Goal: Task Accomplishment & Management: Use online tool/utility

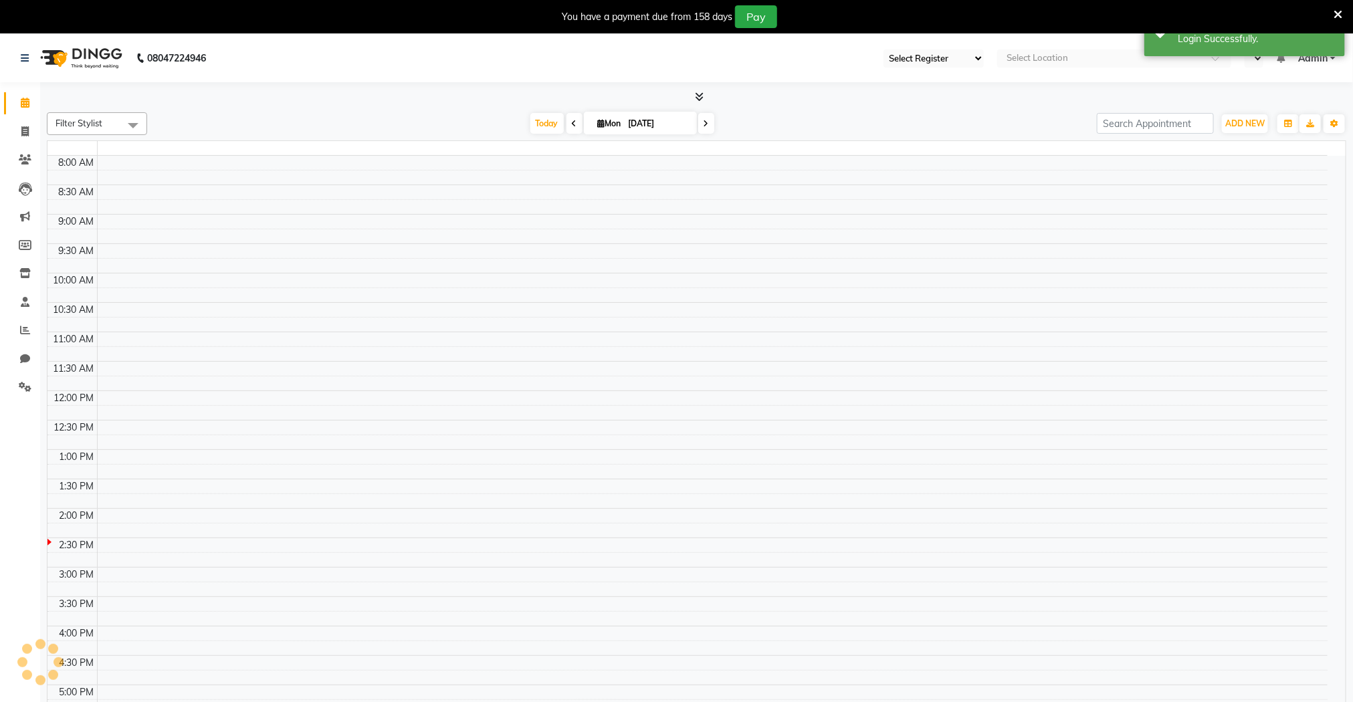
select select "75"
select select "en"
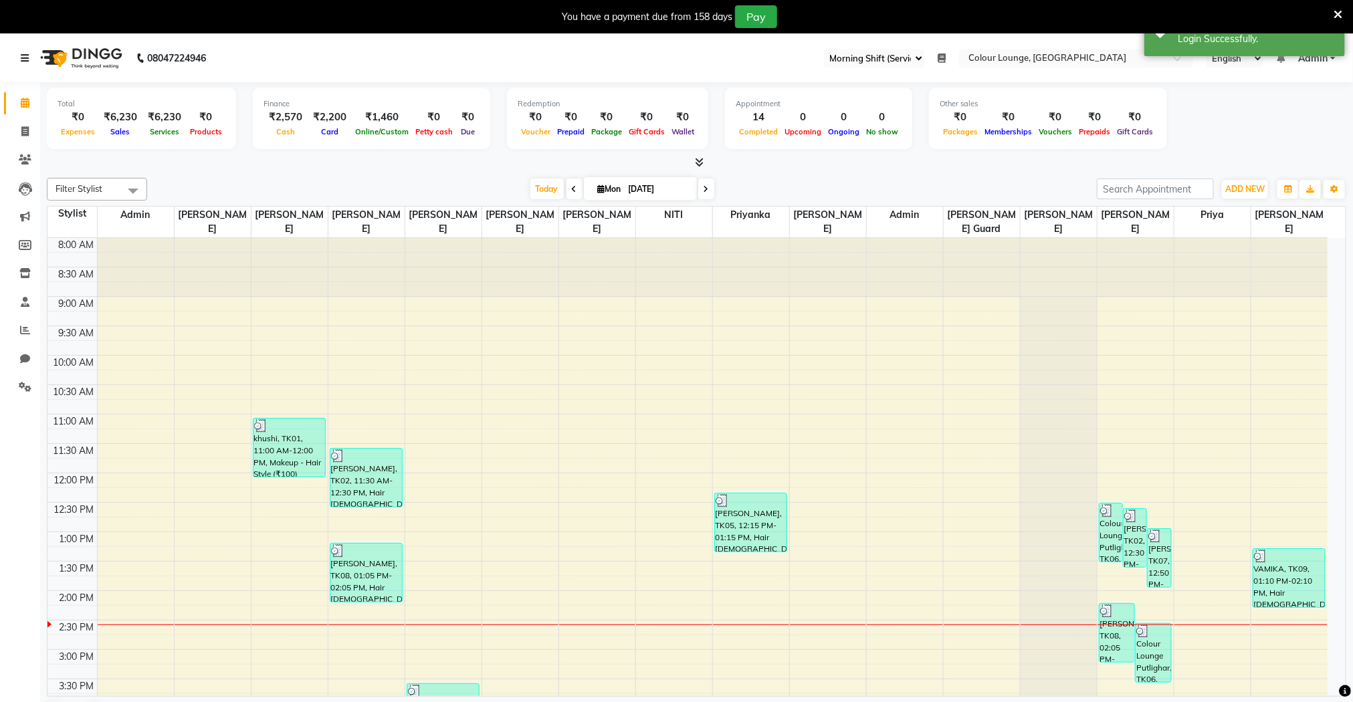
click at [26, 60] on icon at bounding box center [25, 57] width 8 height 9
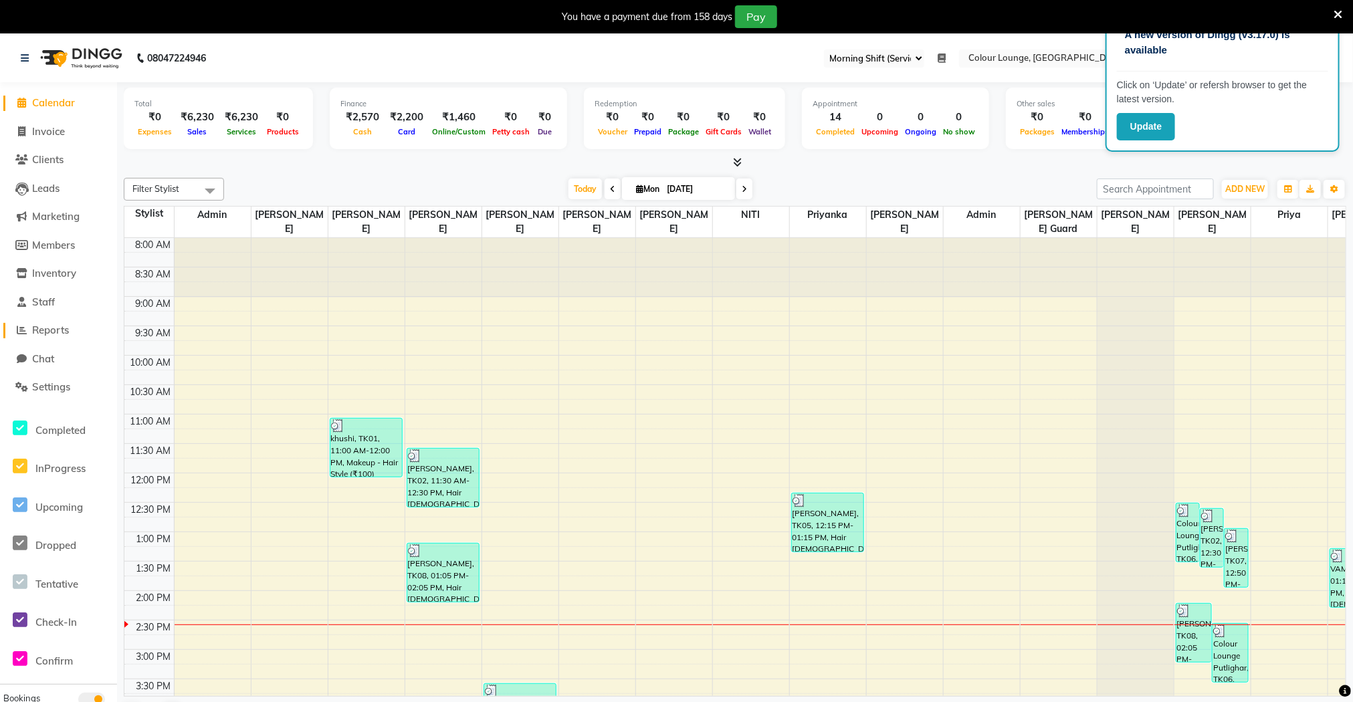
click at [48, 333] on span "Reports" at bounding box center [50, 330] width 37 height 13
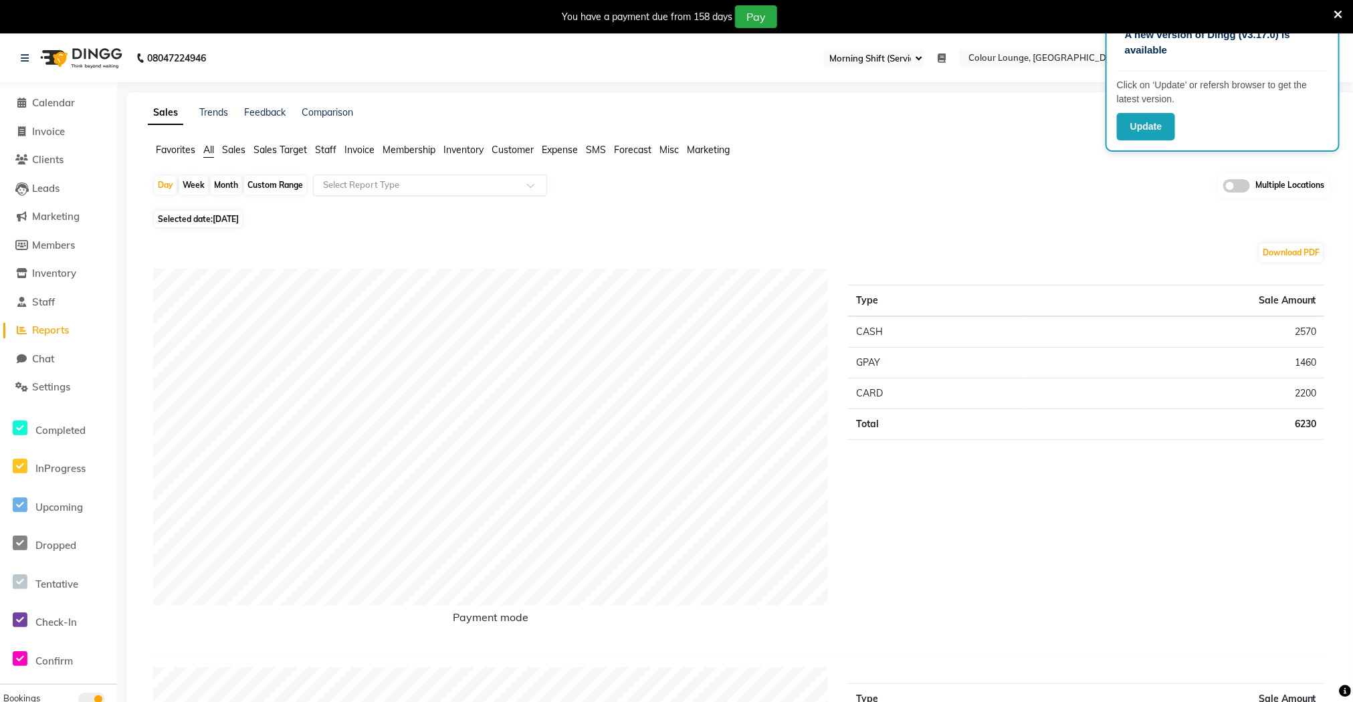
click at [343, 183] on input "text" at bounding box center [416, 185] width 193 height 13
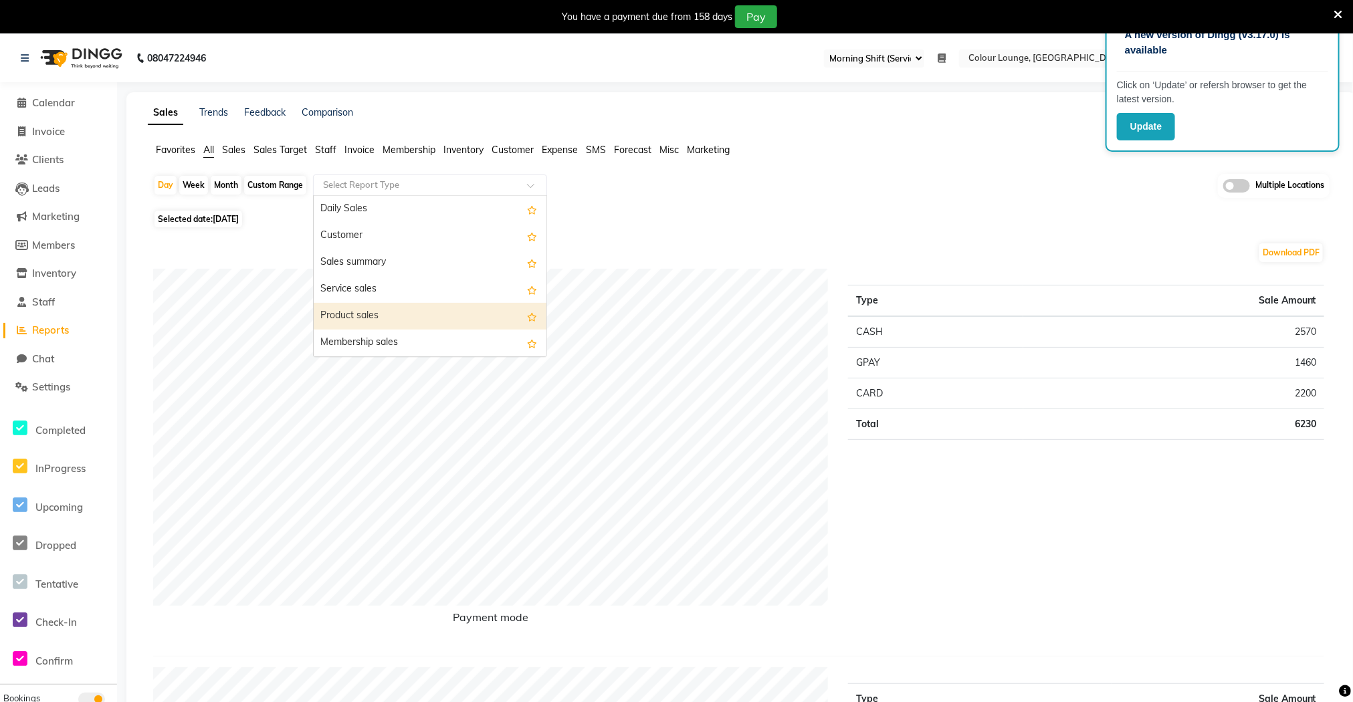
click at [344, 309] on div "Product sales" at bounding box center [430, 316] width 233 height 27
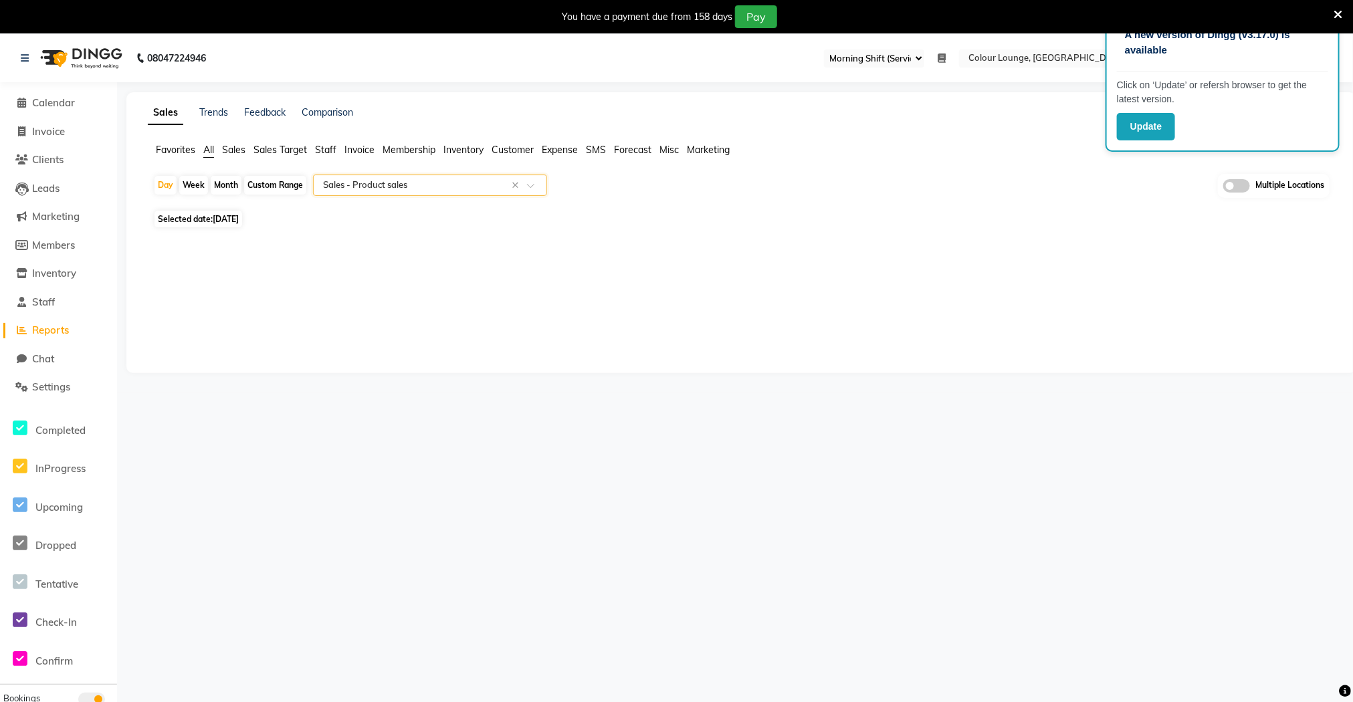
click at [217, 187] on div "Month" at bounding box center [226, 185] width 31 height 19
select select "9"
select select "2025"
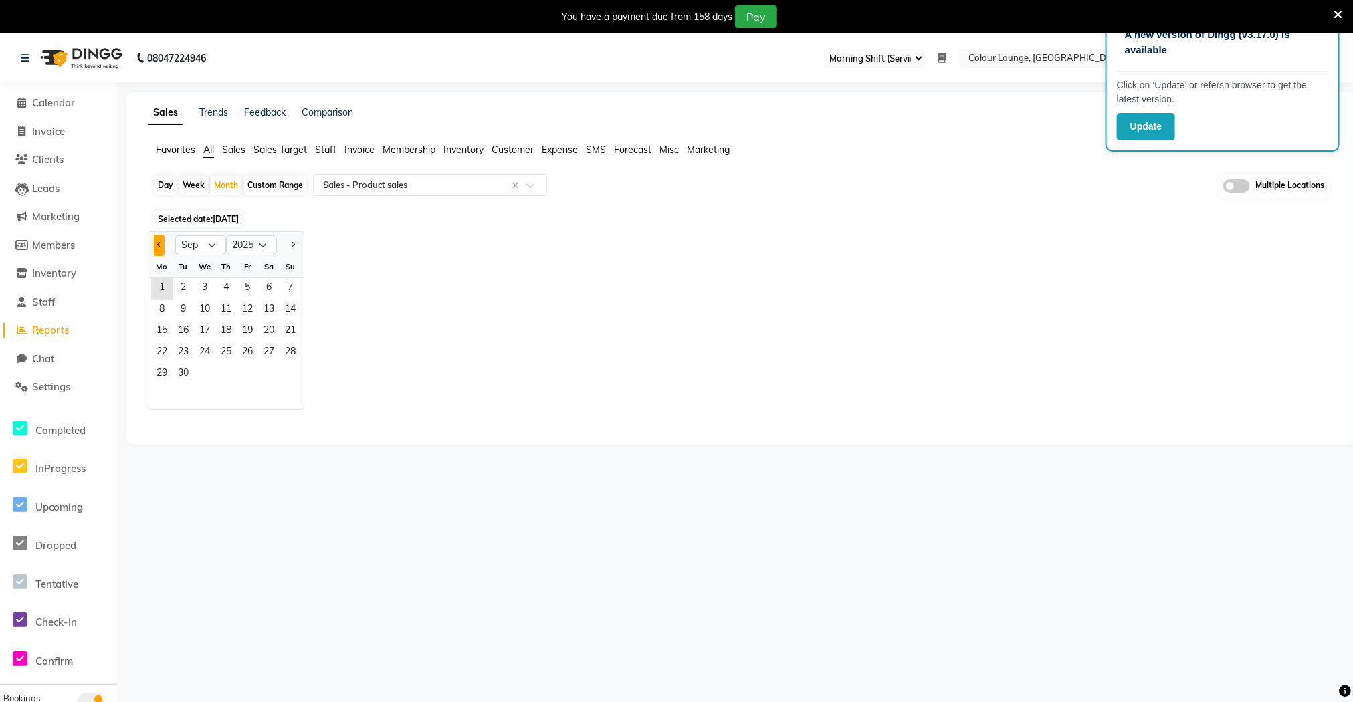
click at [158, 245] on span "Previous month" at bounding box center [159, 244] width 5 height 5
select select "8"
click at [162, 189] on div "Day" at bounding box center [165, 185] width 22 height 19
select select "9"
select select "2025"
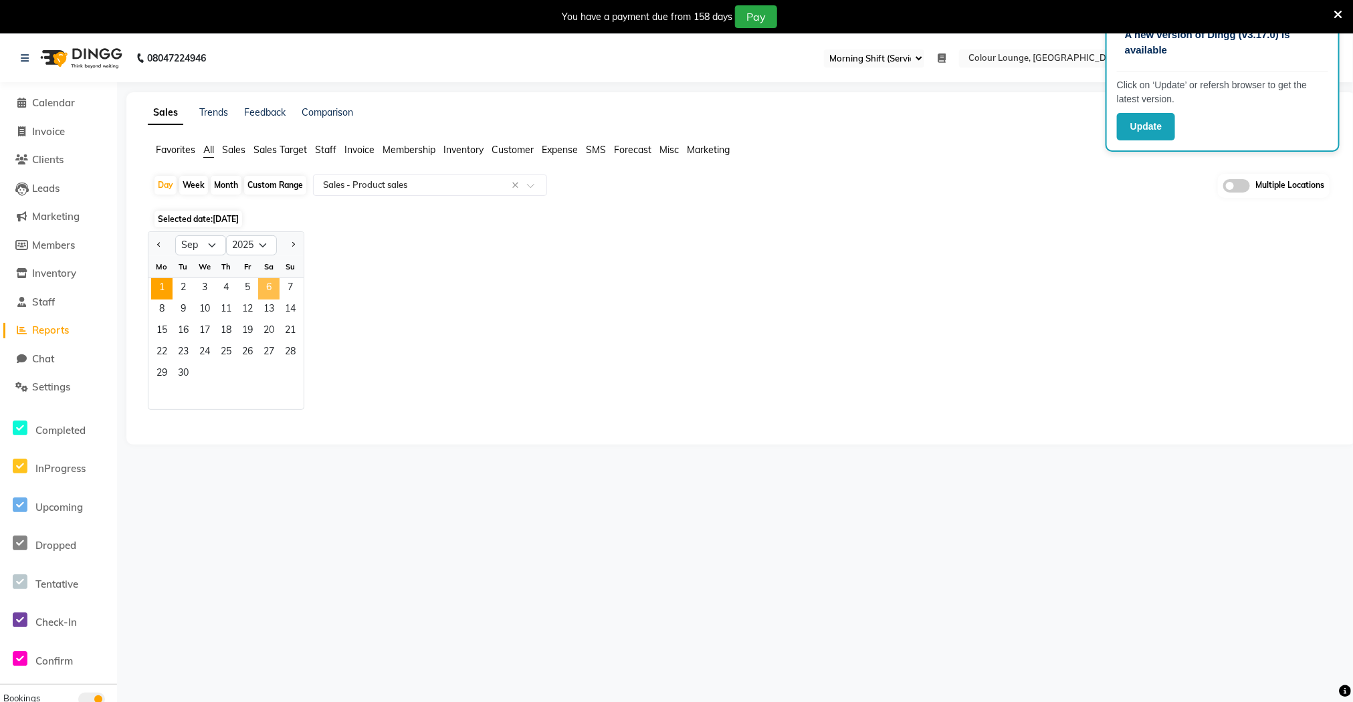
click at [261, 285] on span "6" at bounding box center [268, 288] width 21 height 21
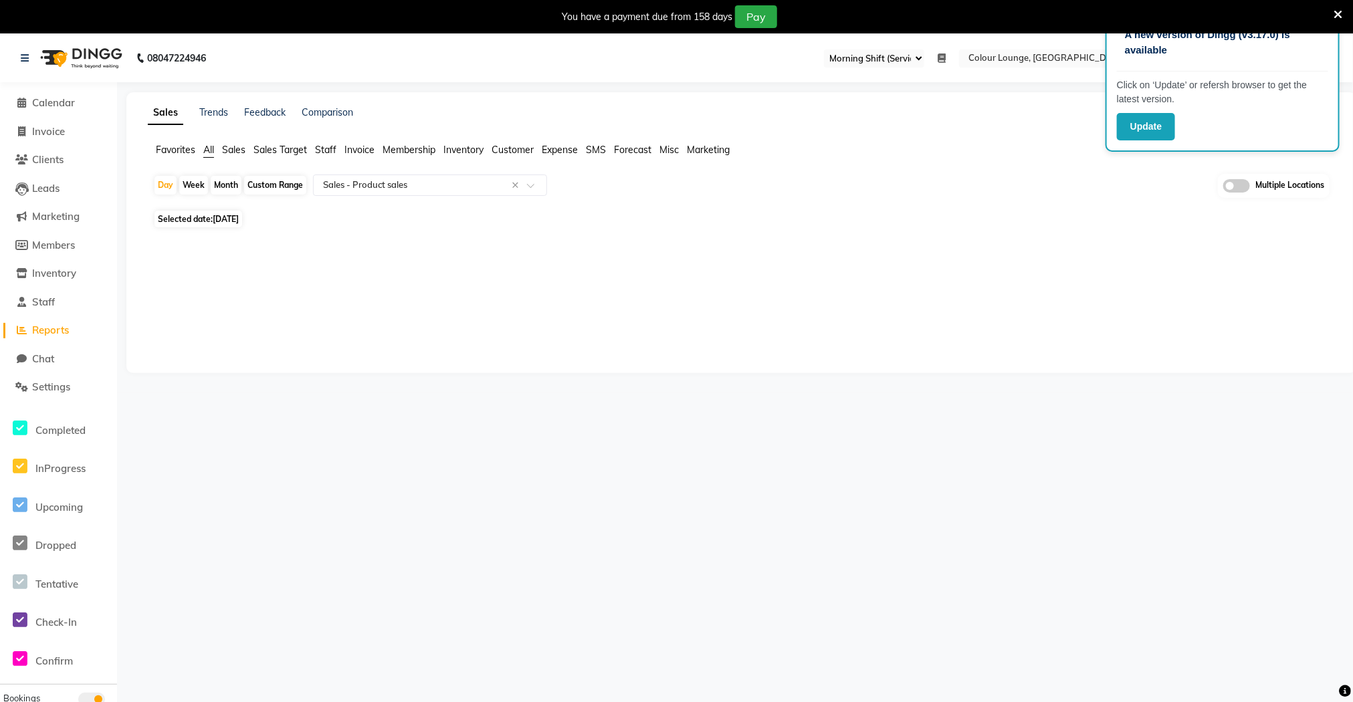
click at [223, 183] on div "Month" at bounding box center [226, 185] width 31 height 19
select select "9"
select select "2025"
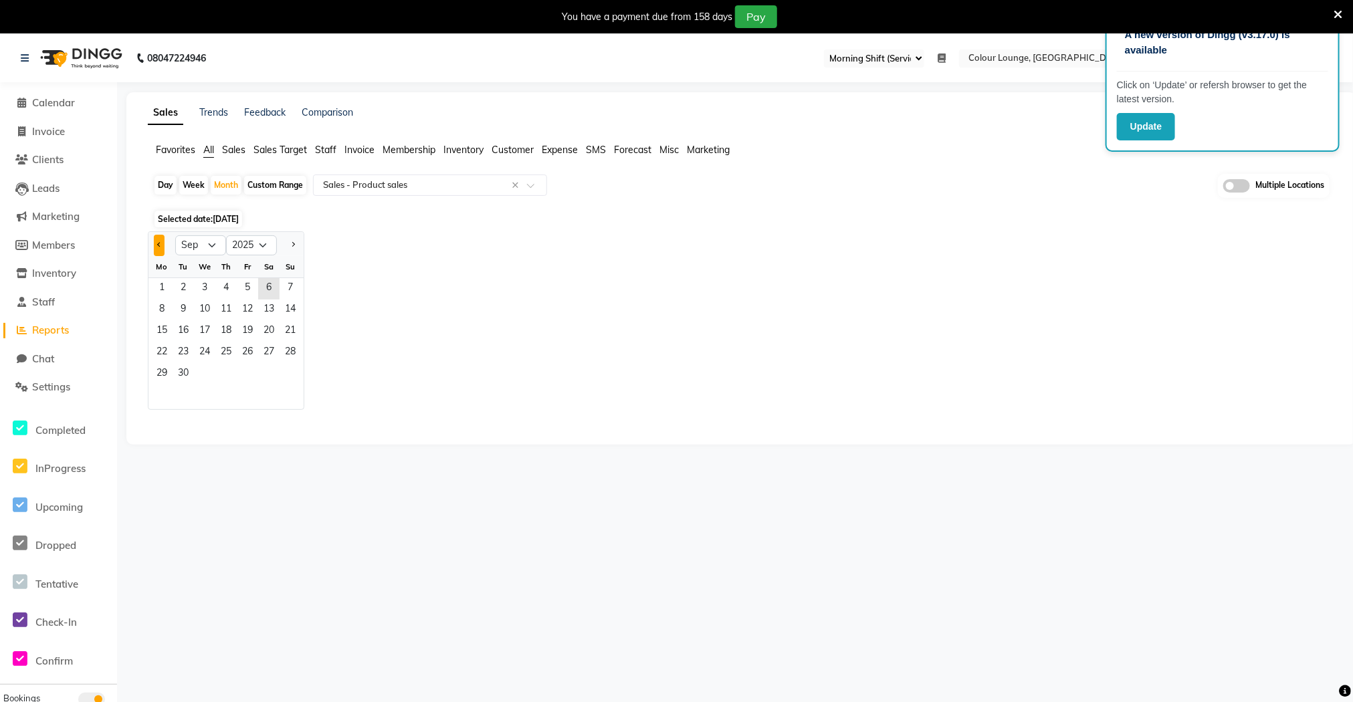
click at [157, 245] on span "Previous month" at bounding box center [159, 244] width 5 height 5
select select "8"
click at [211, 313] on span "6" at bounding box center [204, 310] width 21 height 21
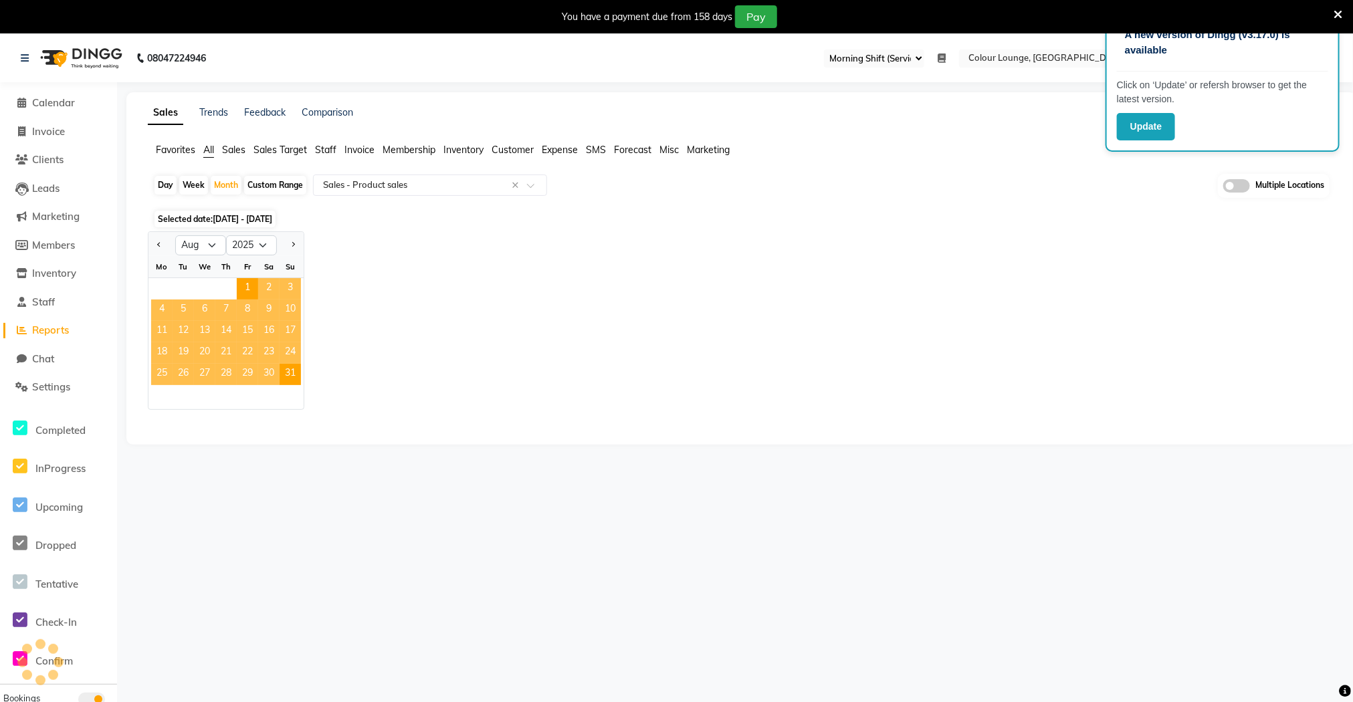
select select "full_report"
select select "csv"
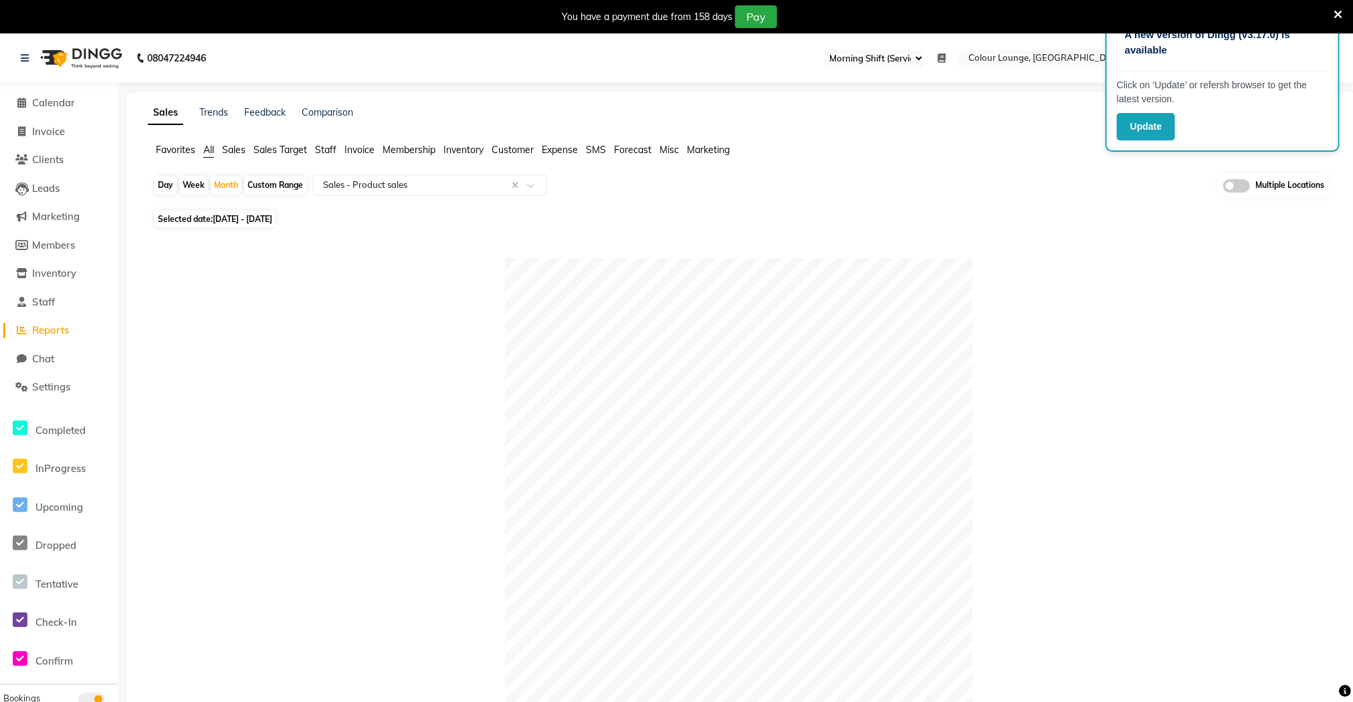
click at [158, 189] on div "Day" at bounding box center [165, 185] width 22 height 19
select select "8"
select select "2025"
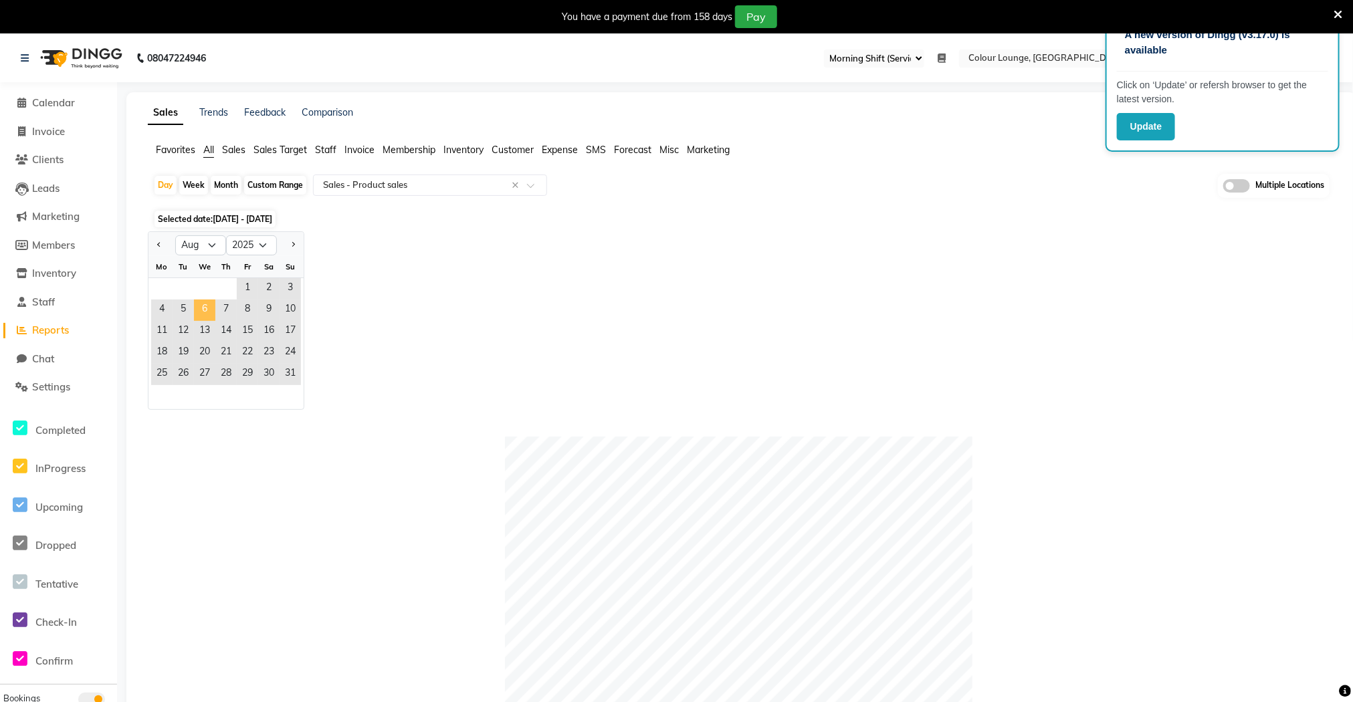
click at [207, 311] on span "6" at bounding box center [204, 310] width 21 height 21
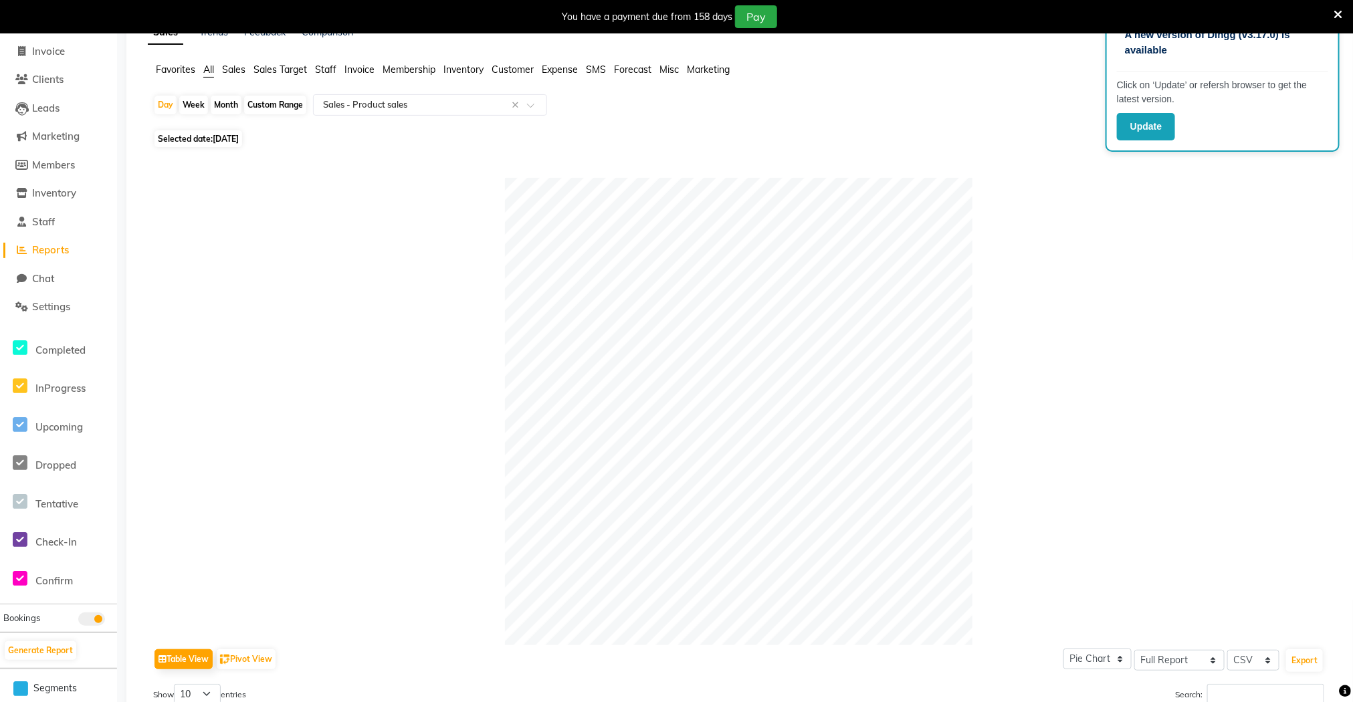
scroll to position [26, 0]
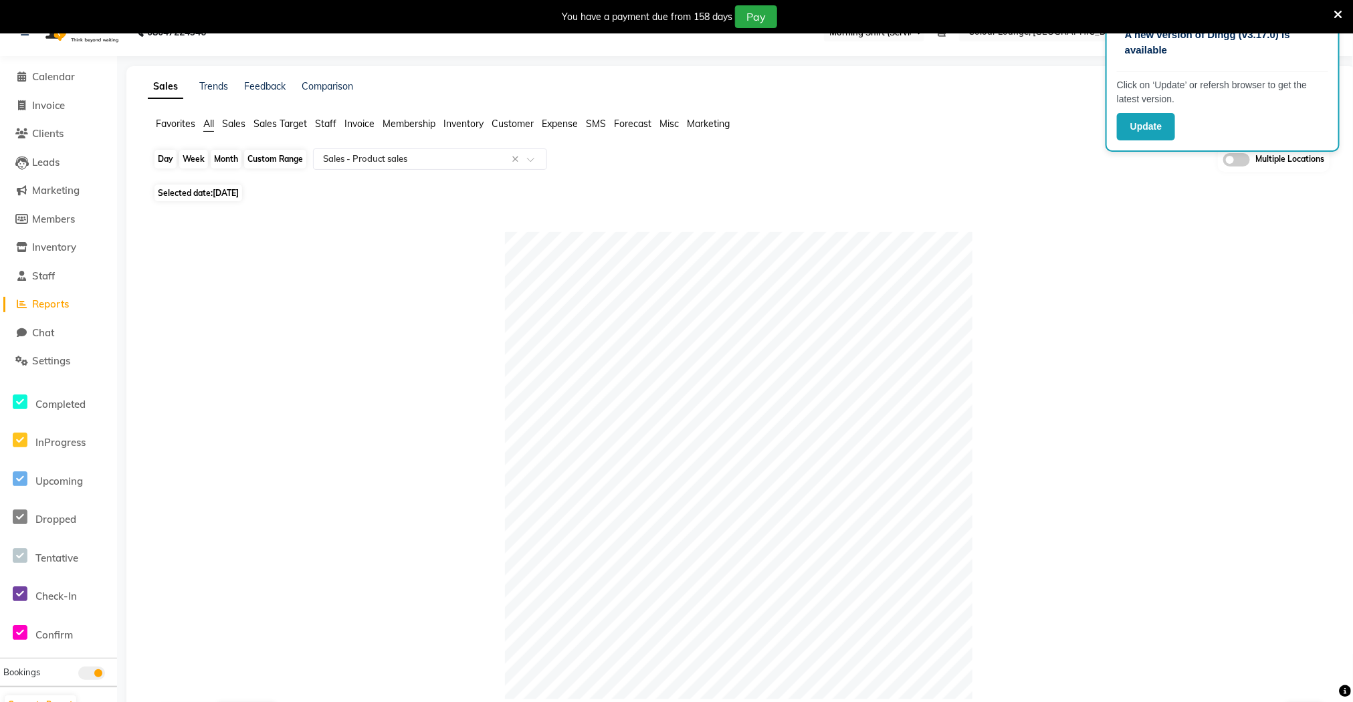
click at [168, 160] on div "Day" at bounding box center [165, 159] width 22 height 19
select select "8"
select select "2025"
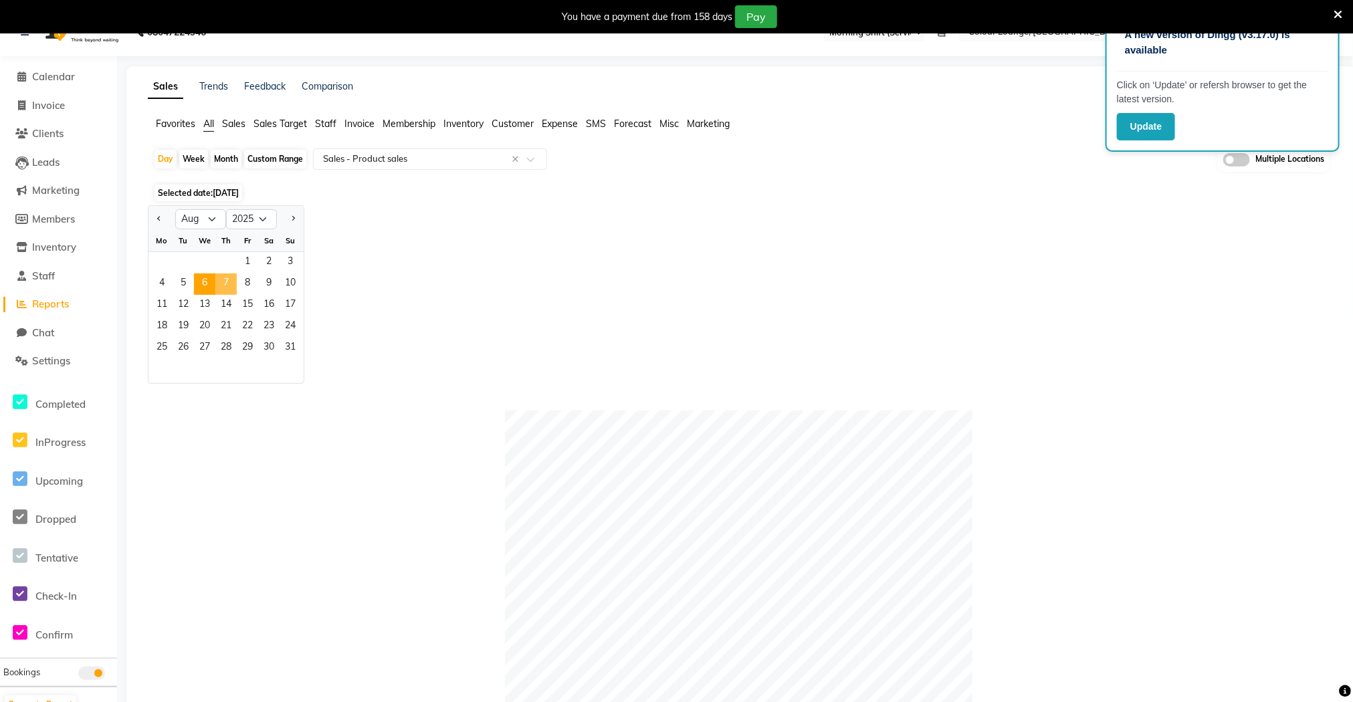
click at [229, 289] on span "7" at bounding box center [225, 283] width 21 height 21
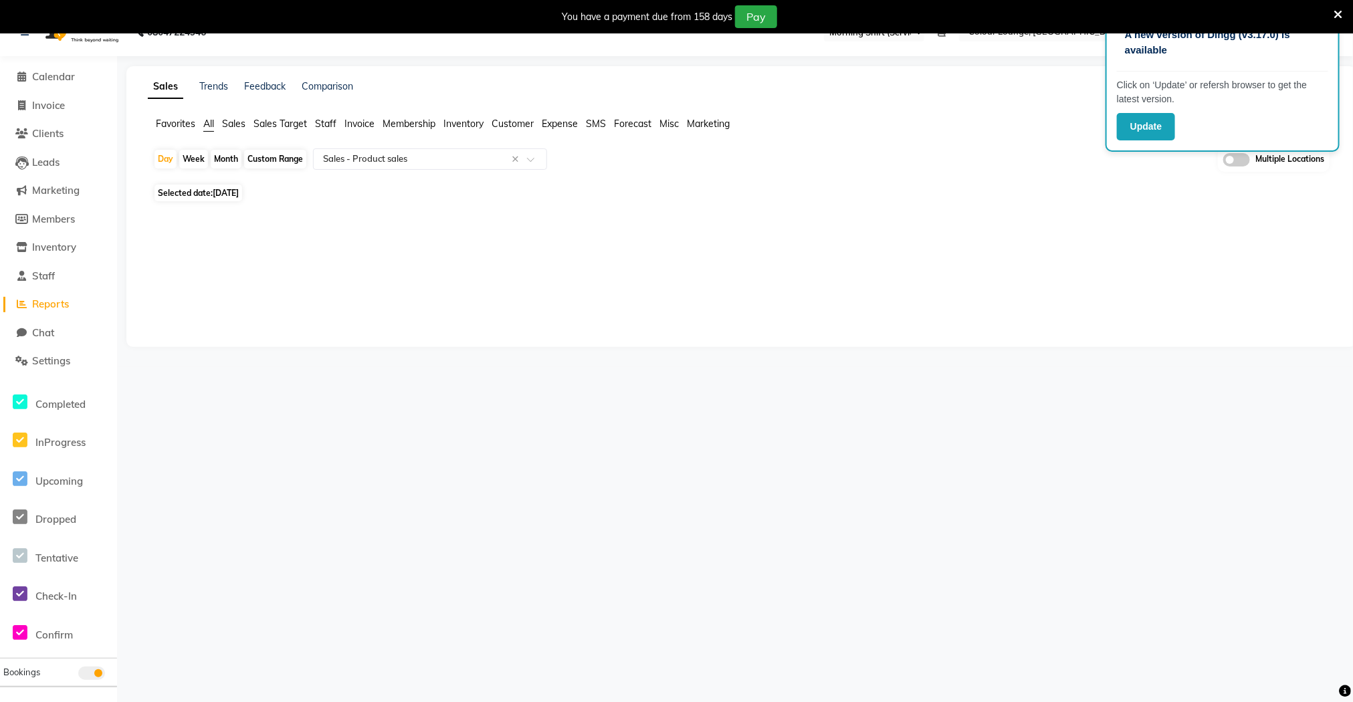
click at [1335, 13] on icon at bounding box center [1337, 15] width 9 height 12
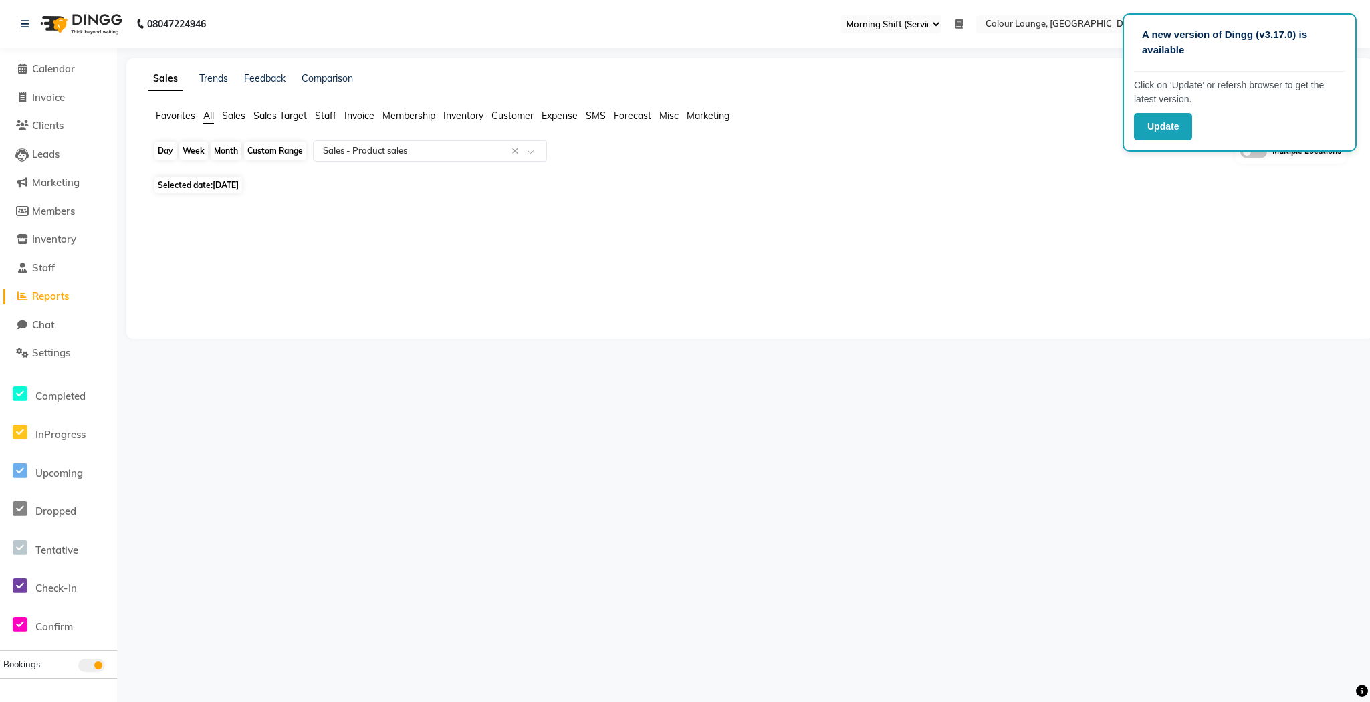
click at [156, 154] on div "Day" at bounding box center [165, 151] width 22 height 19
select select "8"
select select "2025"
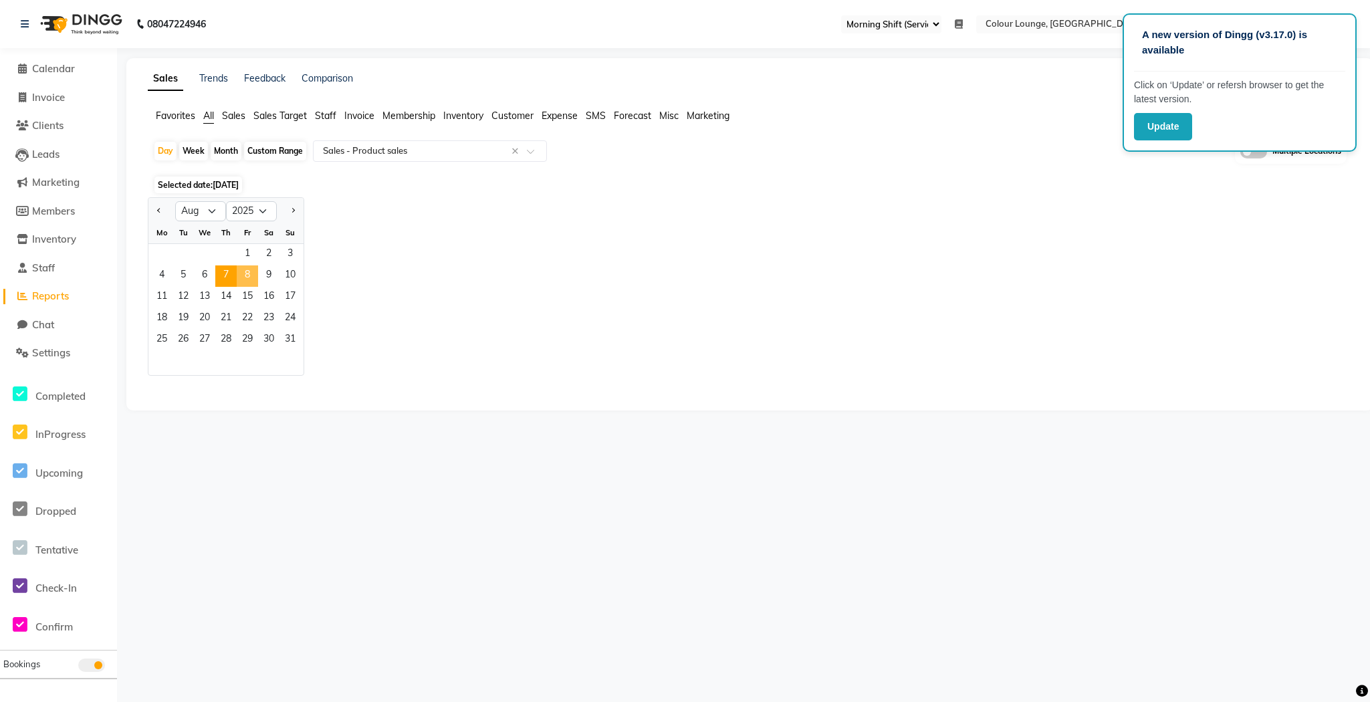
click at [247, 271] on span "8" at bounding box center [247, 275] width 21 height 21
select select "full_report"
select select "csv"
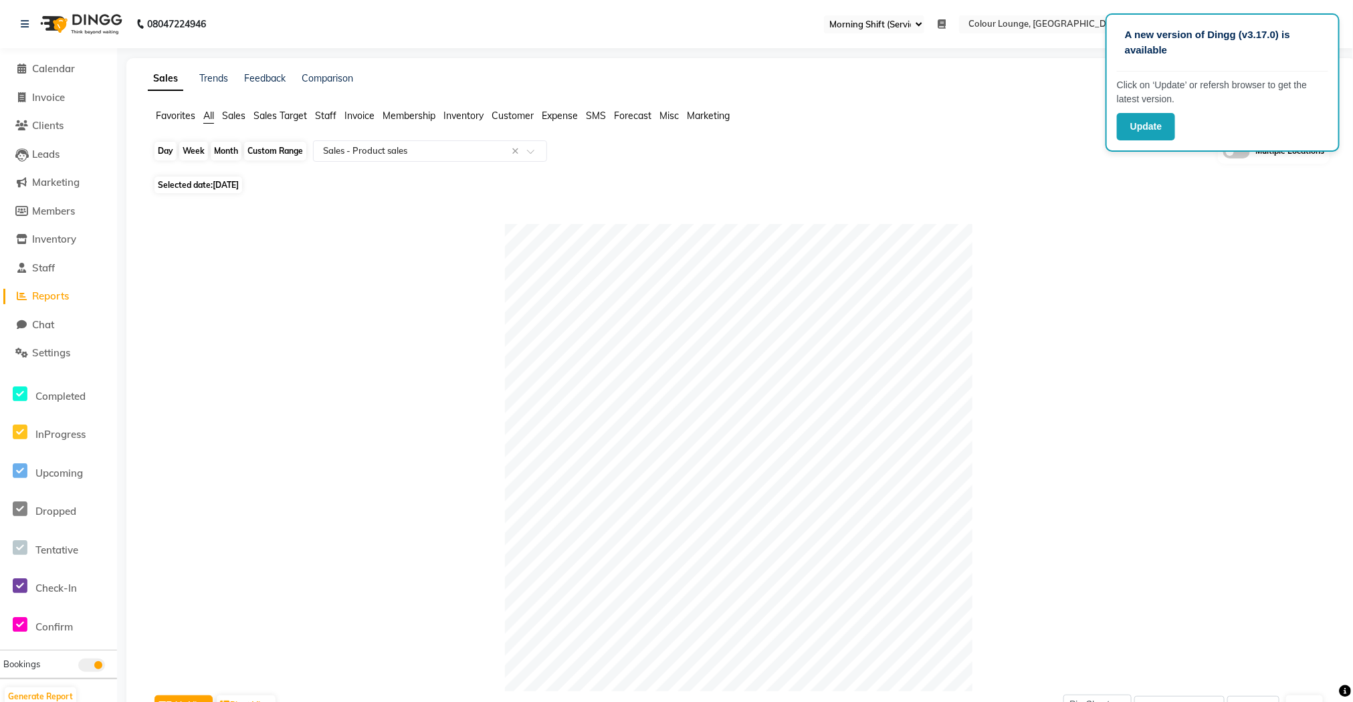
click at [170, 157] on div "Day" at bounding box center [165, 151] width 22 height 19
select select "8"
select select "2025"
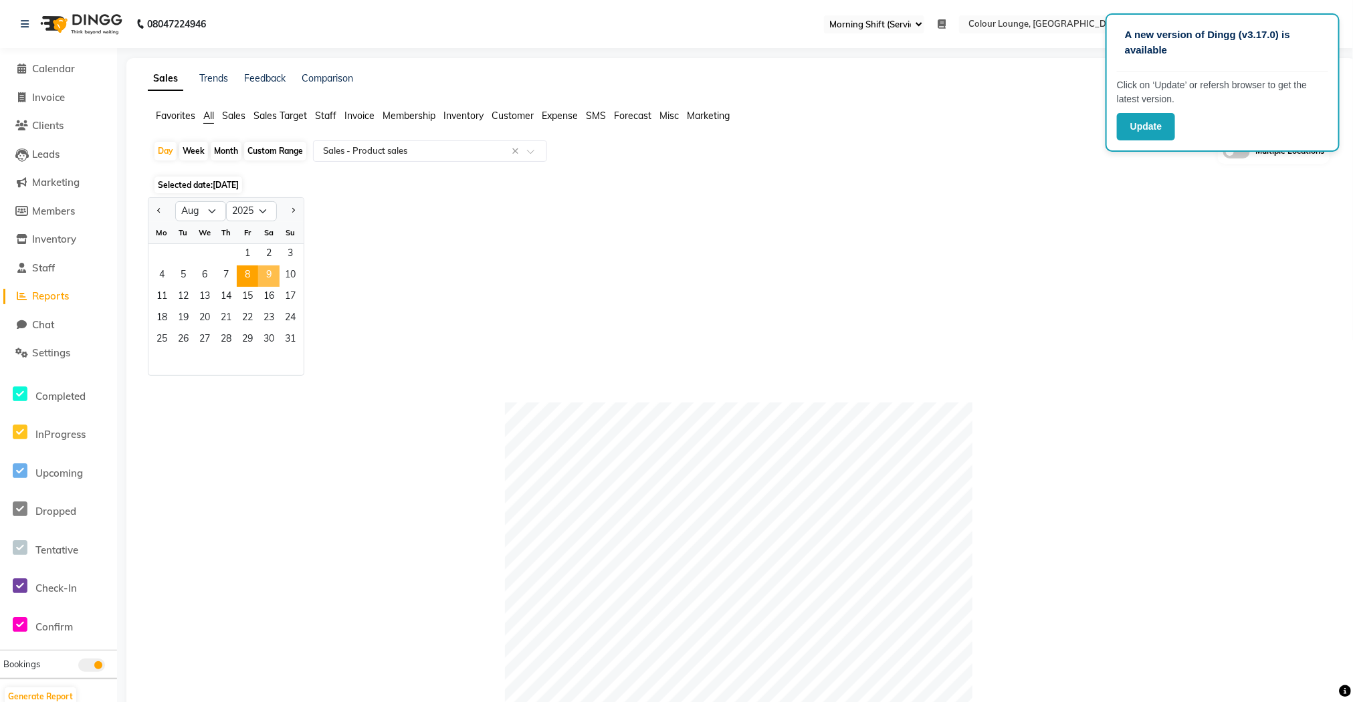
click at [269, 277] on span "9" at bounding box center [268, 275] width 21 height 21
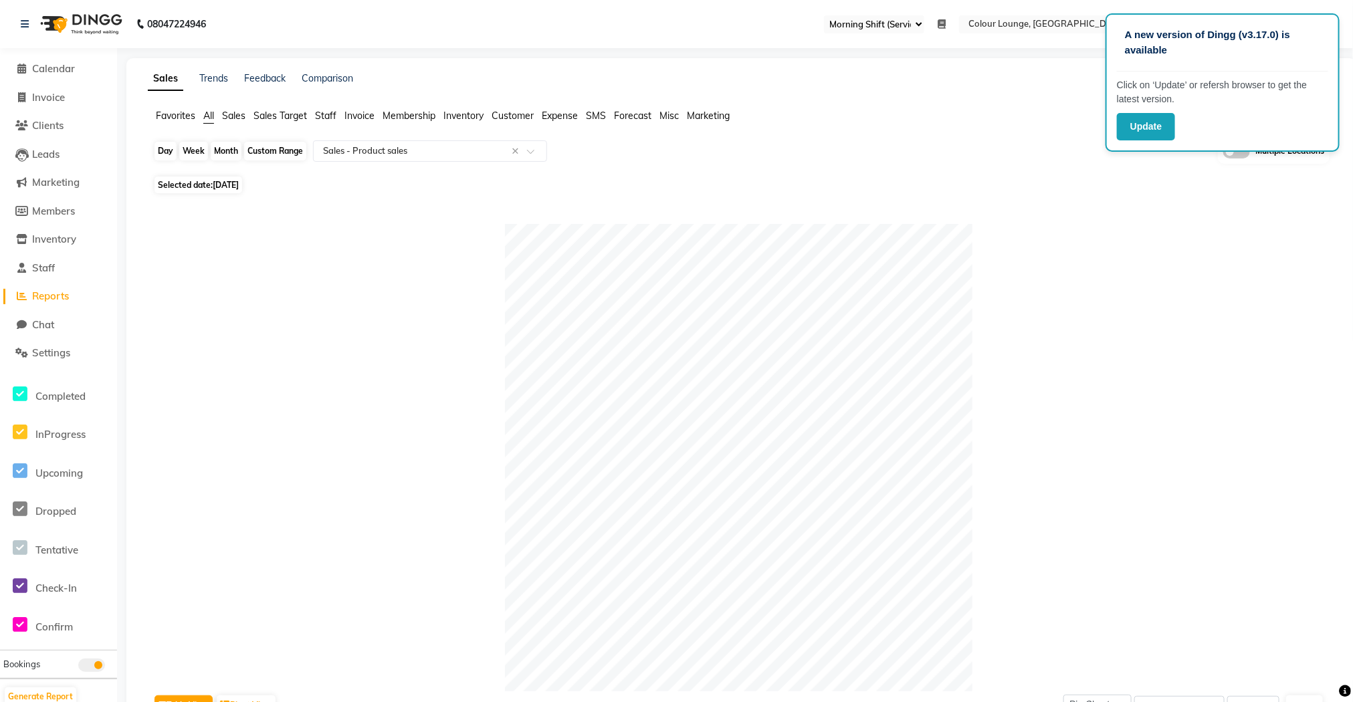
click at [171, 153] on div "Day" at bounding box center [165, 151] width 22 height 19
select select "8"
select select "2025"
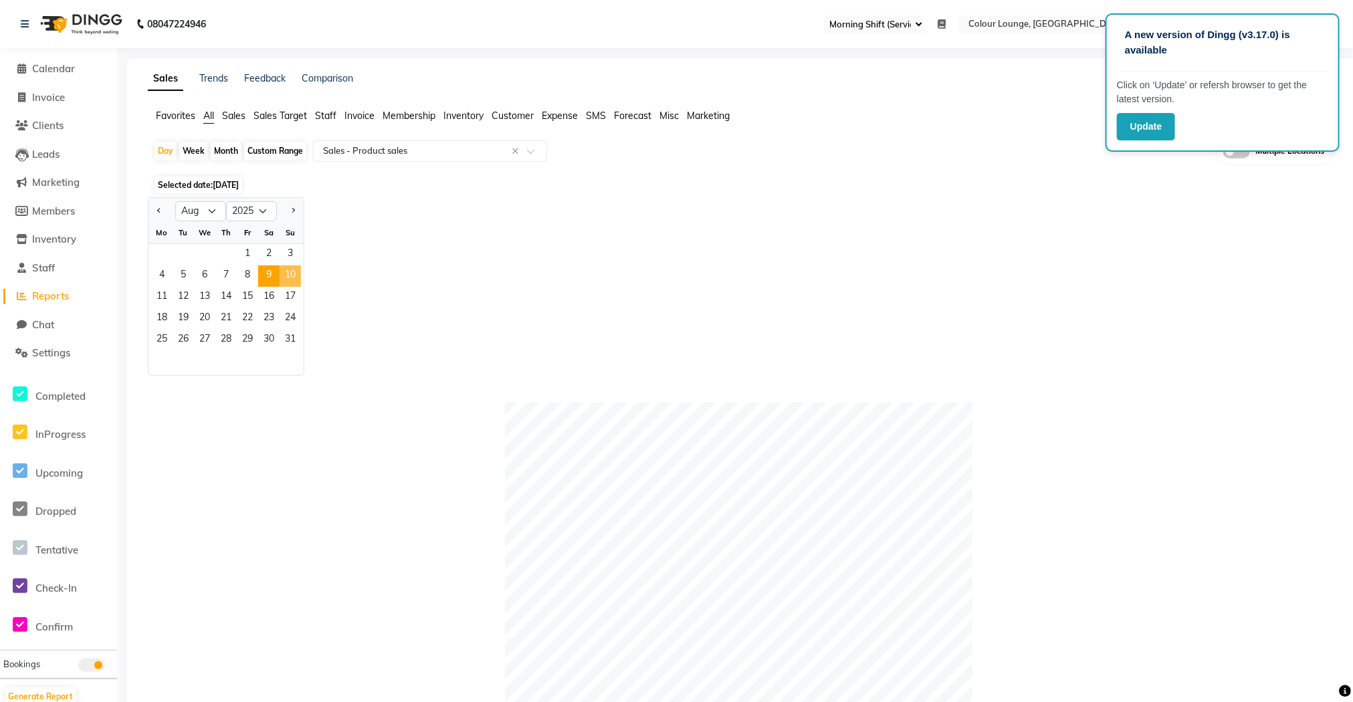
click at [294, 275] on span "10" at bounding box center [289, 275] width 21 height 21
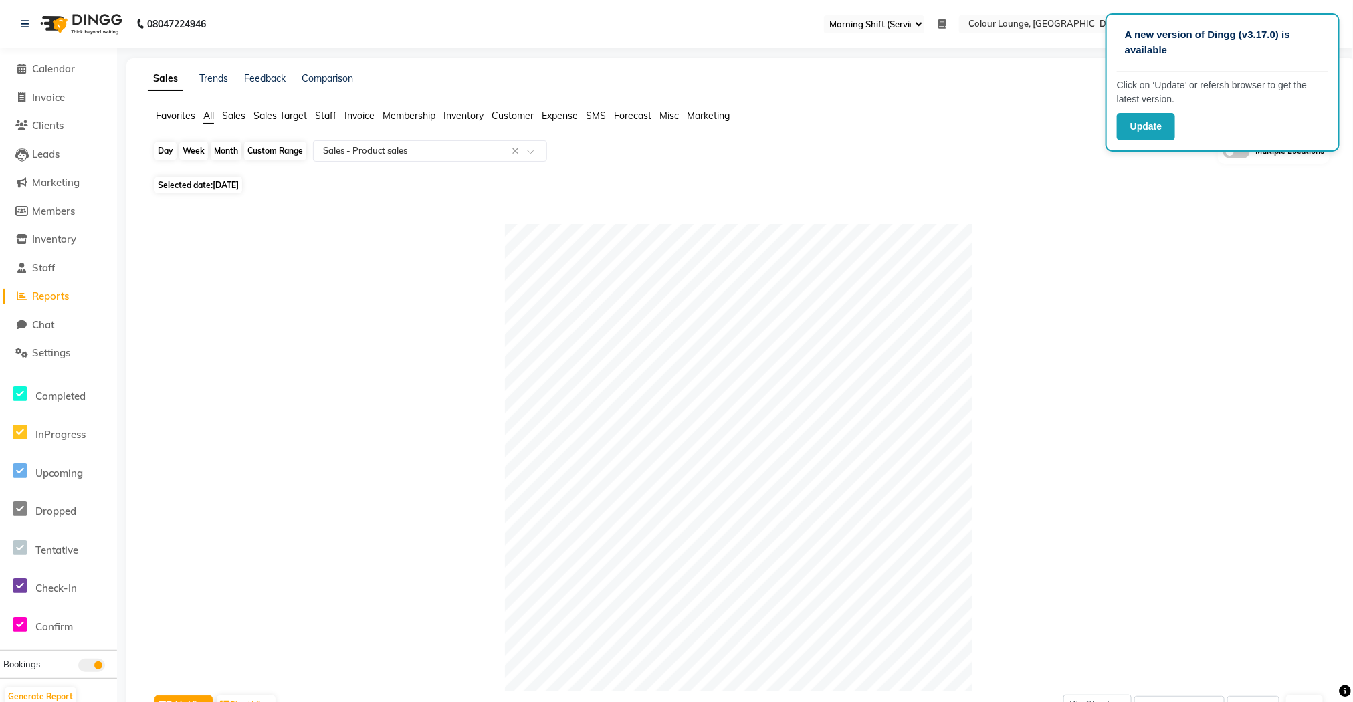
click at [173, 151] on div "Day" at bounding box center [165, 151] width 22 height 19
select select "8"
select select "2025"
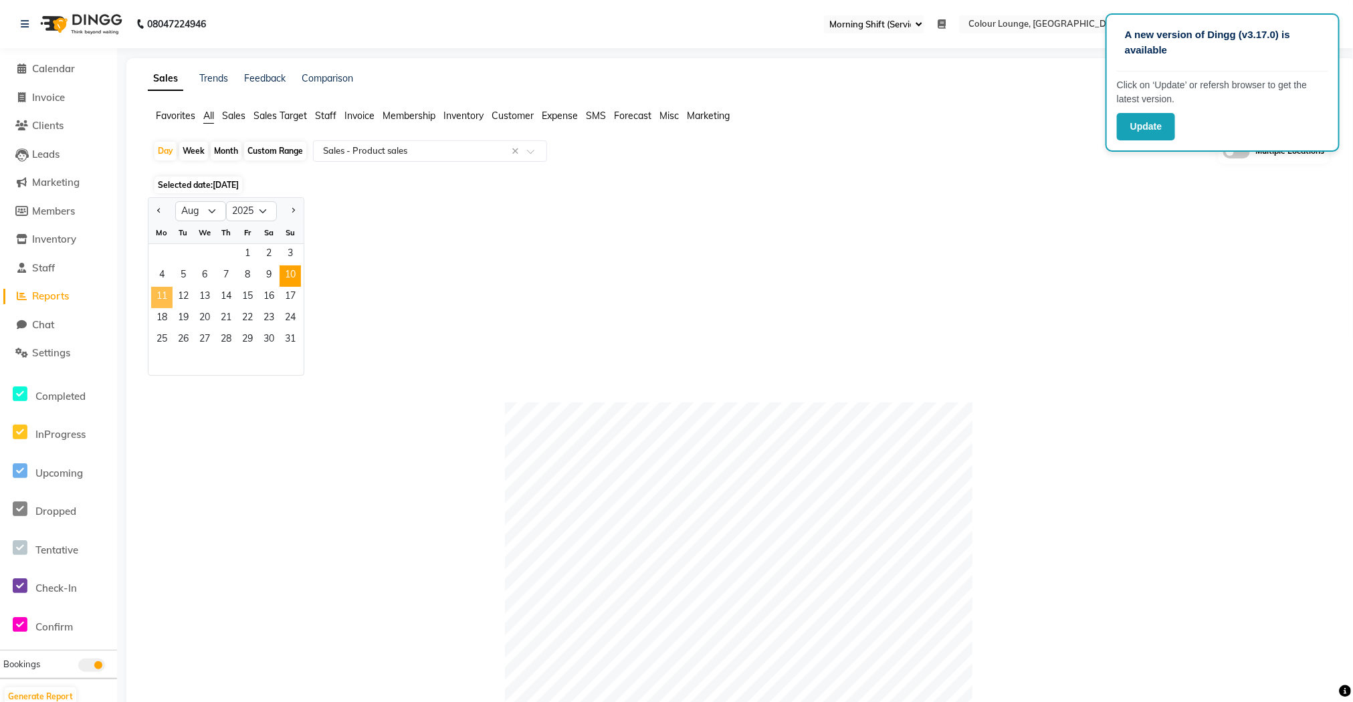
click at [165, 297] on span "11" at bounding box center [161, 297] width 21 height 21
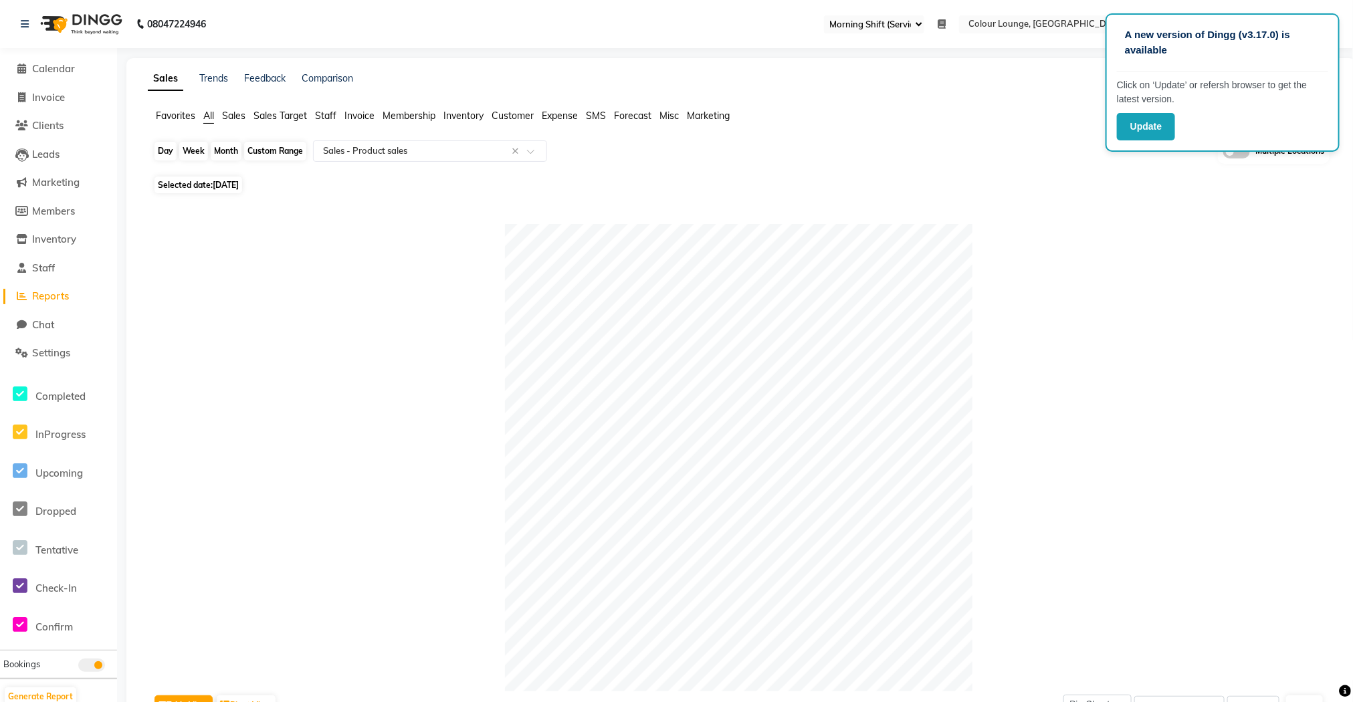
click at [162, 152] on div "Day" at bounding box center [165, 151] width 22 height 19
select select "8"
select select "2025"
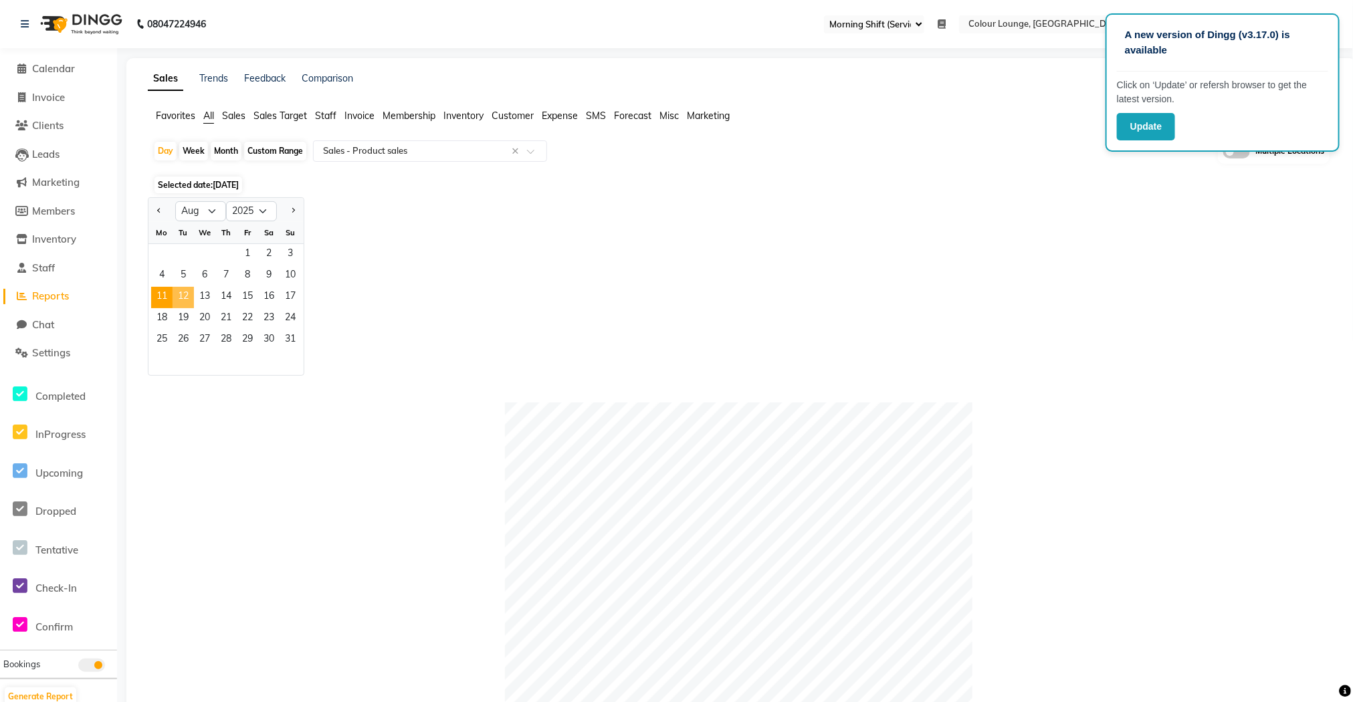
click at [189, 297] on span "12" at bounding box center [182, 297] width 21 height 21
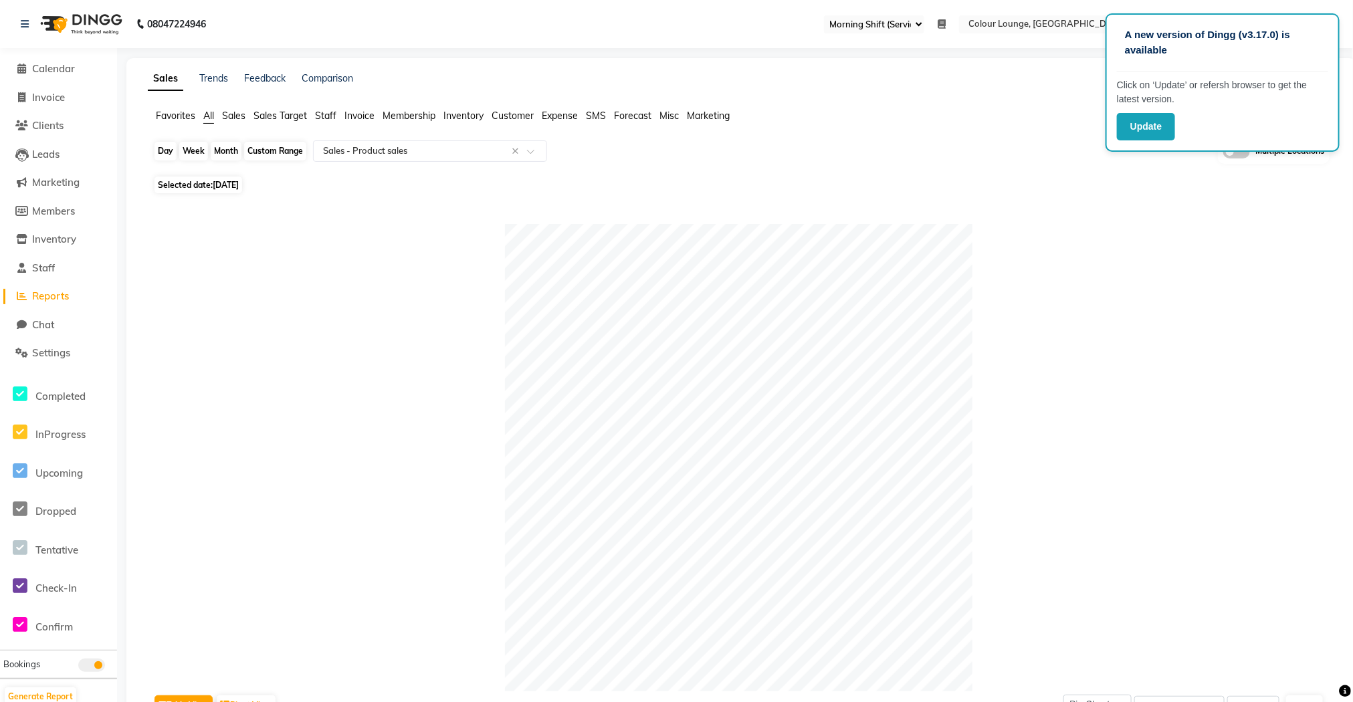
click at [159, 153] on div "Day" at bounding box center [165, 151] width 22 height 19
select select "8"
select select "2025"
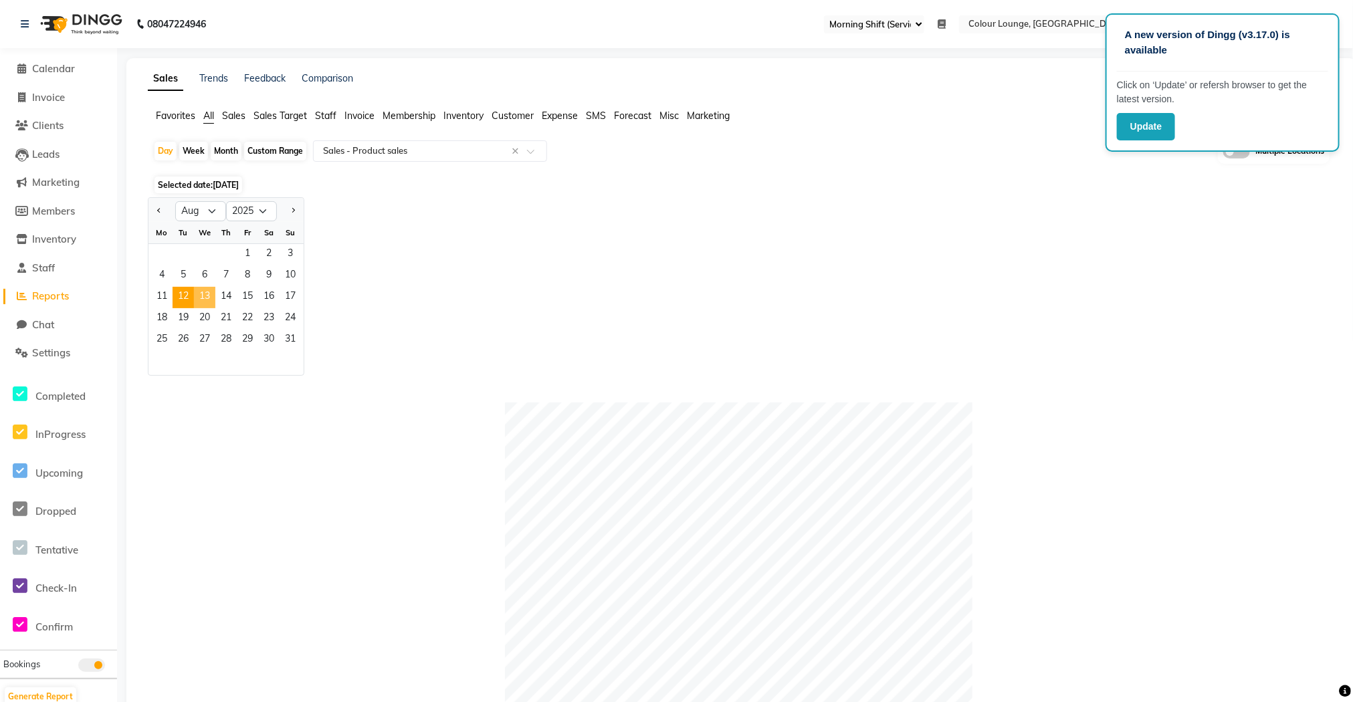
click at [207, 290] on span "13" at bounding box center [204, 297] width 21 height 21
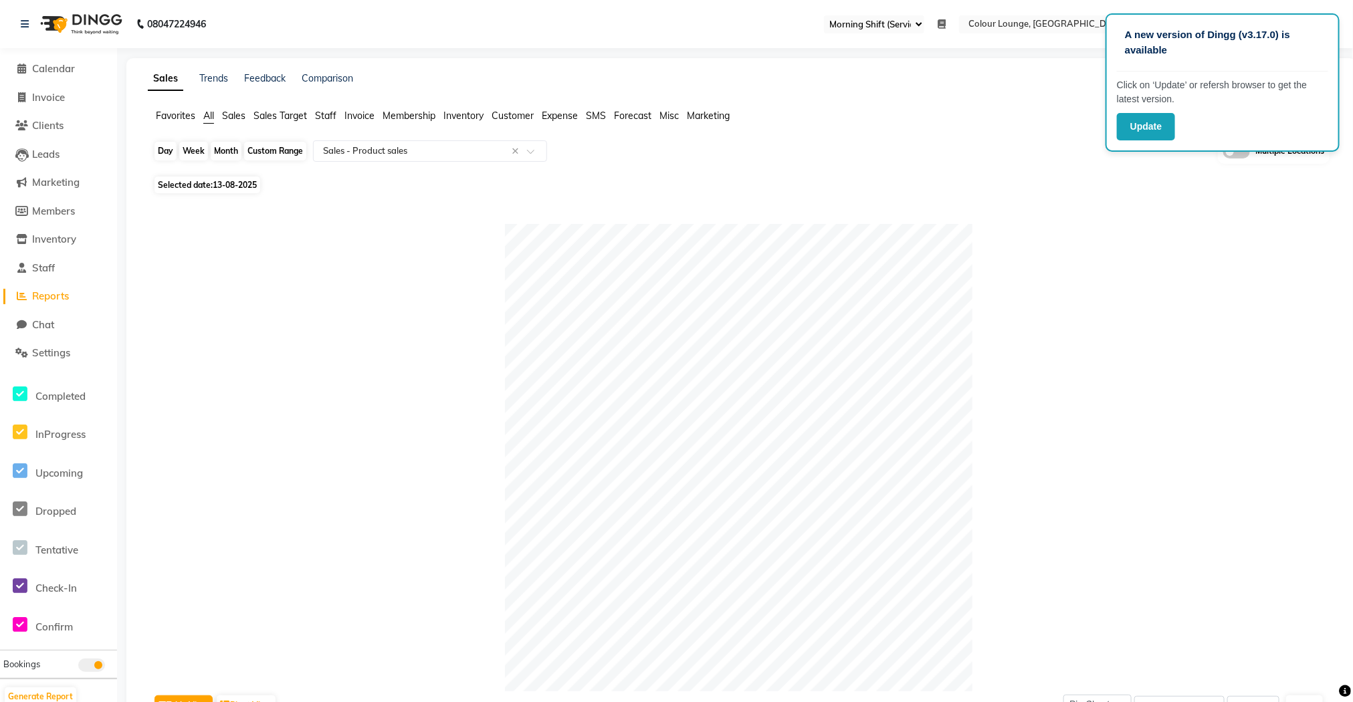
click at [175, 155] on div "Day" at bounding box center [165, 151] width 22 height 19
select select "8"
select select "2025"
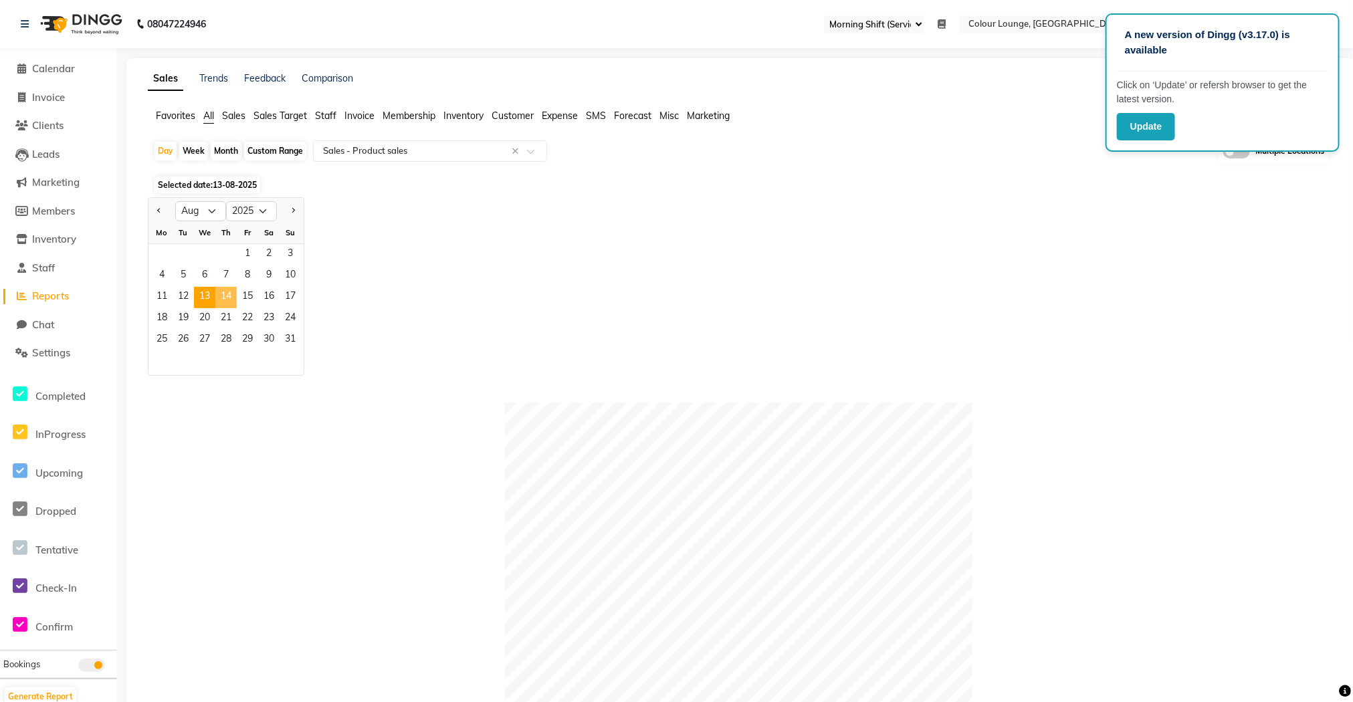
click at [225, 295] on span "14" at bounding box center [225, 297] width 21 height 21
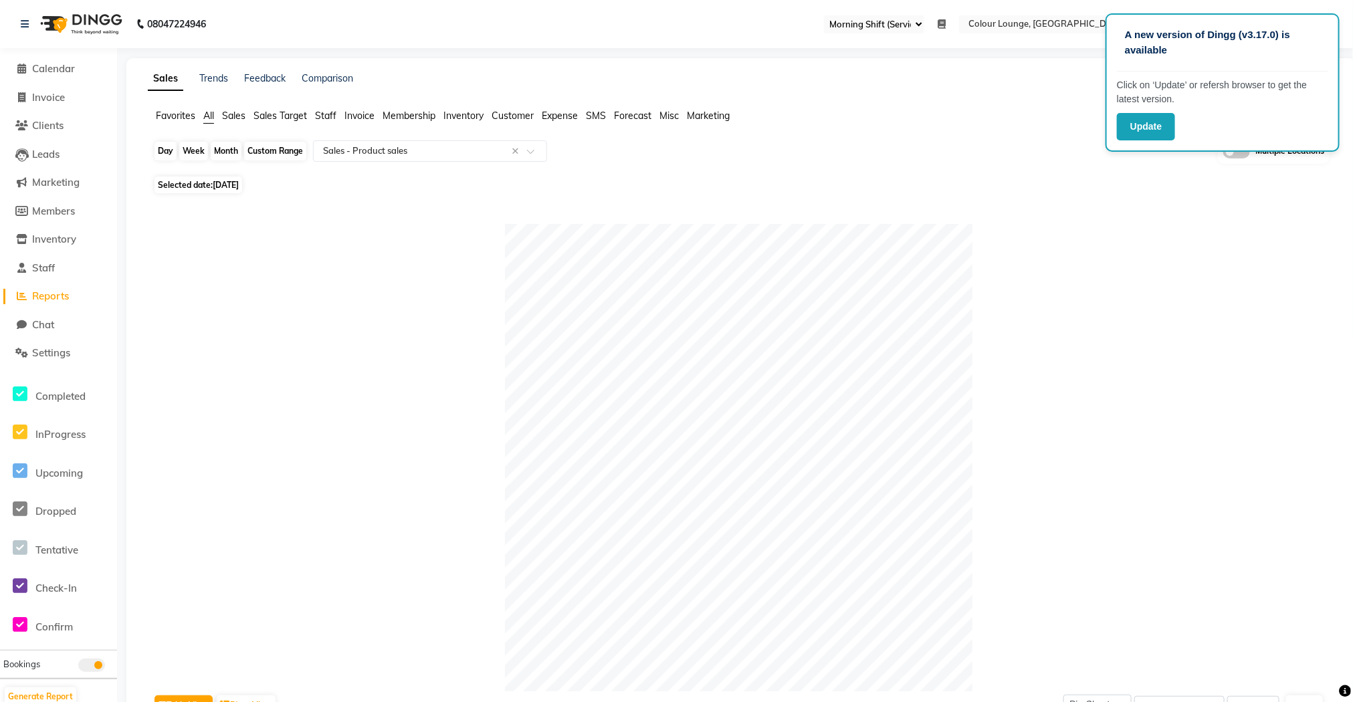
click at [160, 151] on div "Day" at bounding box center [165, 151] width 22 height 19
select select "8"
select select "2025"
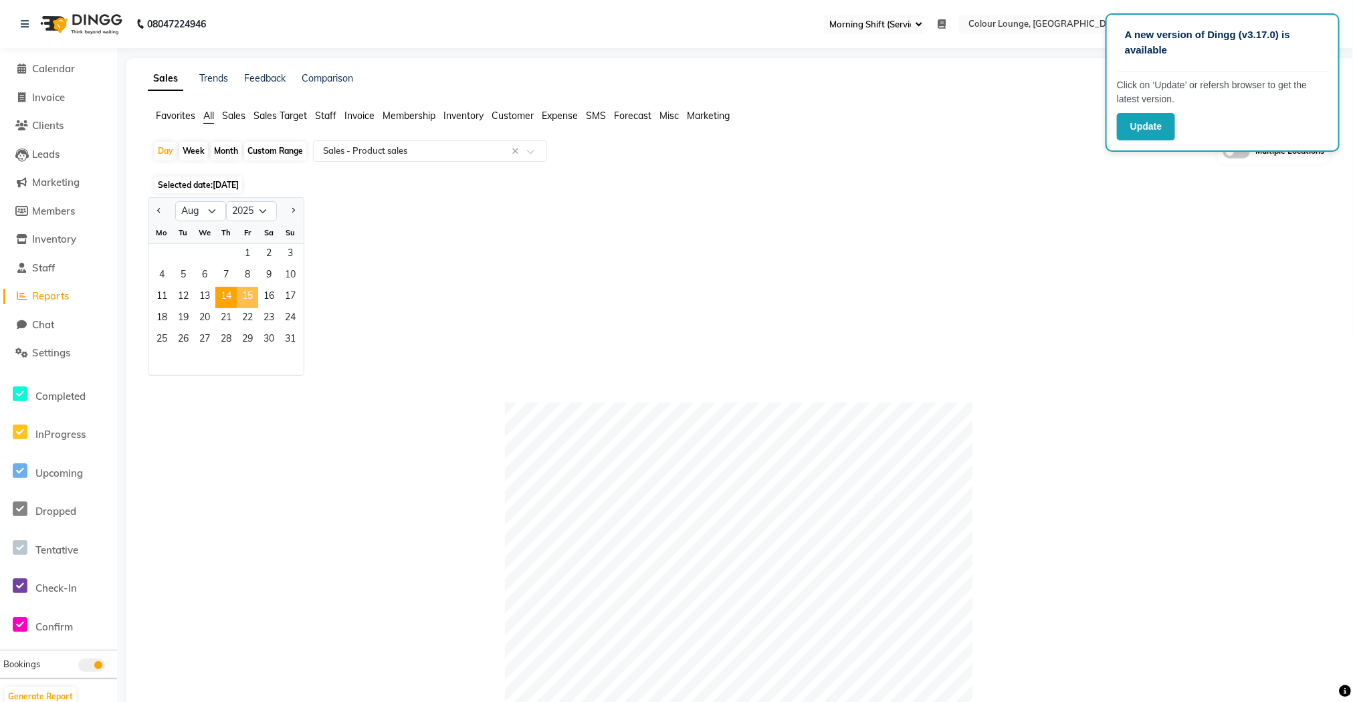
click at [249, 293] on span "15" at bounding box center [247, 297] width 21 height 21
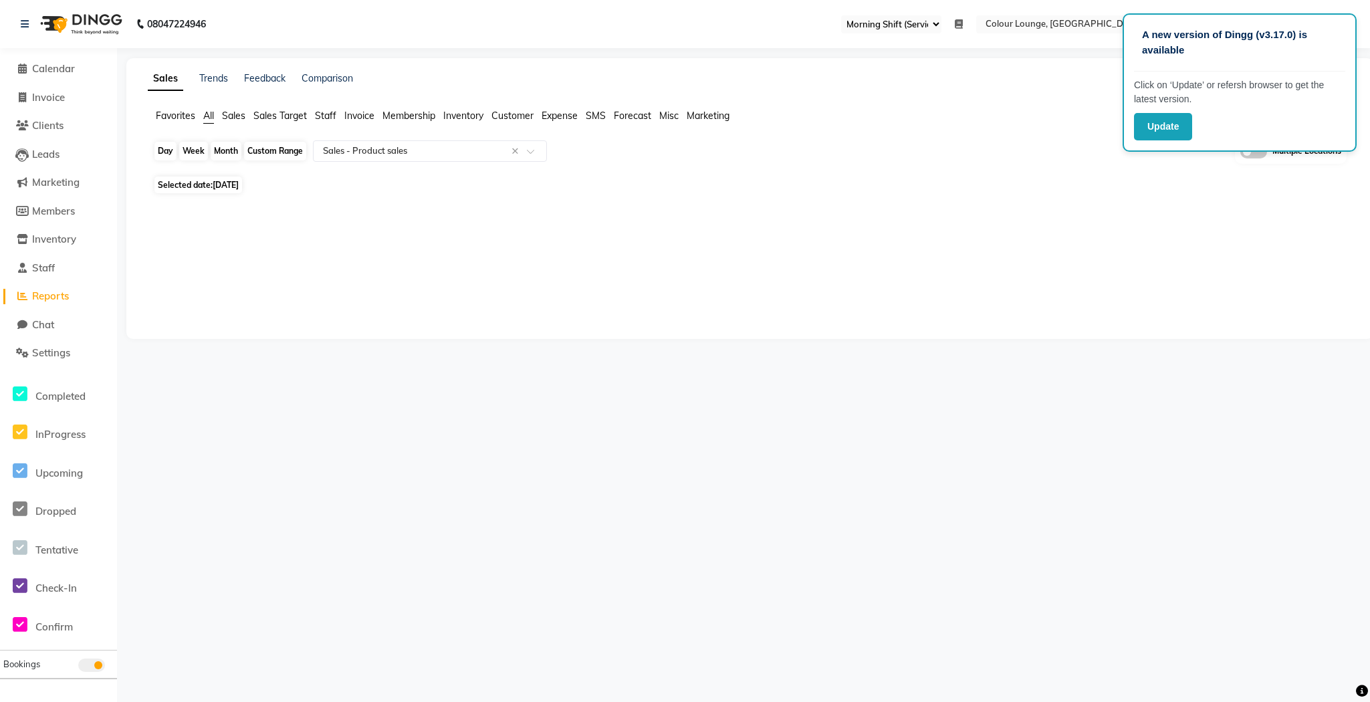
click at [168, 155] on div "Day" at bounding box center [165, 151] width 22 height 19
select select "8"
select select "2025"
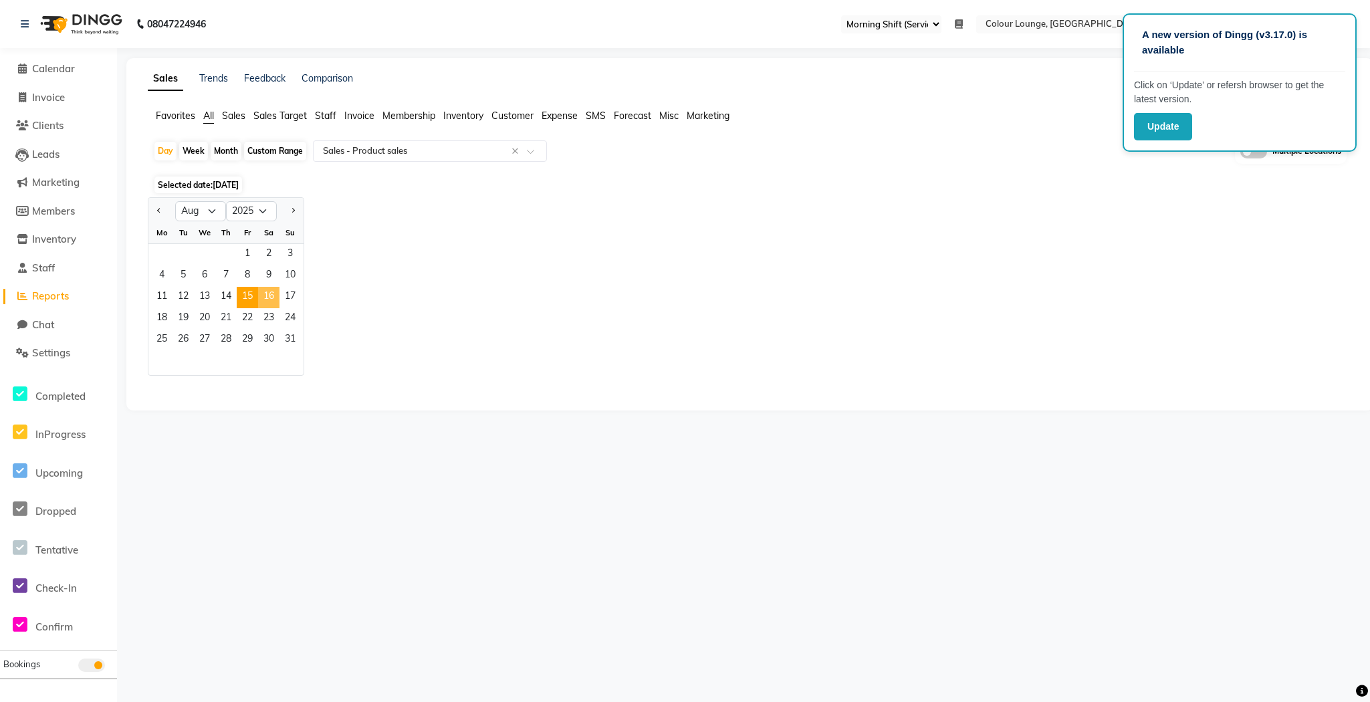
click at [269, 296] on span "16" at bounding box center [268, 297] width 21 height 21
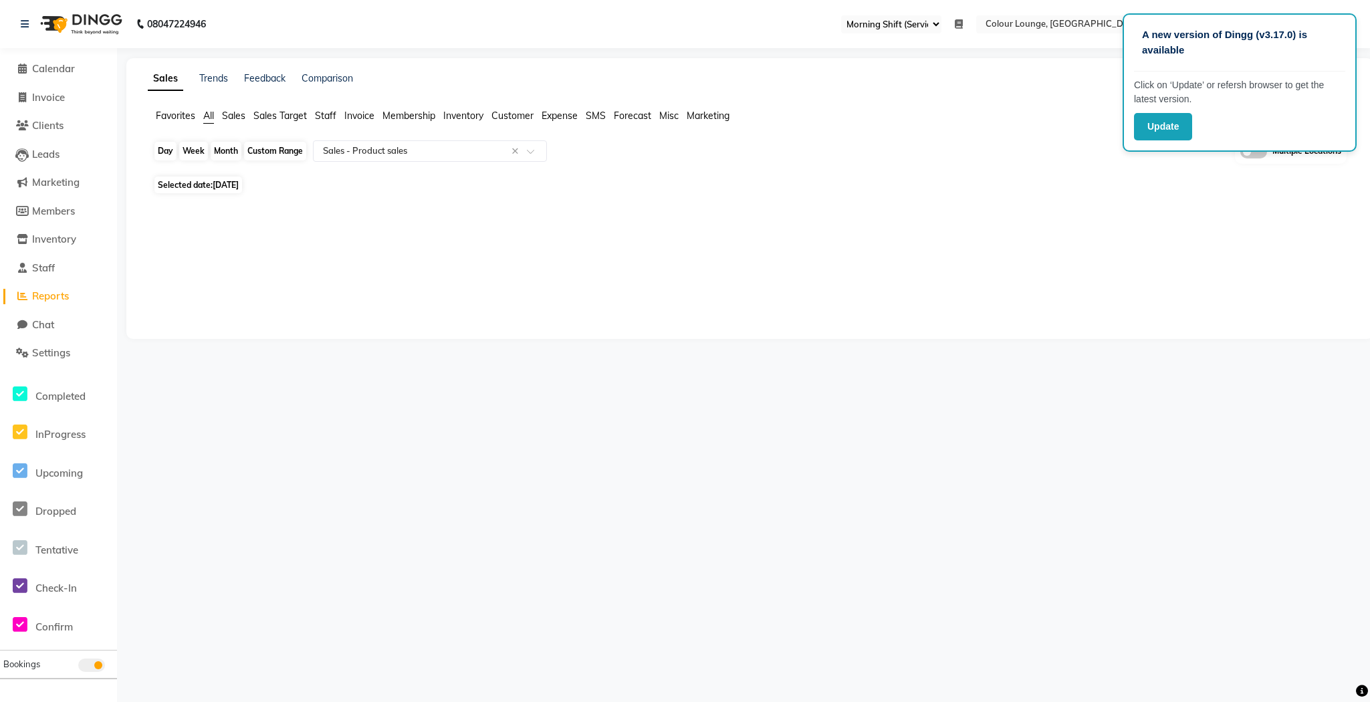
click at [161, 157] on div "Day" at bounding box center [165, 151] width 22 height 19
select select "8"
select select "2025"
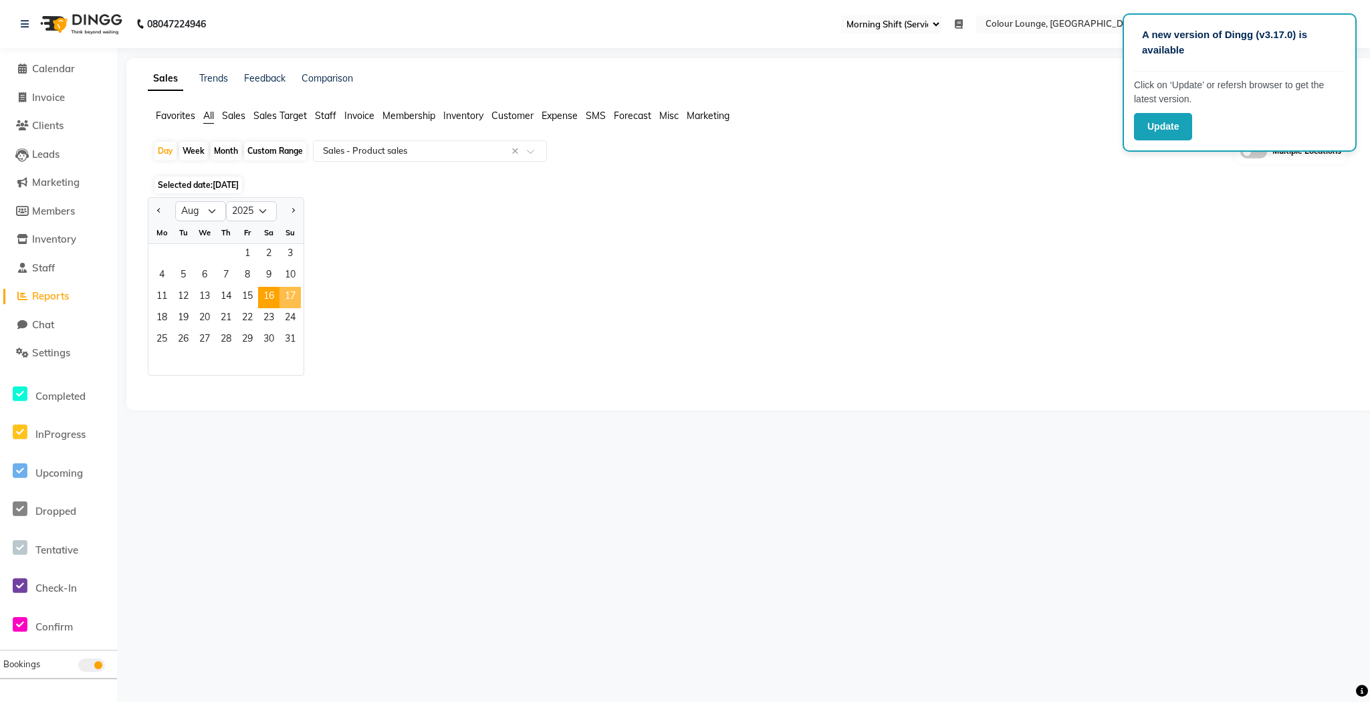
click at [290, 296] on span "17" at bounding box center [289, 297] width 21 height 21
select select "full_report"
select select "csv"
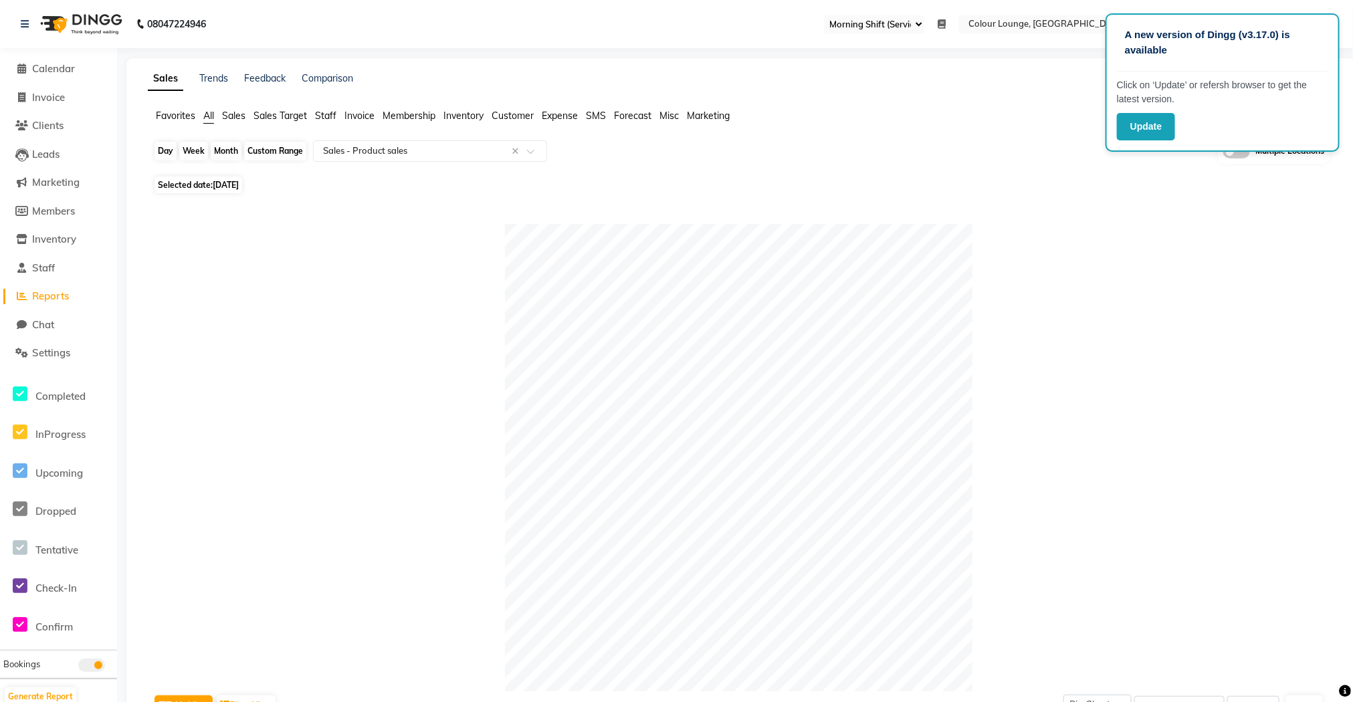
click at [162, 158] on div "Day" at bounding box center [165, 151] width 22 height 19
select select "8"
select select "2025"
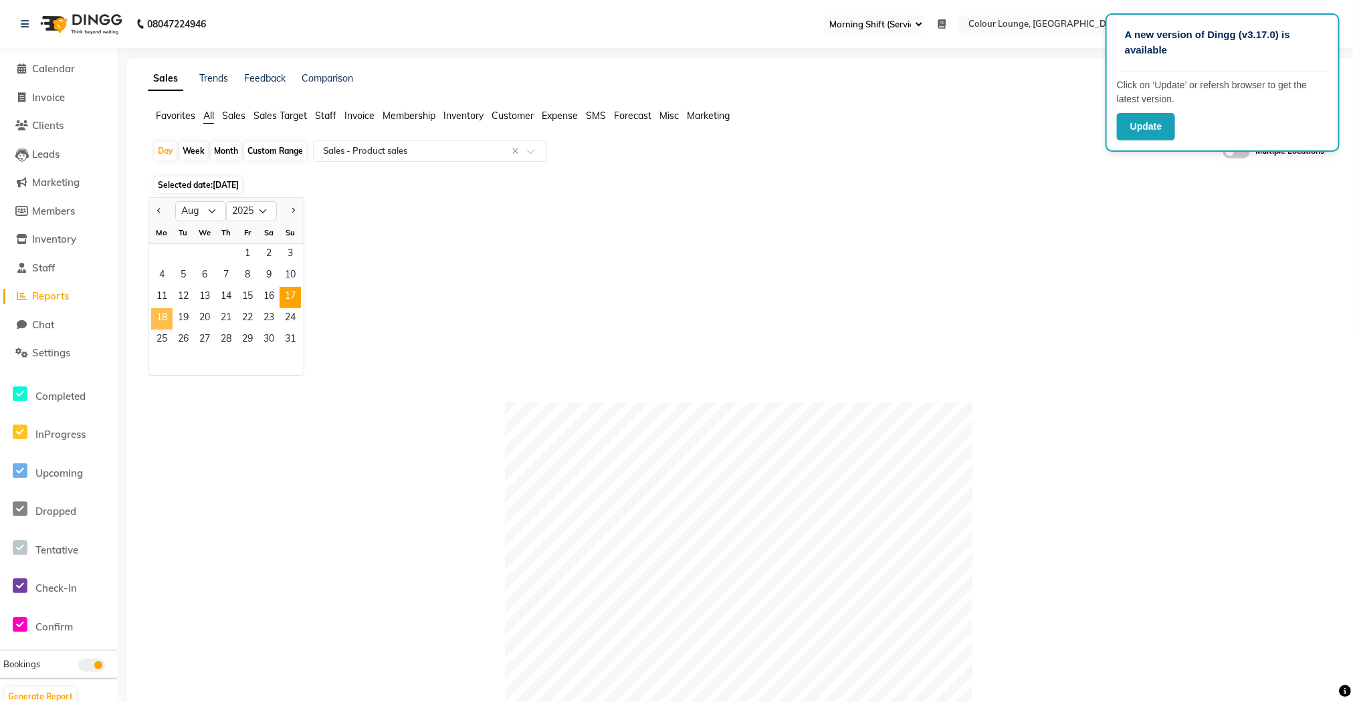
click at [169, 321] on span "18" at bounding box center [161, 318] width 21 height 21
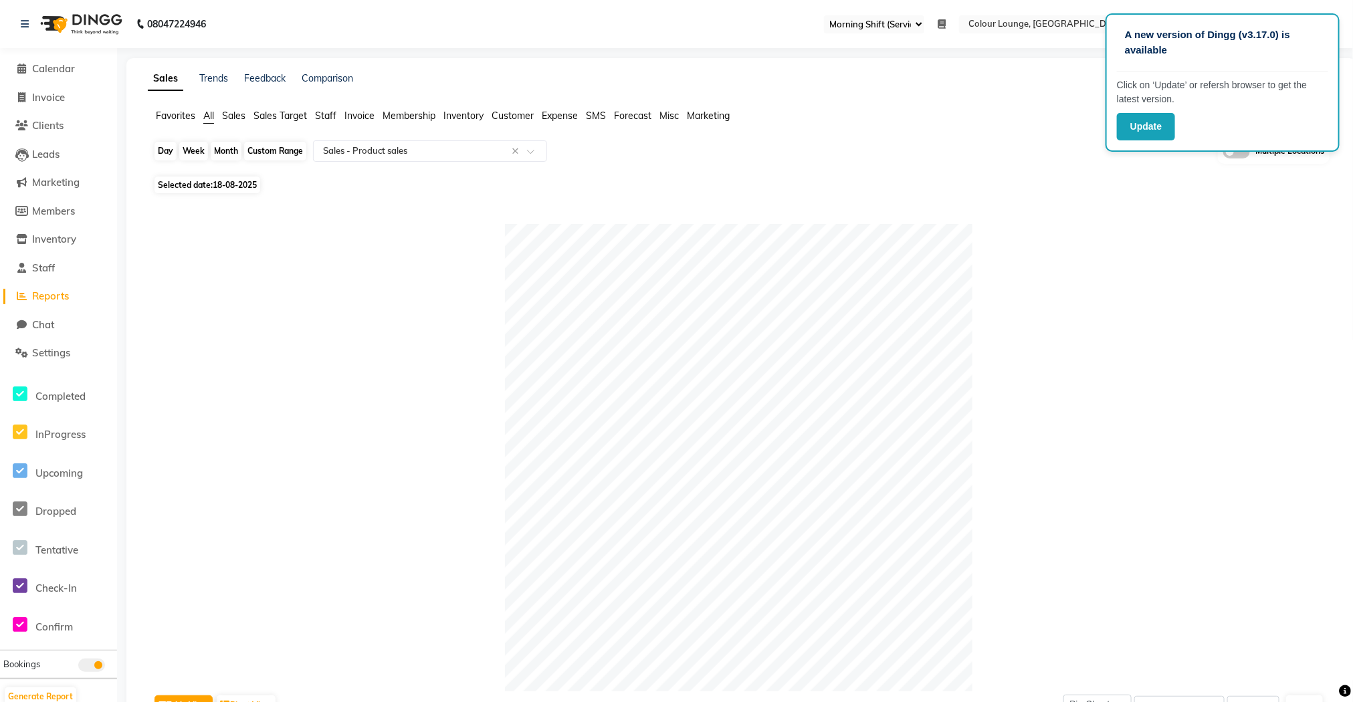
click at [158, 148] on div "Day" at bounding box center [165, 151] width 22 height 19
select select "8"
select select "2025"
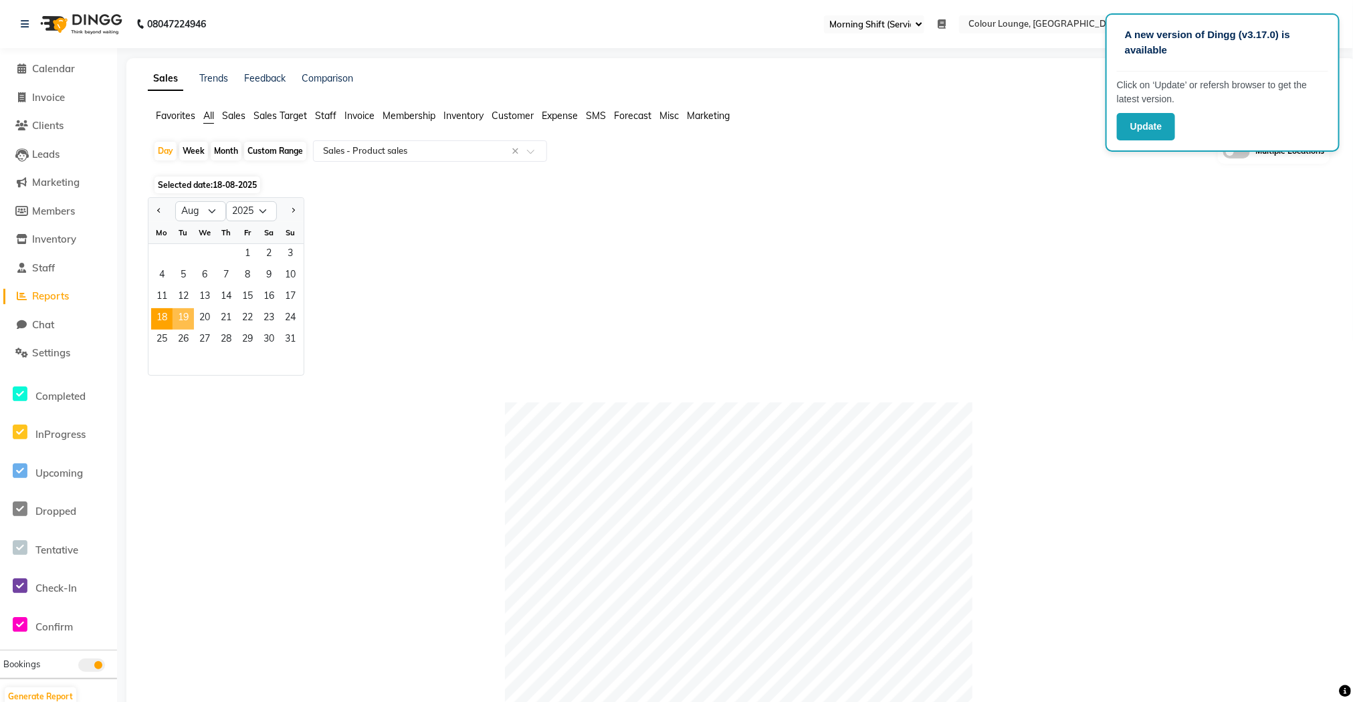
click at [181, 327] on span "19" at bounding box center [182, 318] width 21 height 21
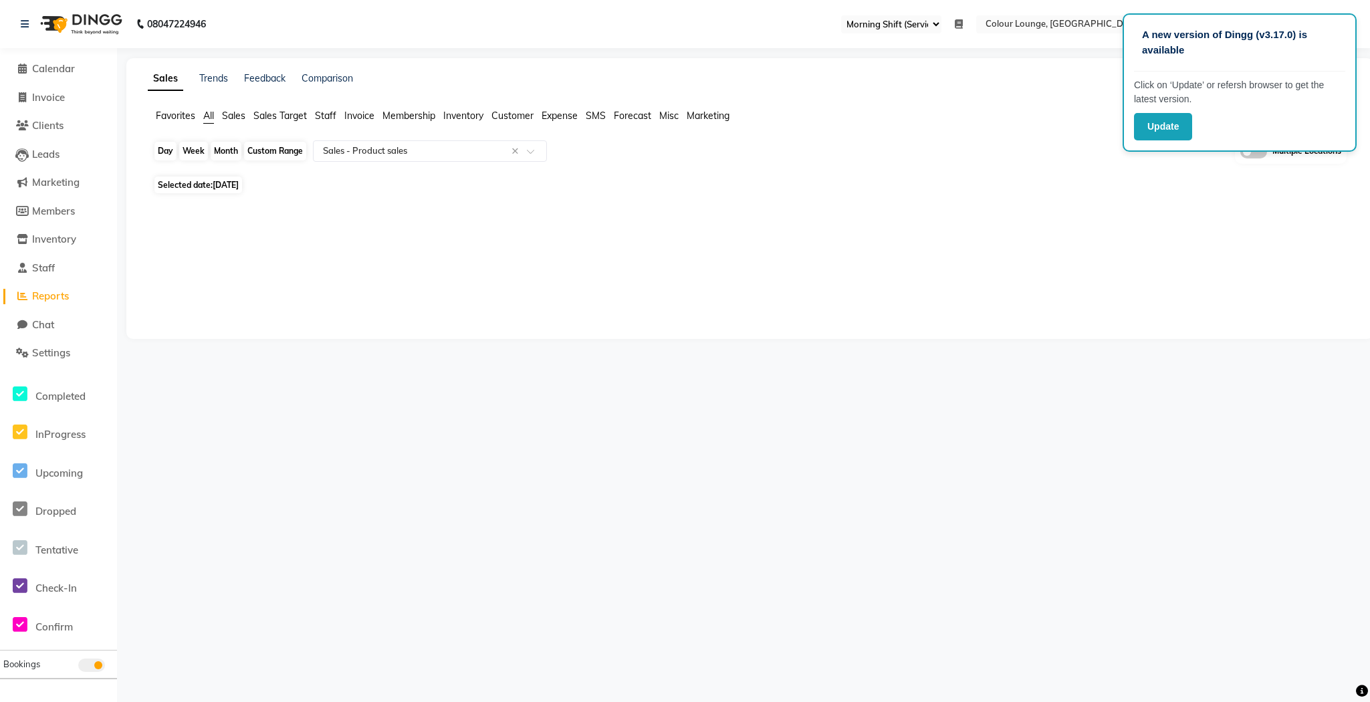
click at [163, 148] on div "Day" at bounding box center [165, 151] width 22 height 19
select select "8"
select select "2025"
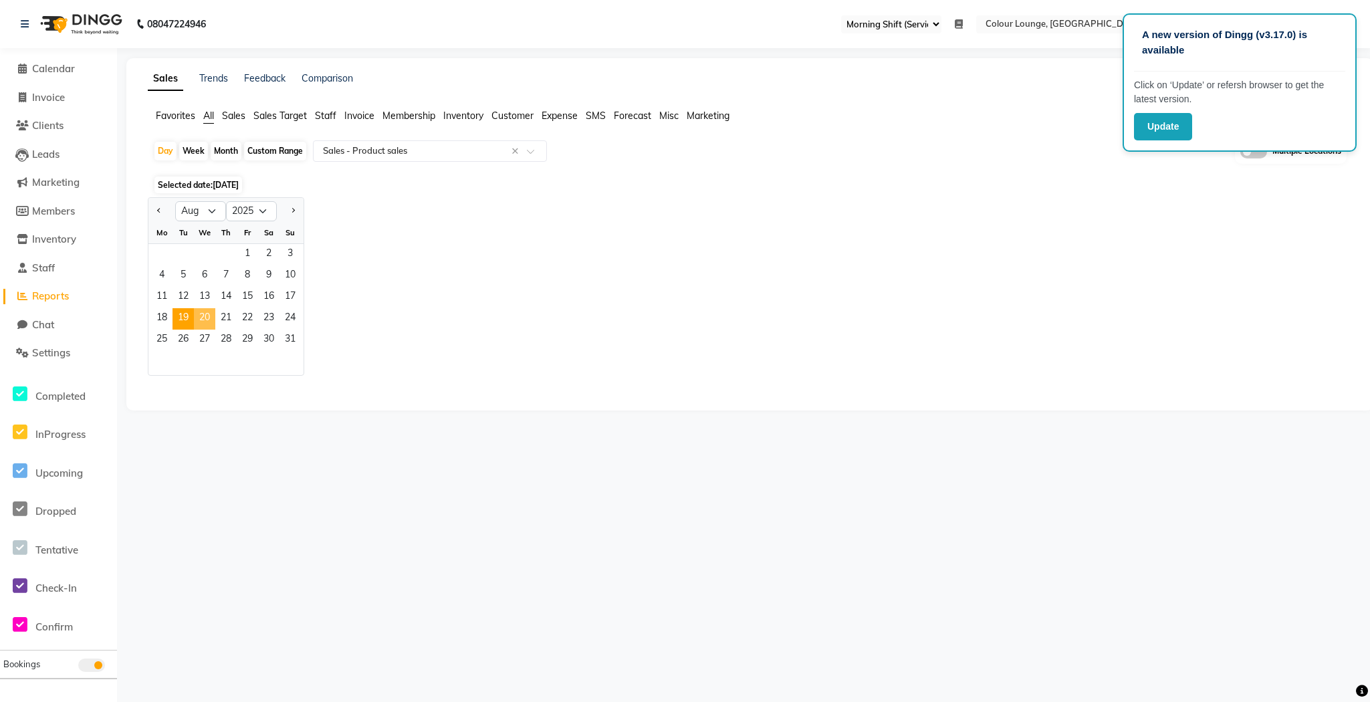
click at [213, 317] on span "20" at bounding box center [204, 318] width 21 height 21
select select "full_report"
select select "csv"
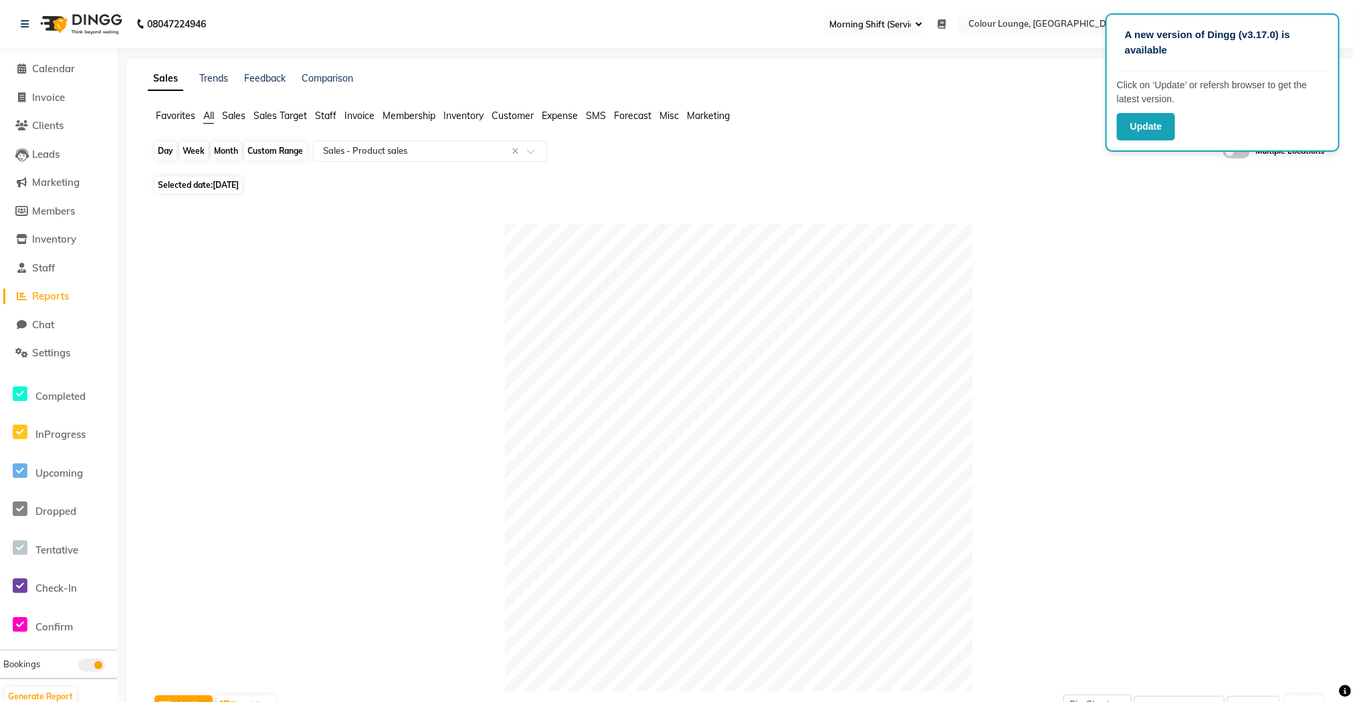
click at [160, 153] on div "Day" at bounding box center [165, 151] width 22 height 19
select select "8"
select select "2025"
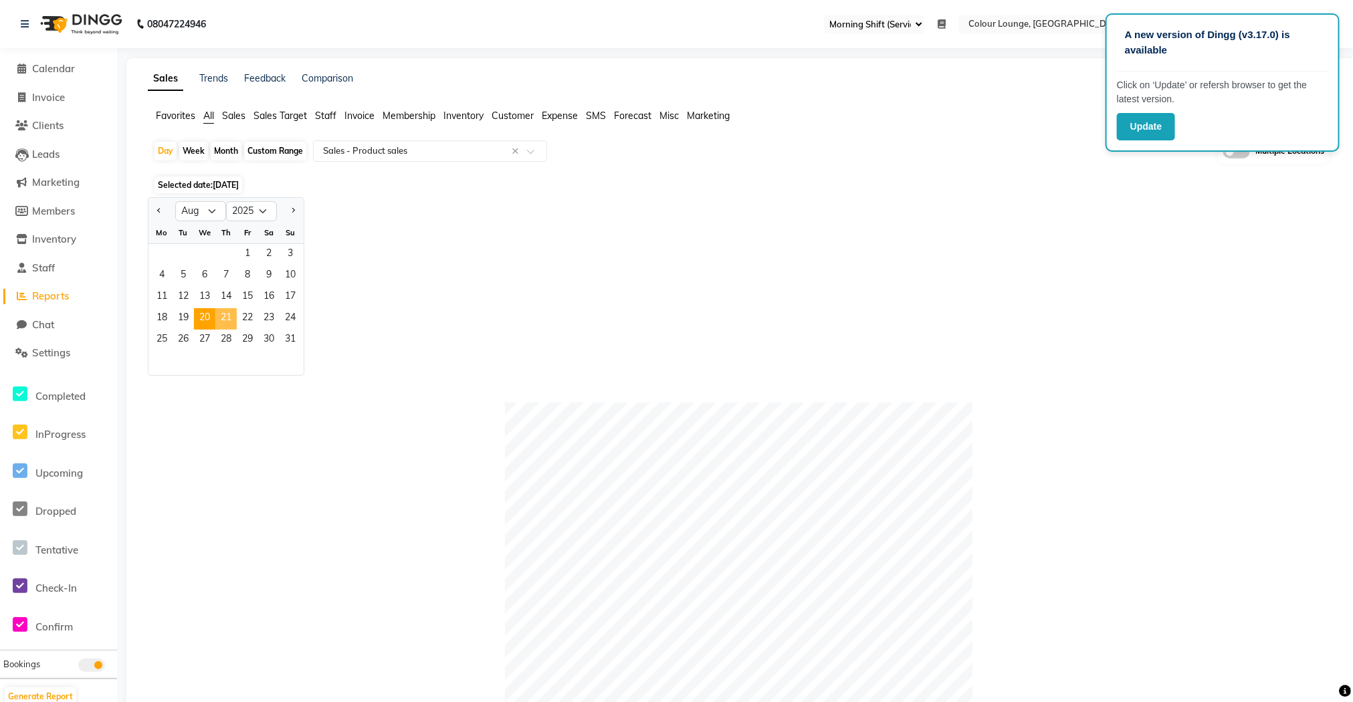
click at [229, 316] on span "21" at bounding box center [225, 318] width 21 height 21
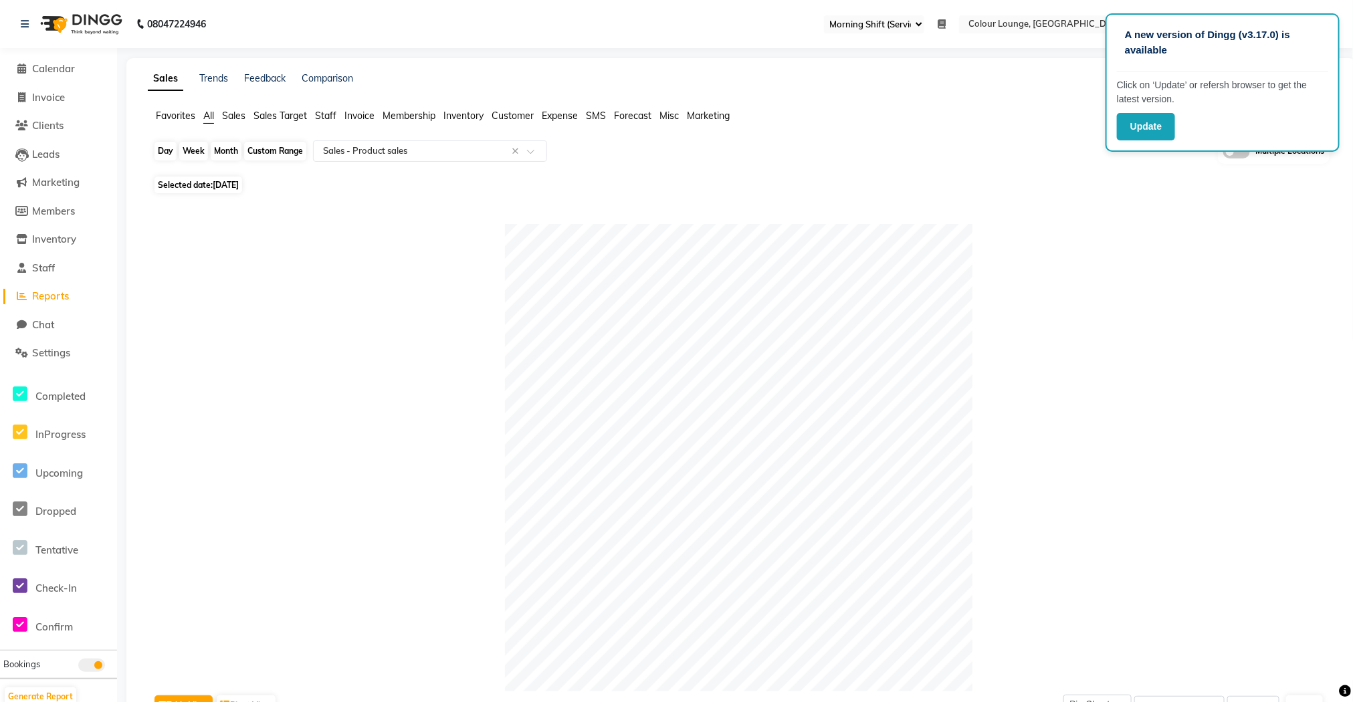
click at [170, 155] on div "Day" at bounding box center [165, 151] width 22 height 19
select select "8"
select select "2025"
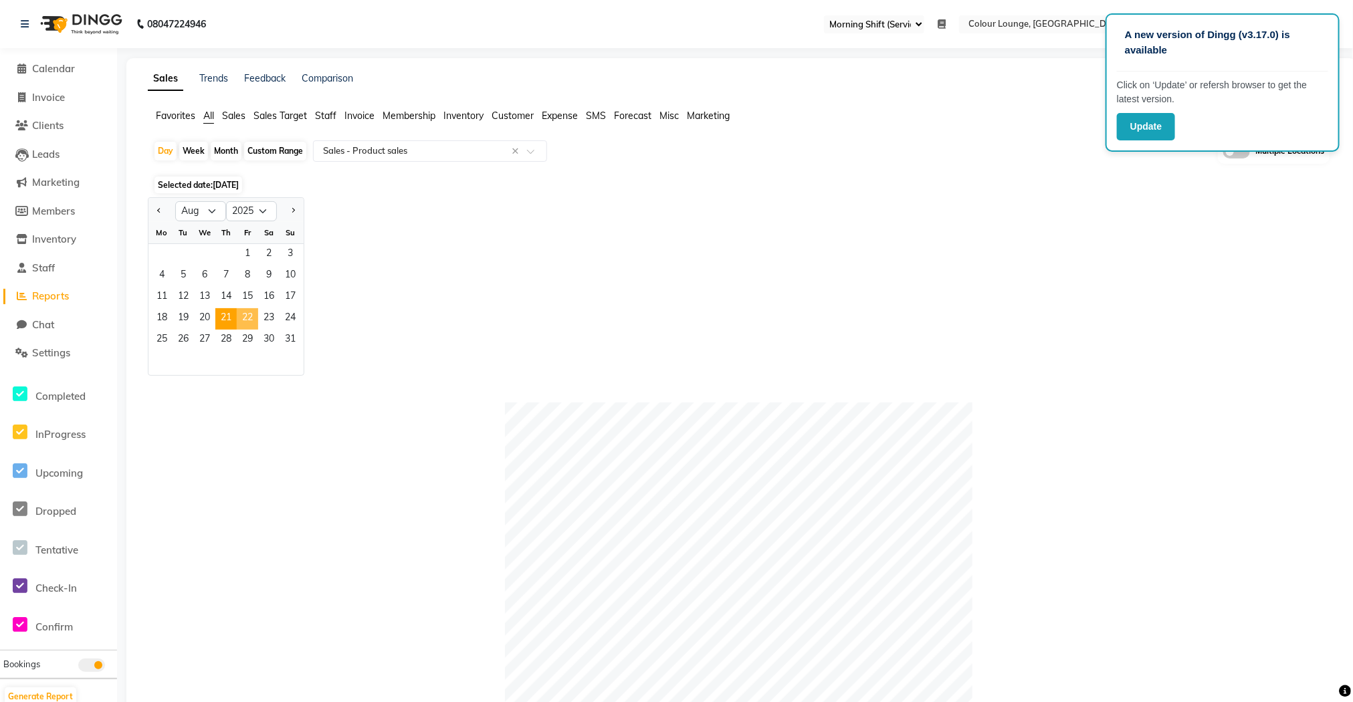
click at [249, 319] on span "22" at bounding box center [247, 318] width 21 height 21
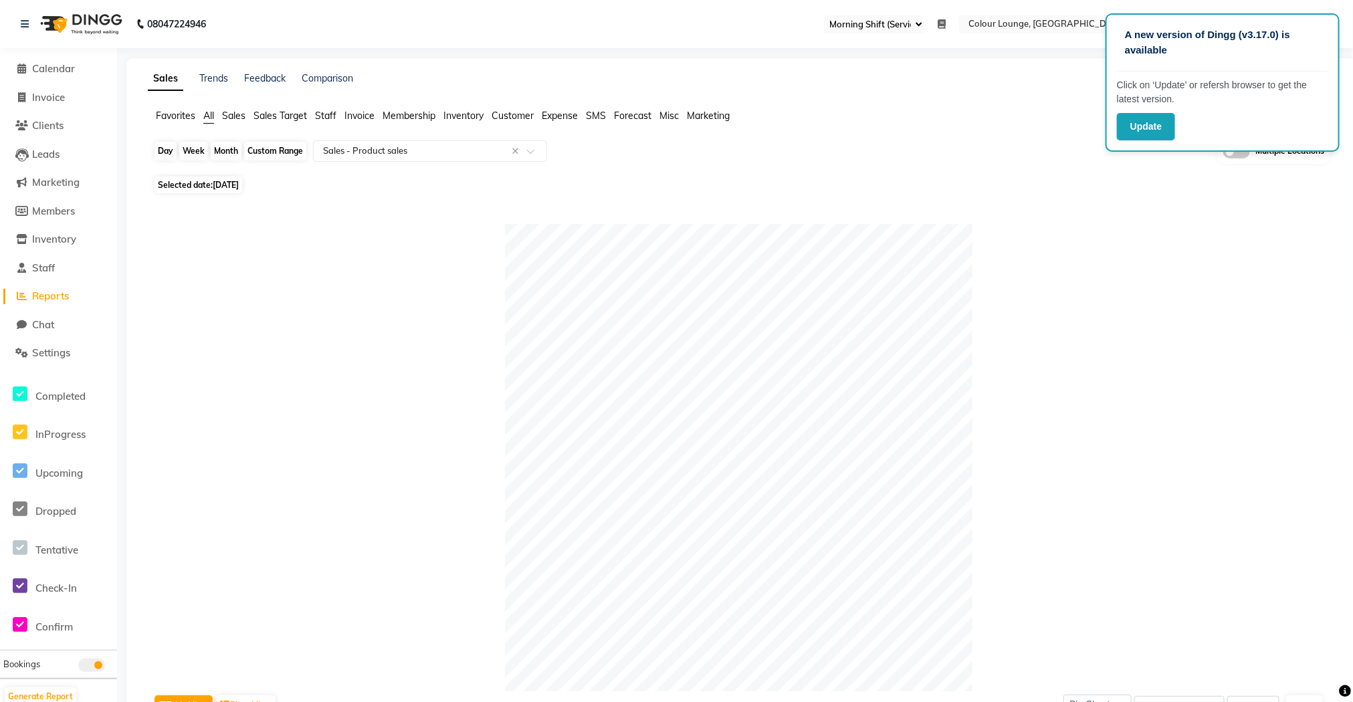
click at [170, 152] on div "Day" at bounding box center [165, 151] width 22 height 19
click at [169, 152] on div "Day" at bounding box center [165, 151] width 22 height 19
select select "8"
select select "2025"
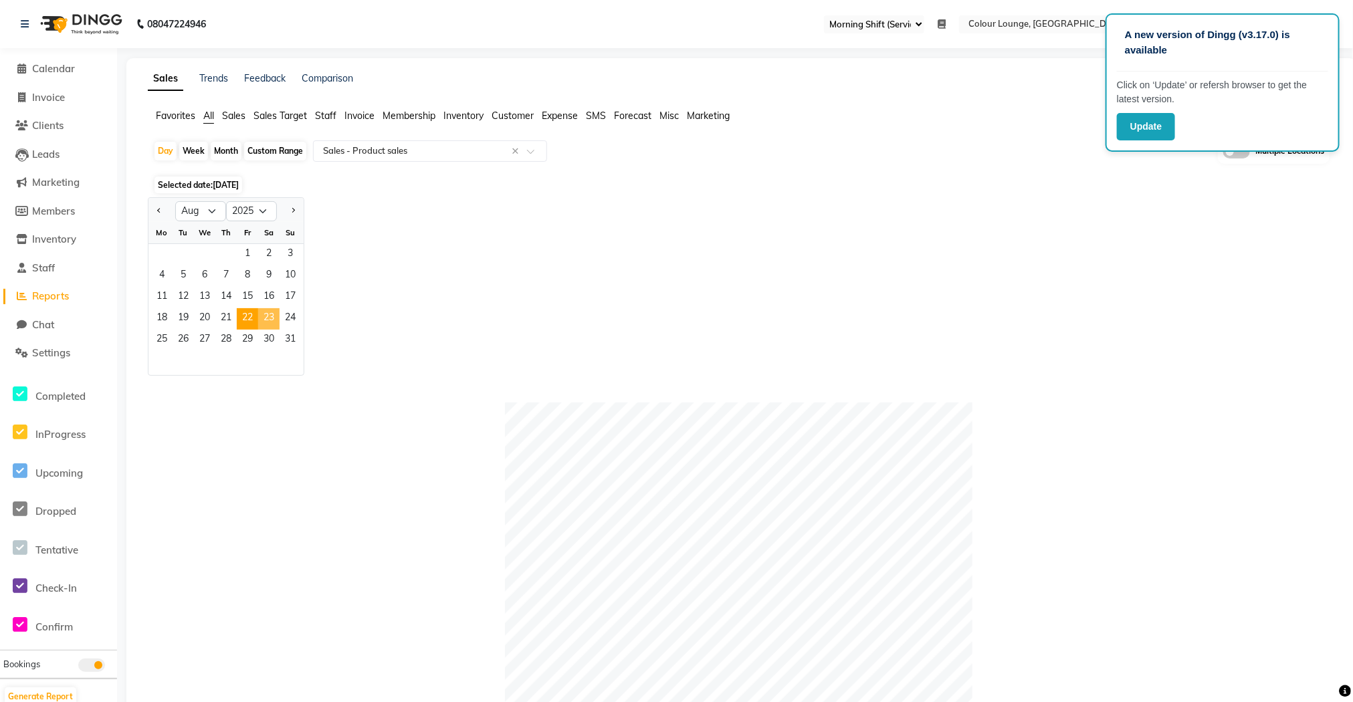
click at [269, 319] on span "23" at bounding box center [268, 318] width 21 height 21
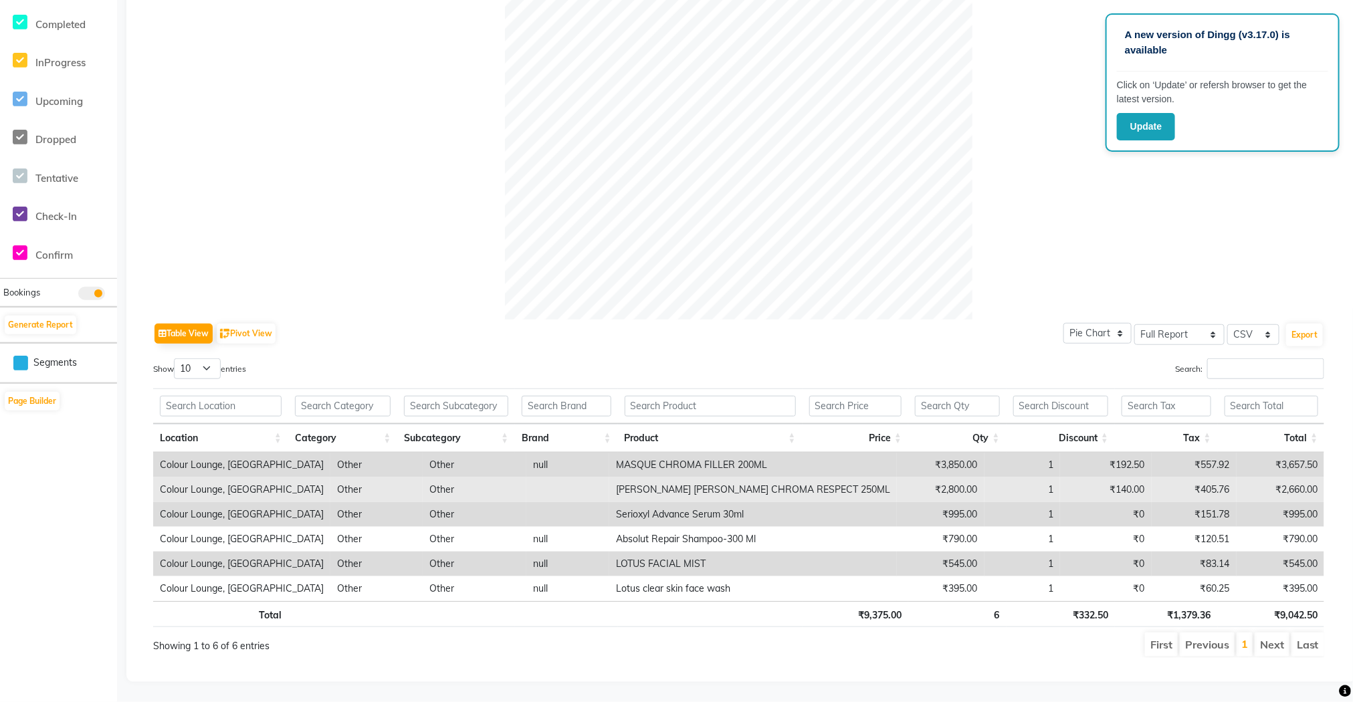
scroll to position [392, 0]
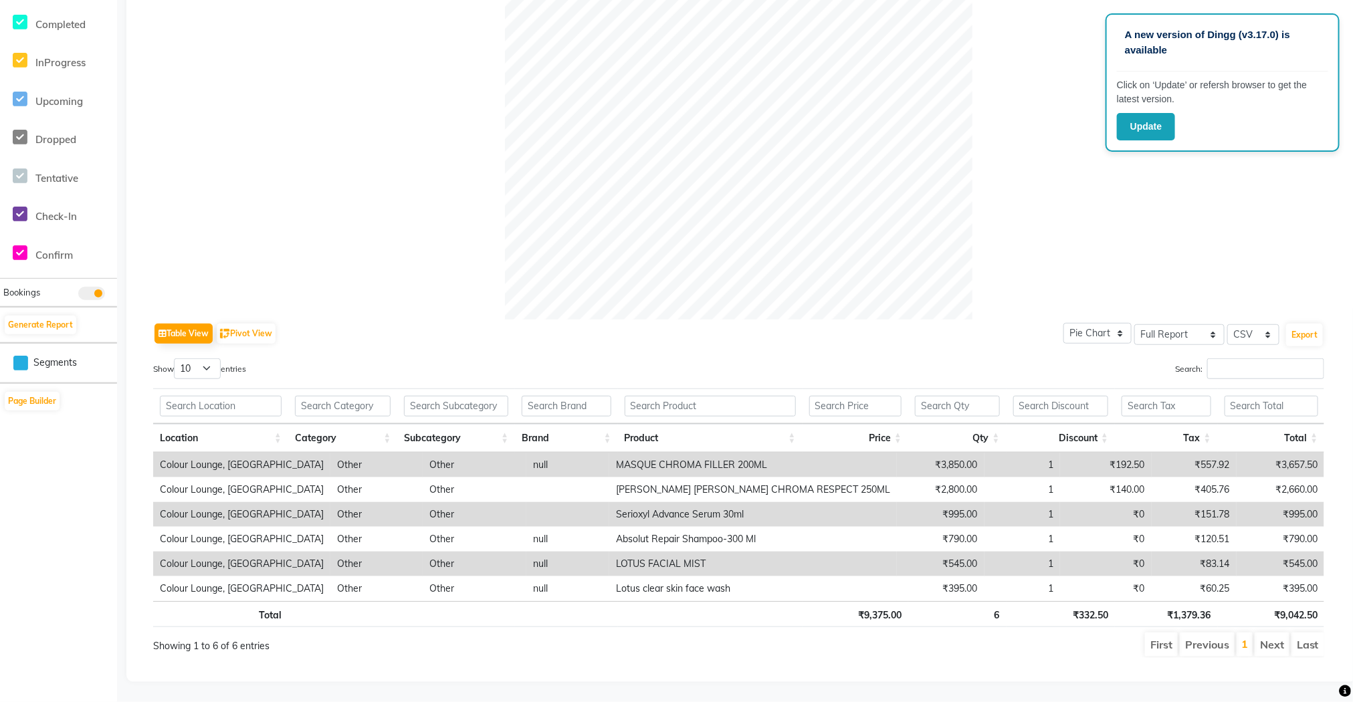
click at [181, 676] on div "Sales Trends Feedback Comparison Generate Report Favorites All Sales Sales Targ…" at bounding box center [741, 184] width 1230 height 996
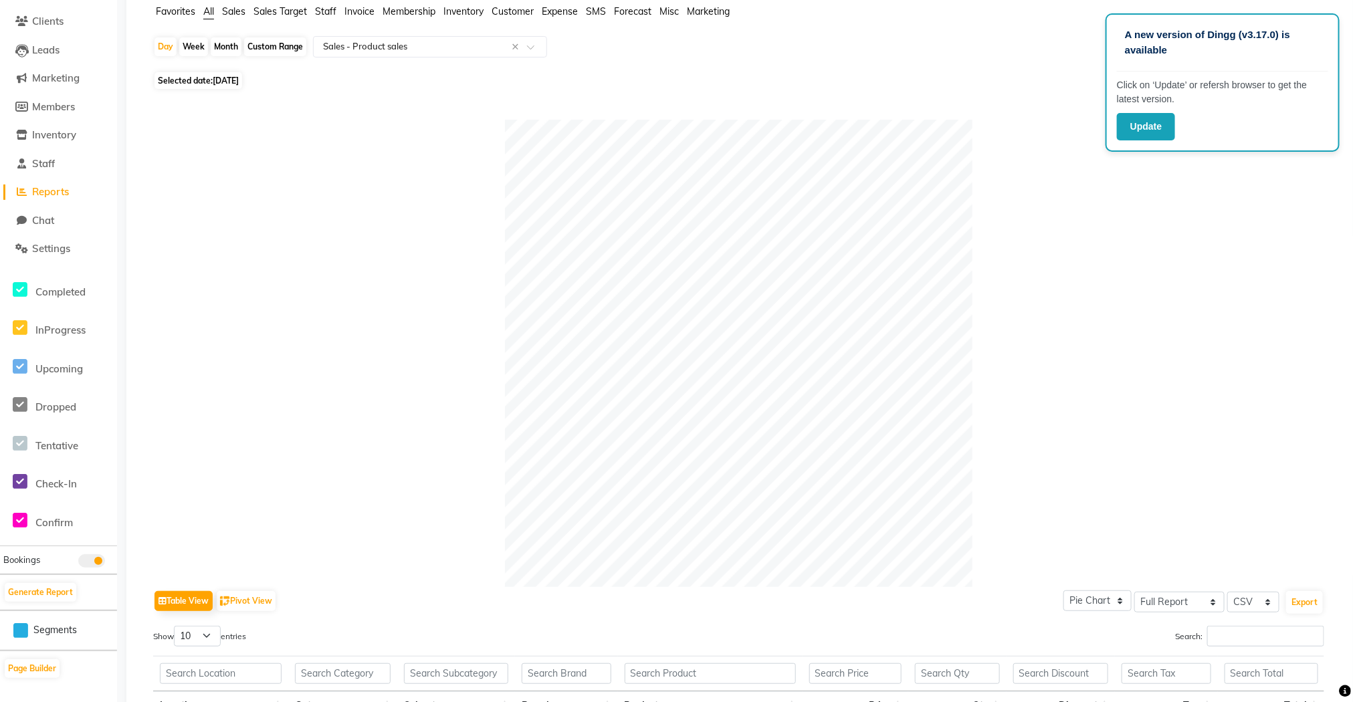
scroll to position [91, 0]
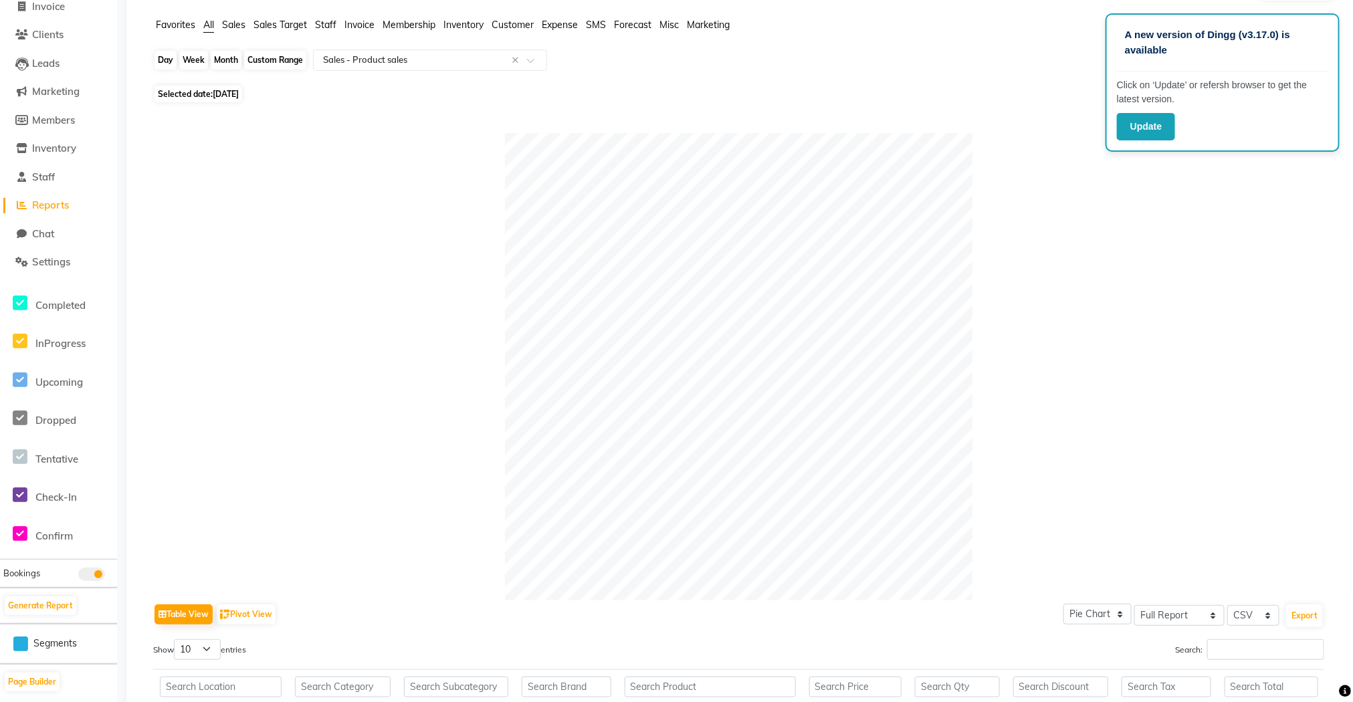
click at [157, 66] on div "Day" at bounding box center [165, 60] width 22 height 19
select select "8"
select select "2025"
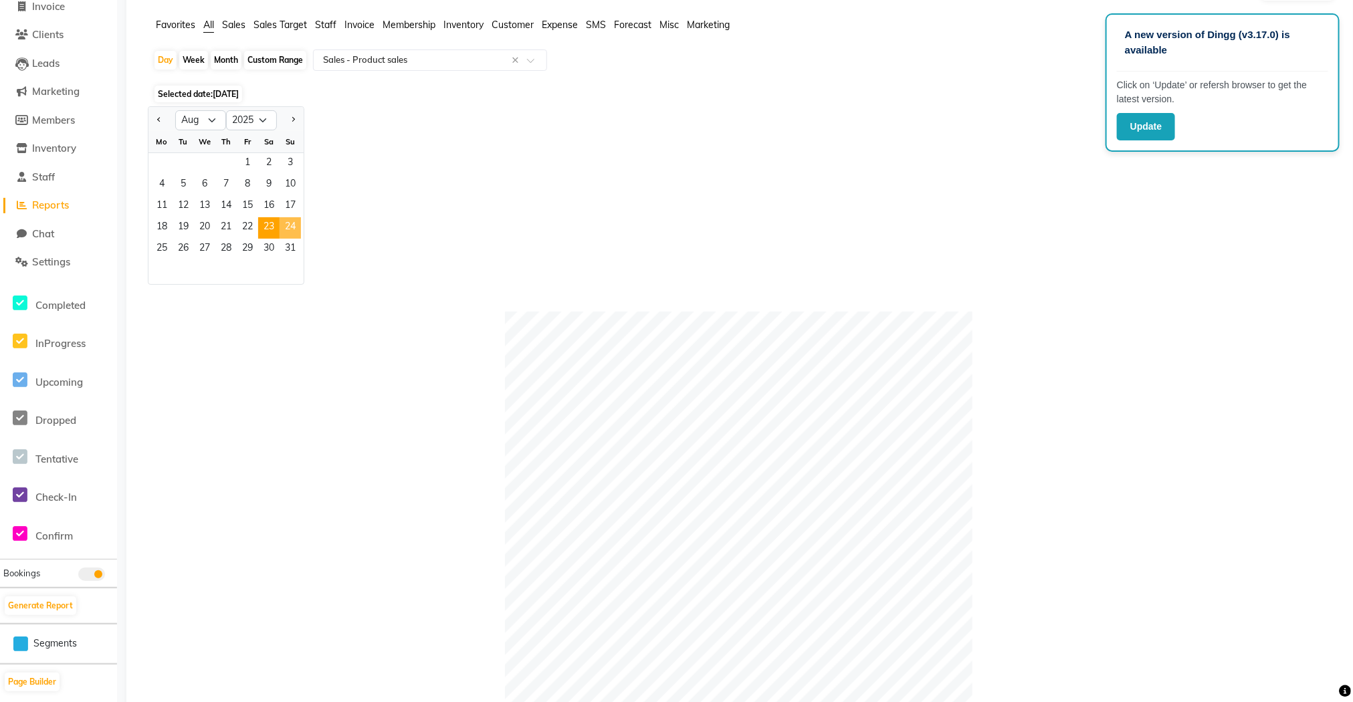
click at [292, 219] on span "24" at bounding box center [289, 227] width 21 height 21
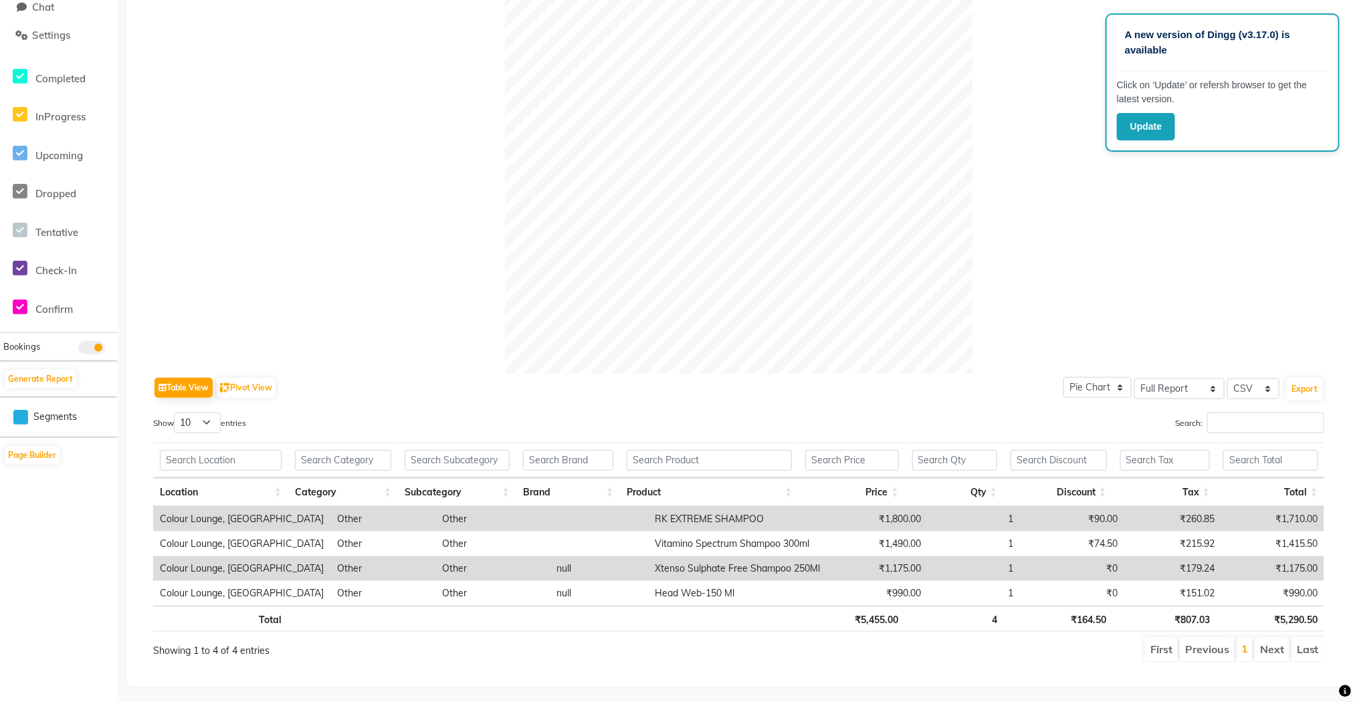
scroll to position [343, 0]
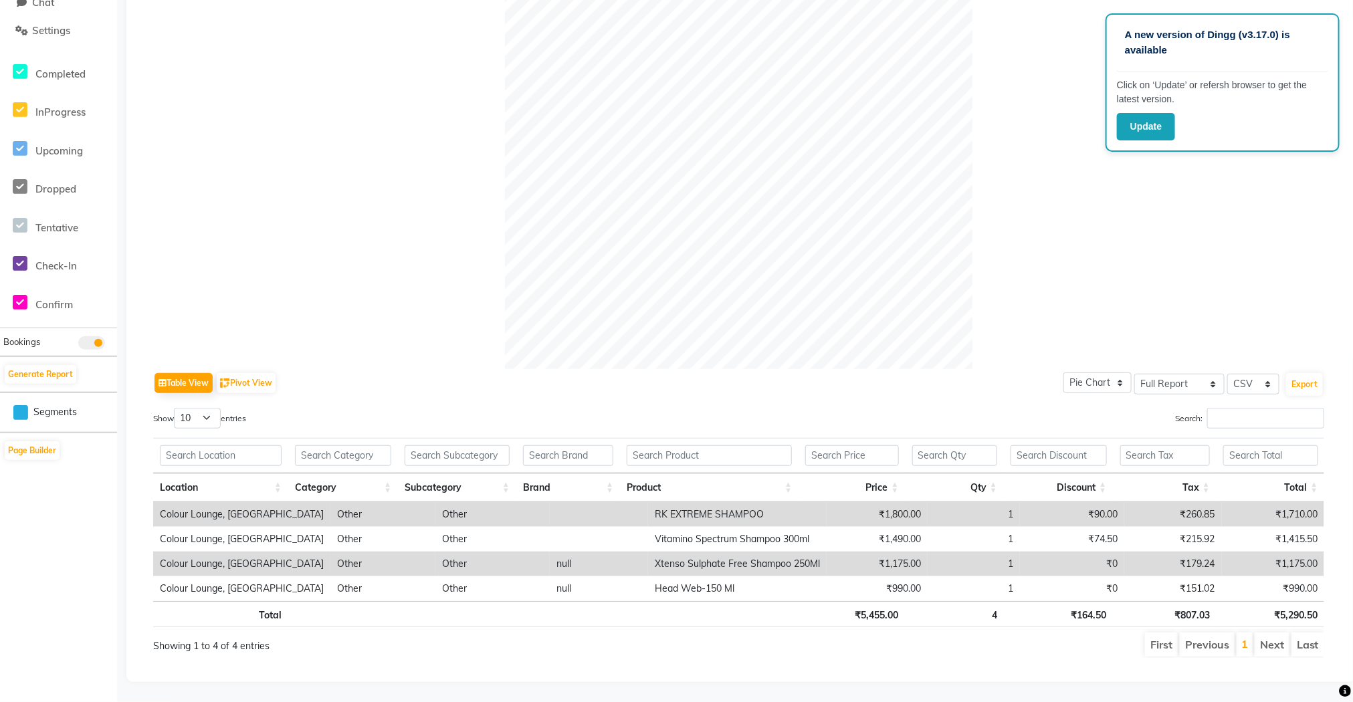
click at [921, 374] on div "Table View Pivot View Pie Chart Bar Chart Select Full Report Filtered Report Se…" at bounding box center [738, 383] width 1171 height 28
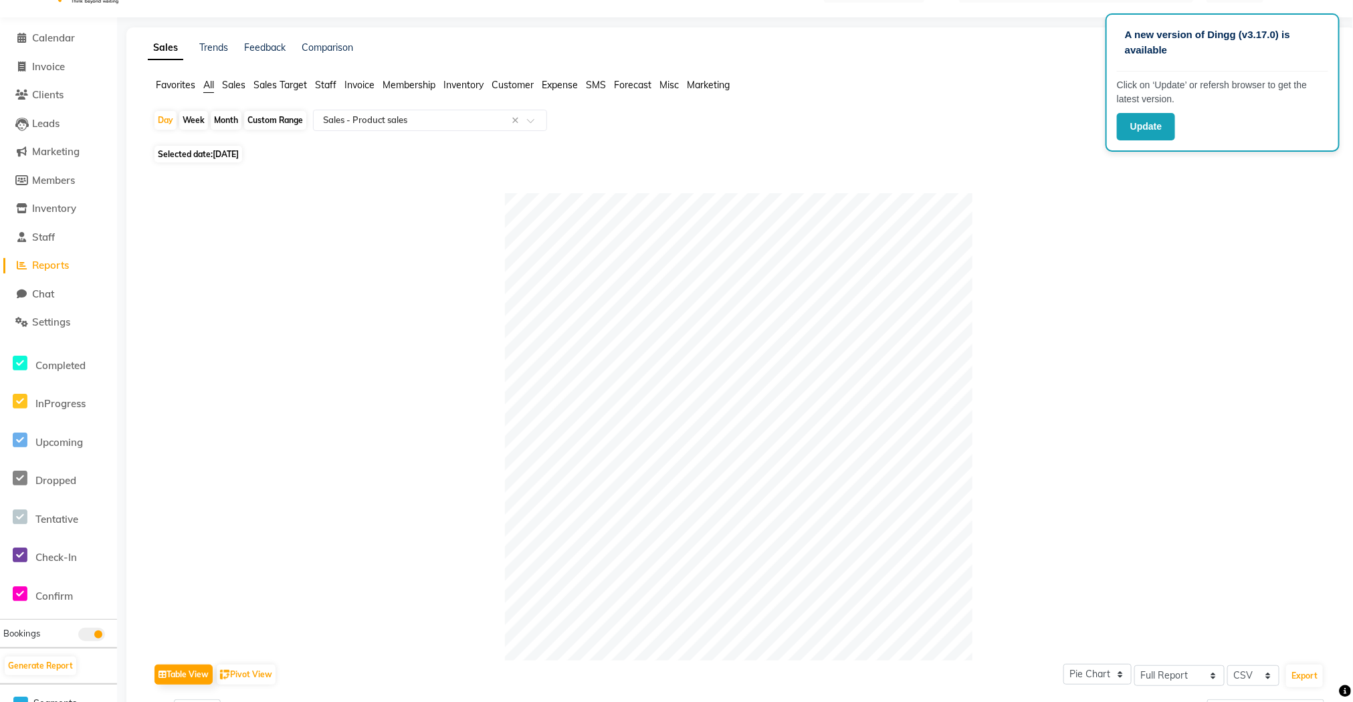
scroll to position [0, 0]
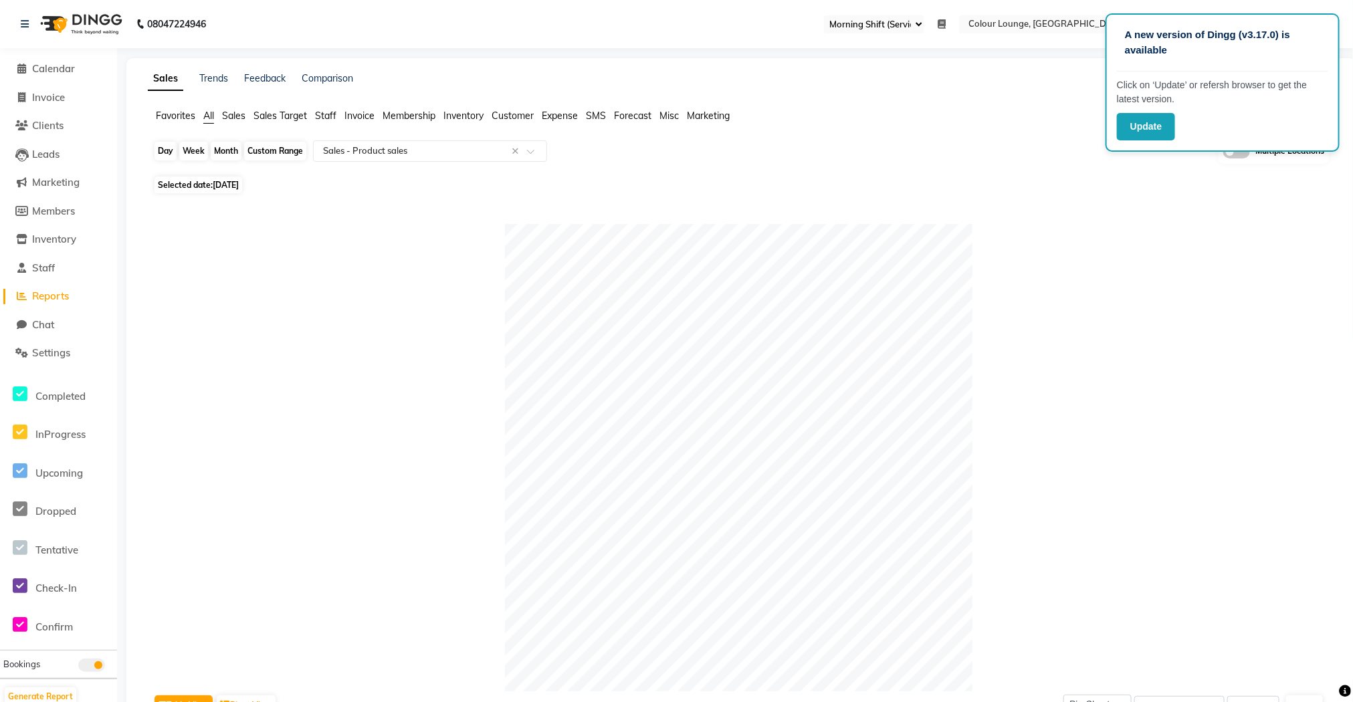
click at [166, 154] on div "Day" at bounding box center [165, 151] width 22 height 19
select select "8"
select select "2025"
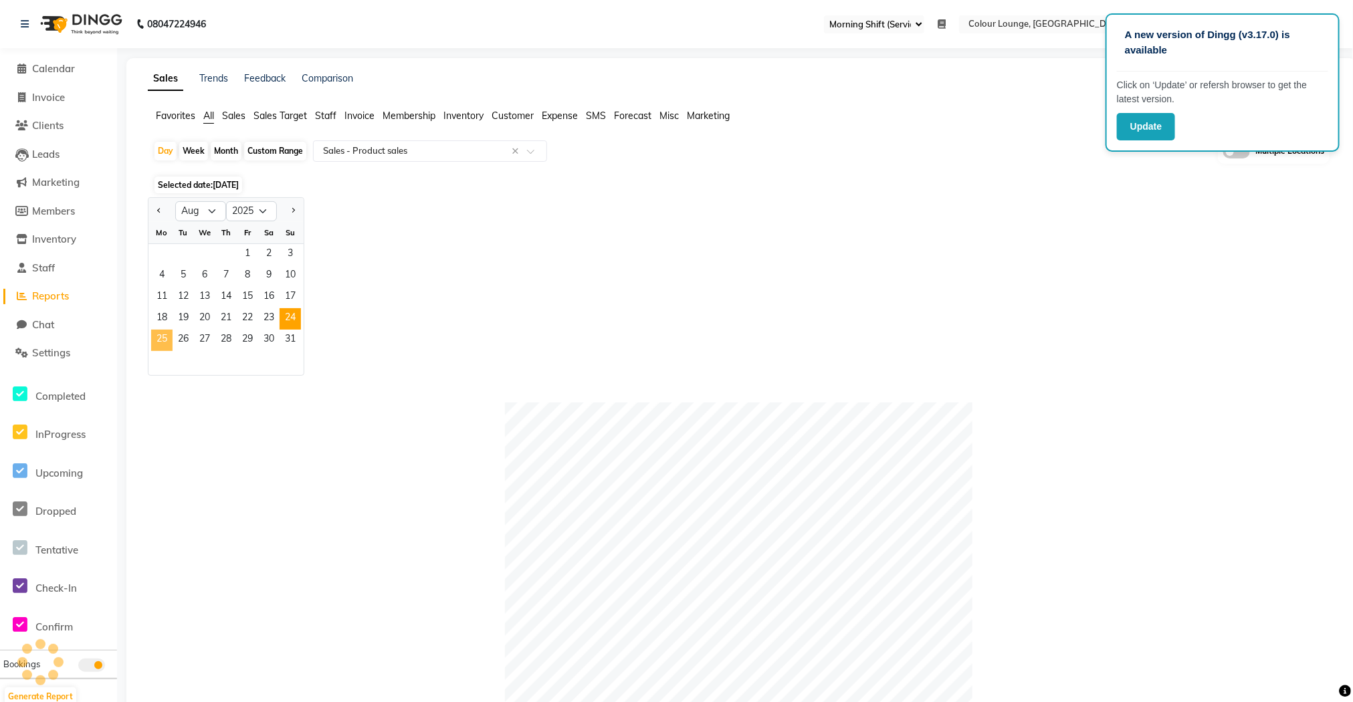
click at [161, 336] on span "25" at bounding box center [161, 340] width 21 height 21
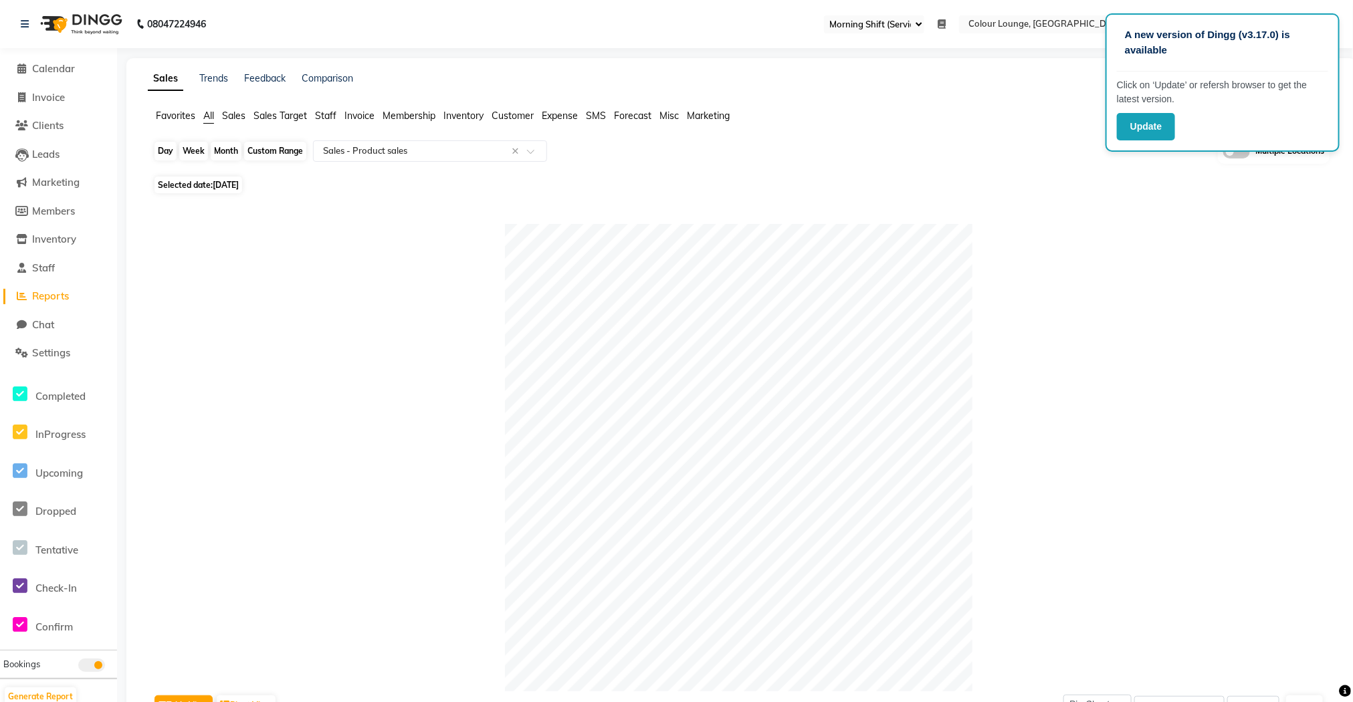
click at [166, 143] on div "Day" at bounding box center [165, 151] width 22 height 19
select select "8"
select select "2025"
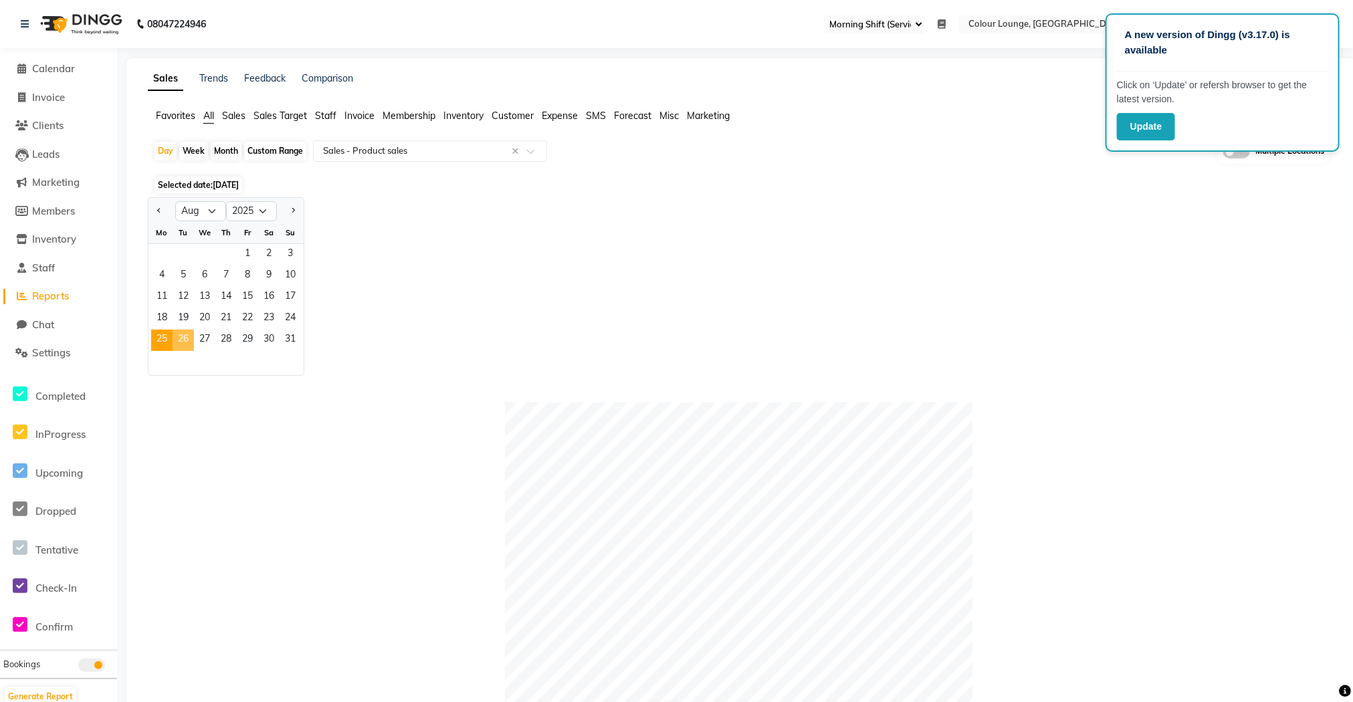
click at [187, 337] on span "26" at bounding box center [182, 340] width 21 height 21
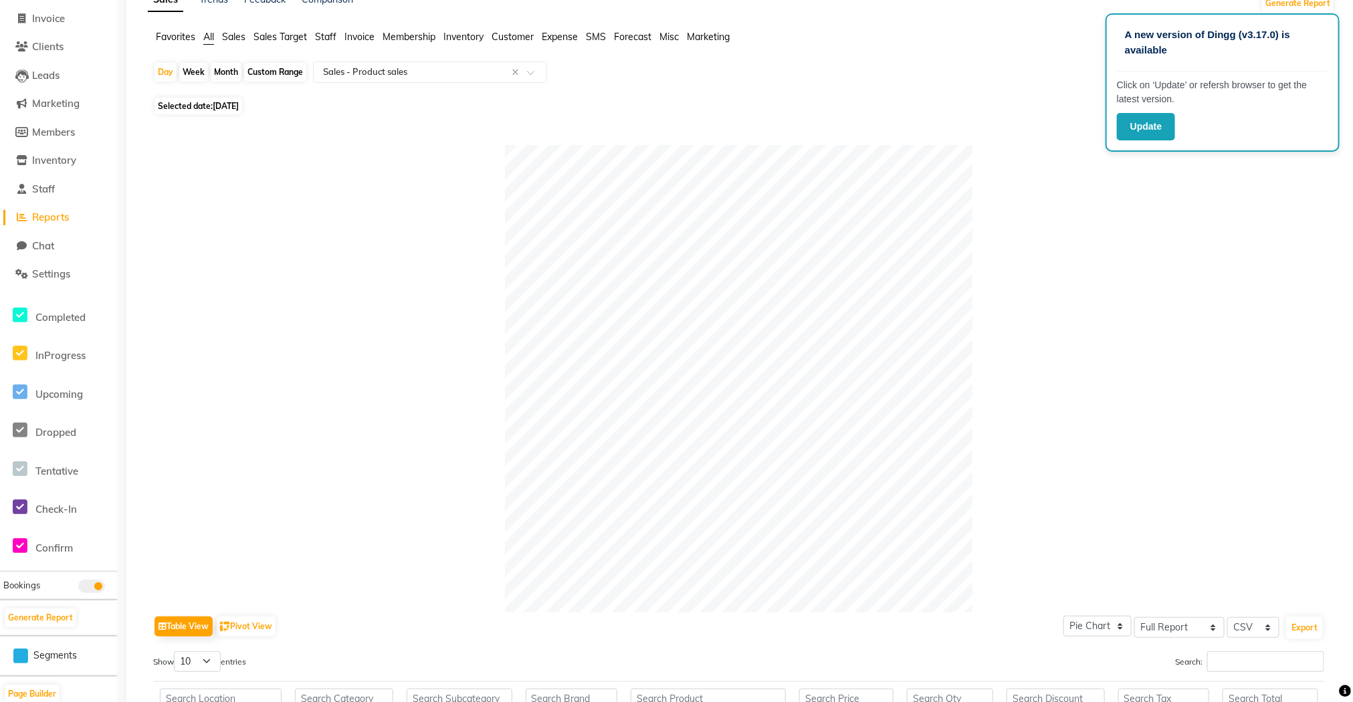
scroll to position [42, 0]
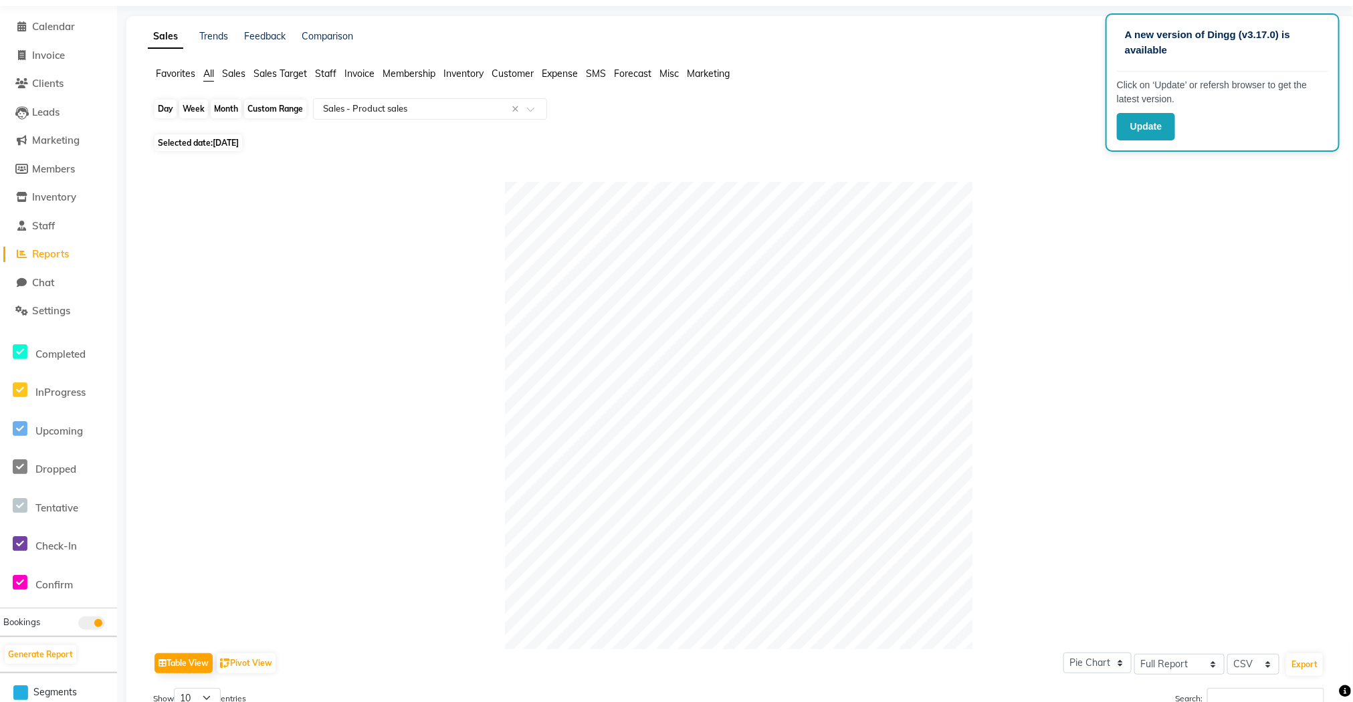
click at [158, 118] on div "Day" at bounding box center [165, 109] width 22 height 19
select select "8"
select select "2025"
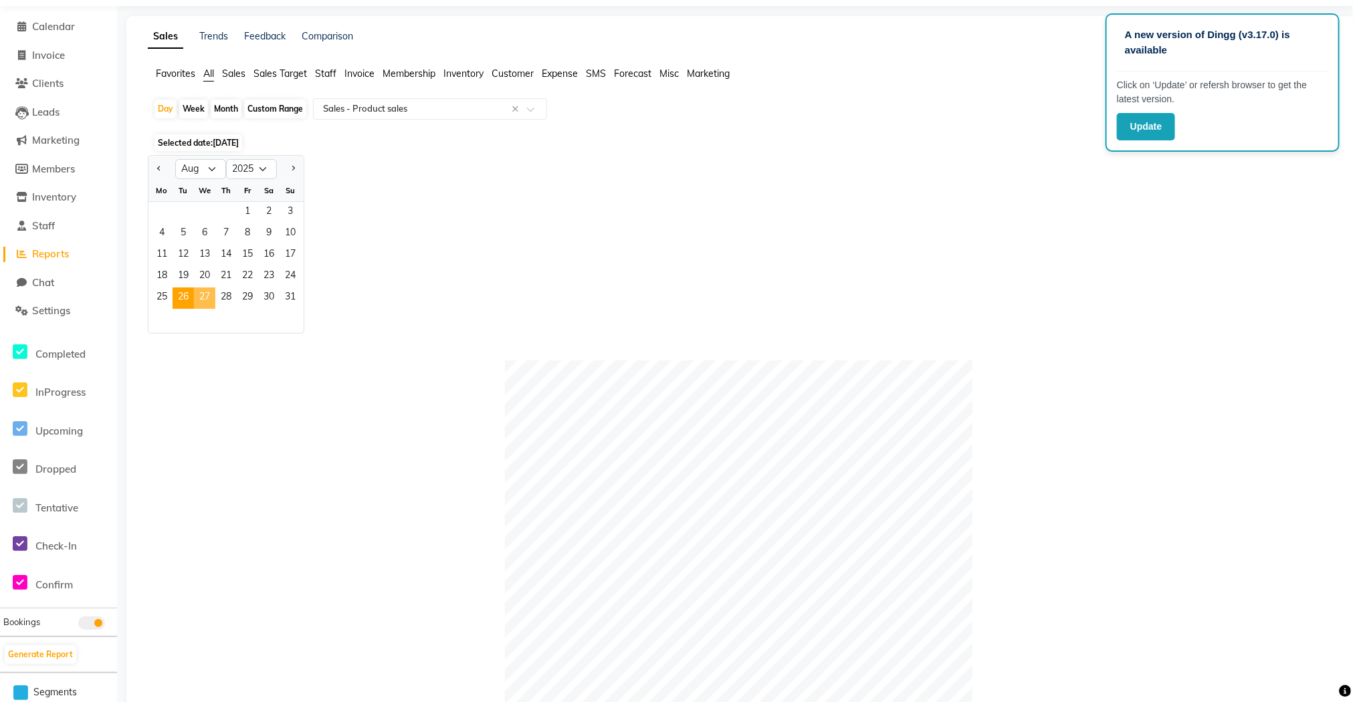
click at [203, 293] on span "27" at bounding box center [204, 297] width 21 height 21
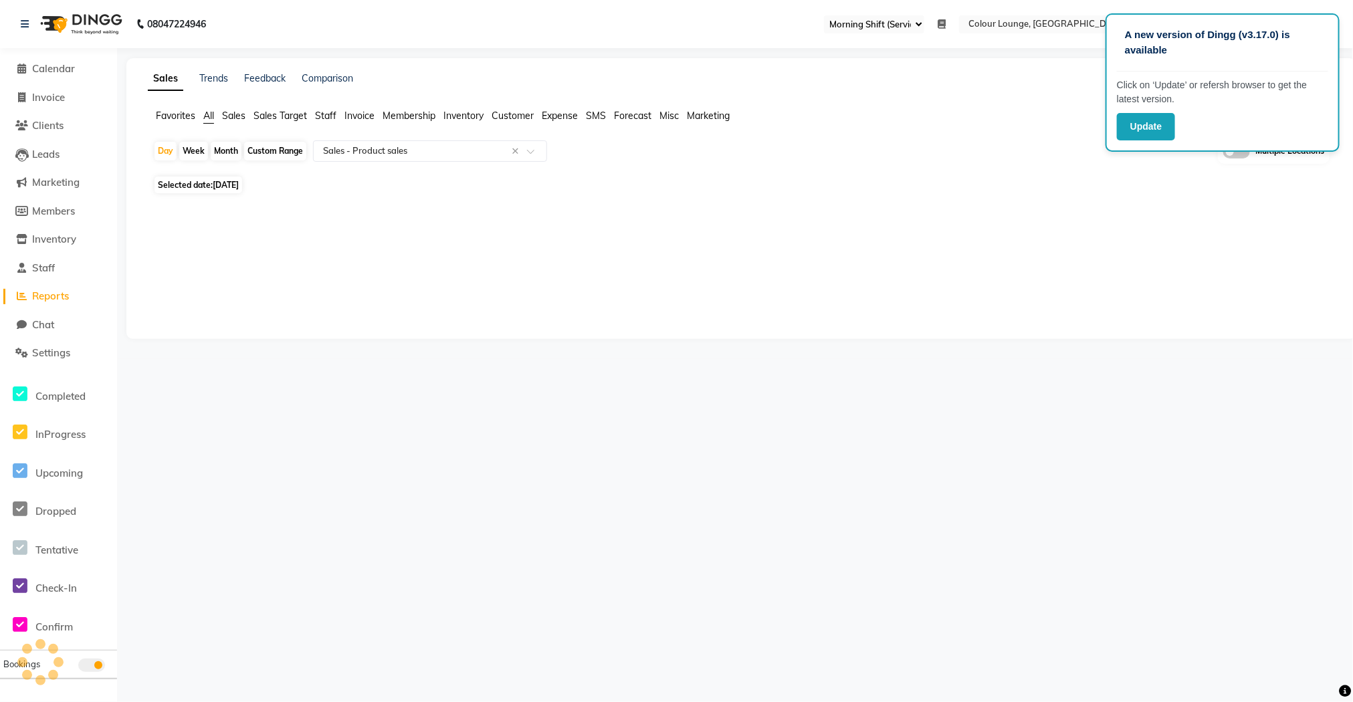
scroll to position [0, 0]
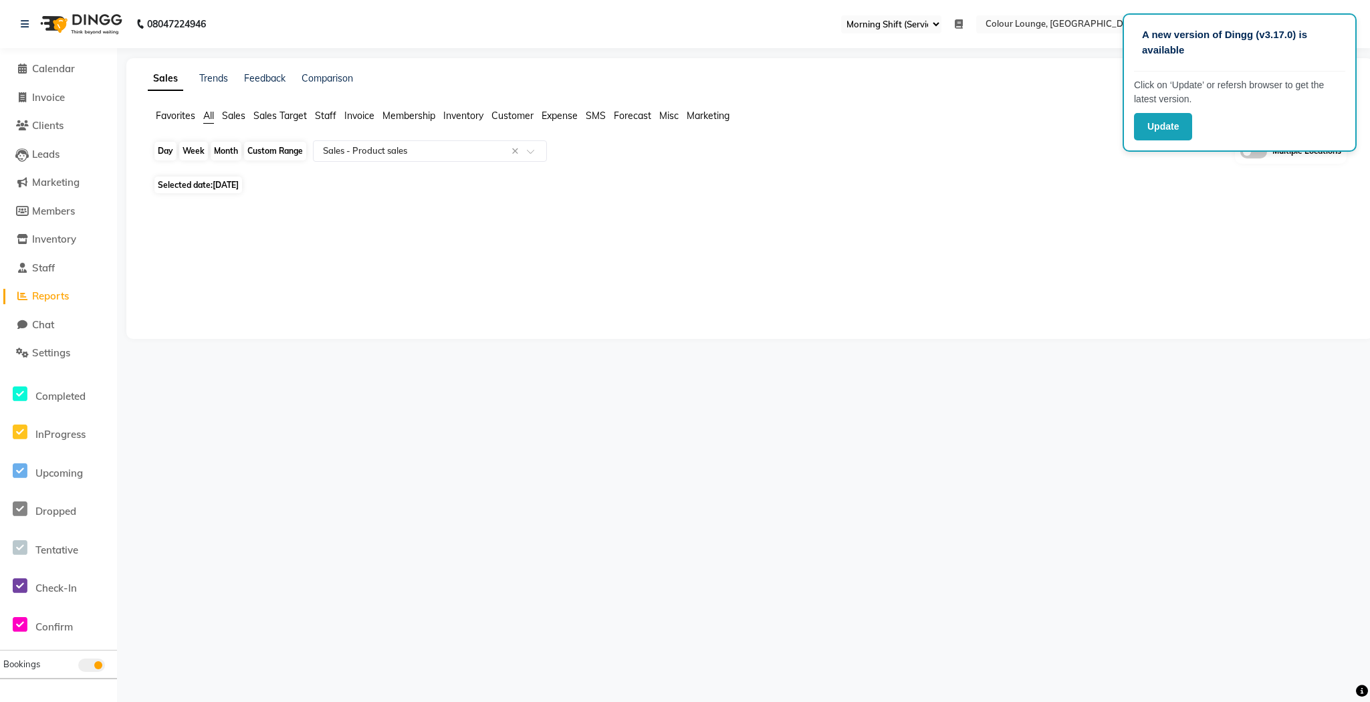
click at [170, 154] on div "Day" at bounding box center [165, 151] width 22 height 19
select select "8"
select select "2025"
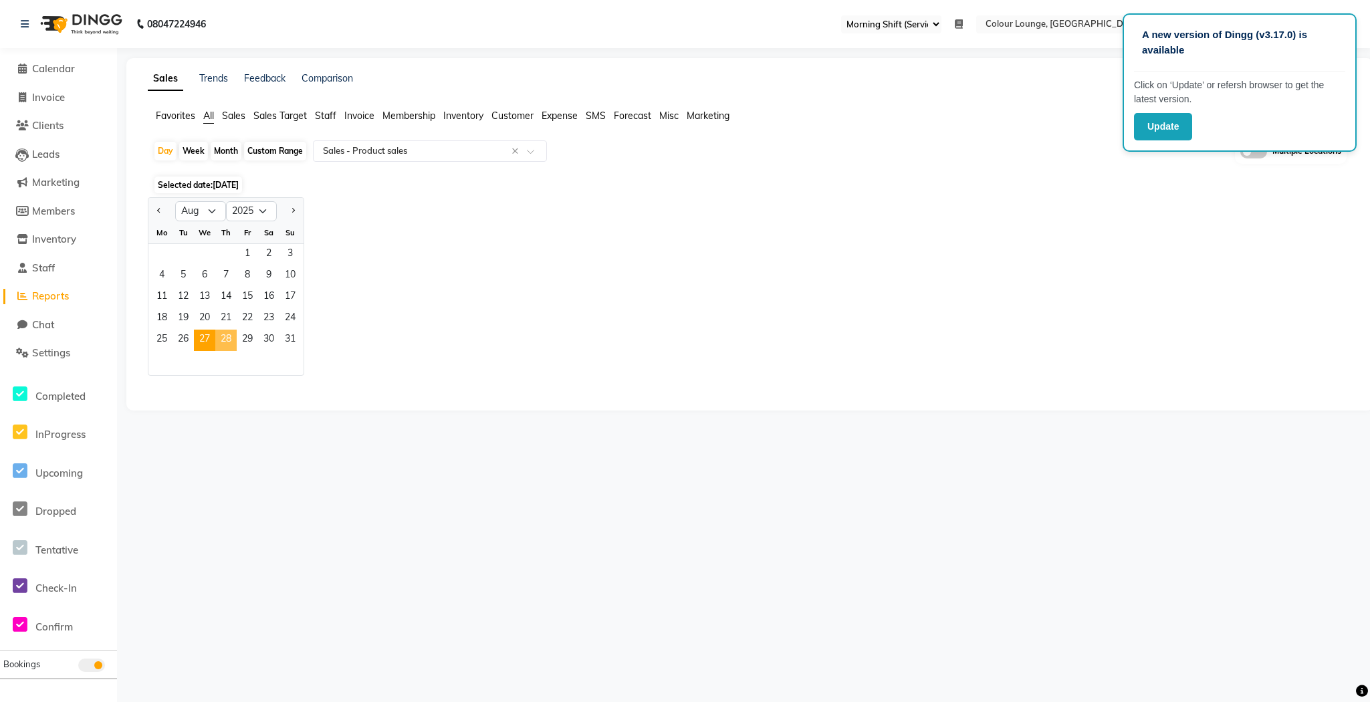
click at [227, 339] on span "28" at bounding box center [225, 340] width 21 height 21
select select "full_report"
select select "csv"
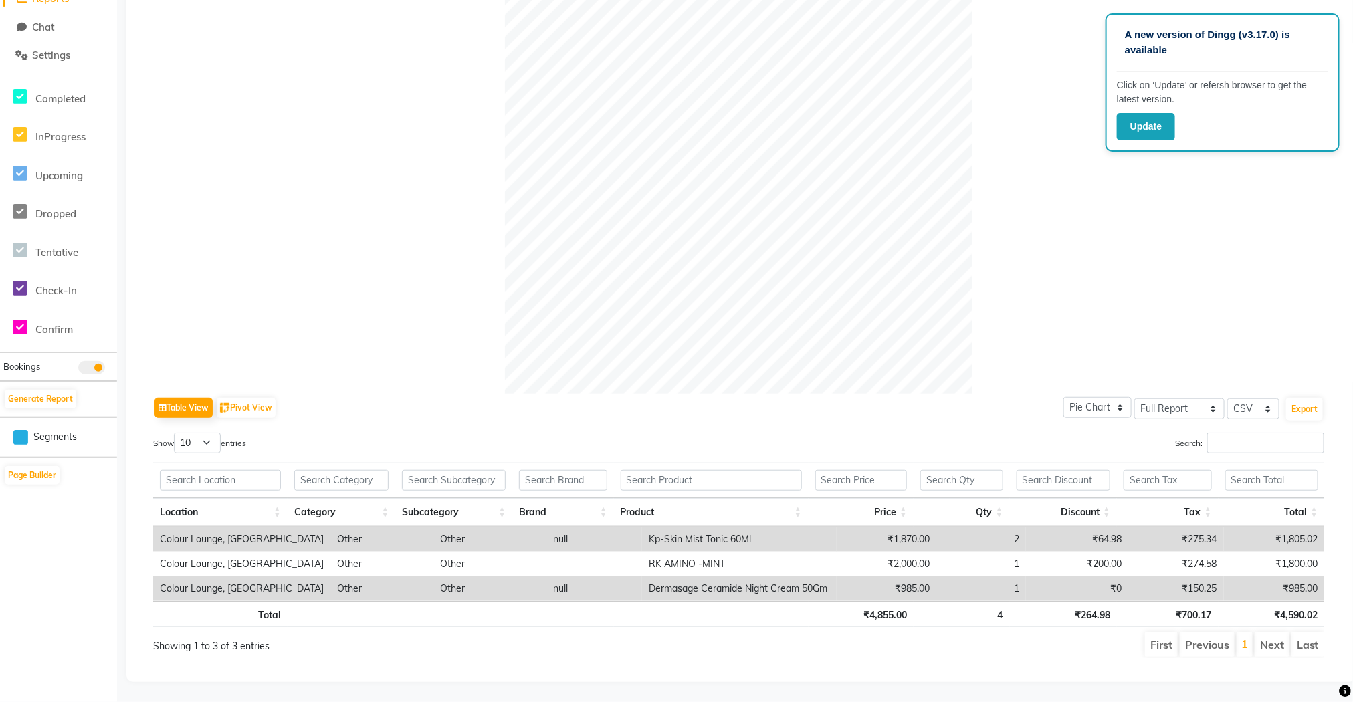
scroll to position [17, 0]
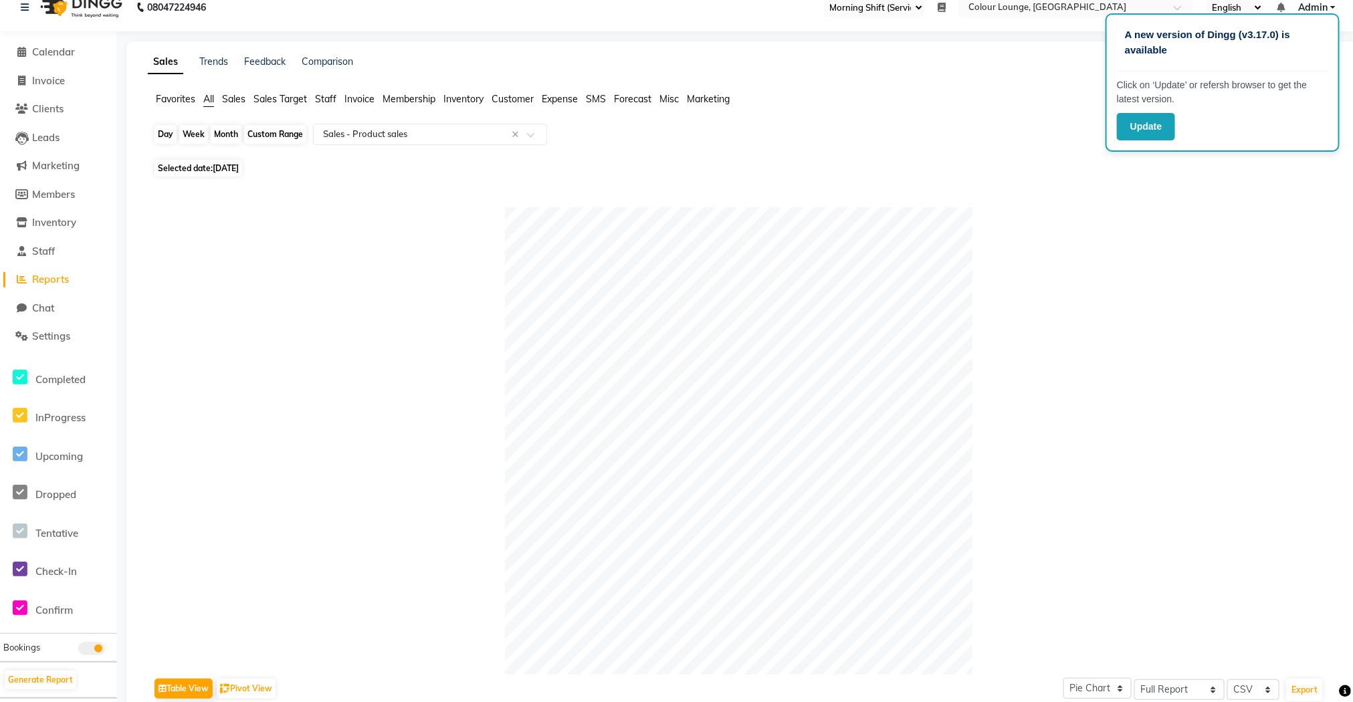
click at [169, 134] on div "Day" at bounding box center [165, 134] width 22 height 19
select select "8"
select select "2025"
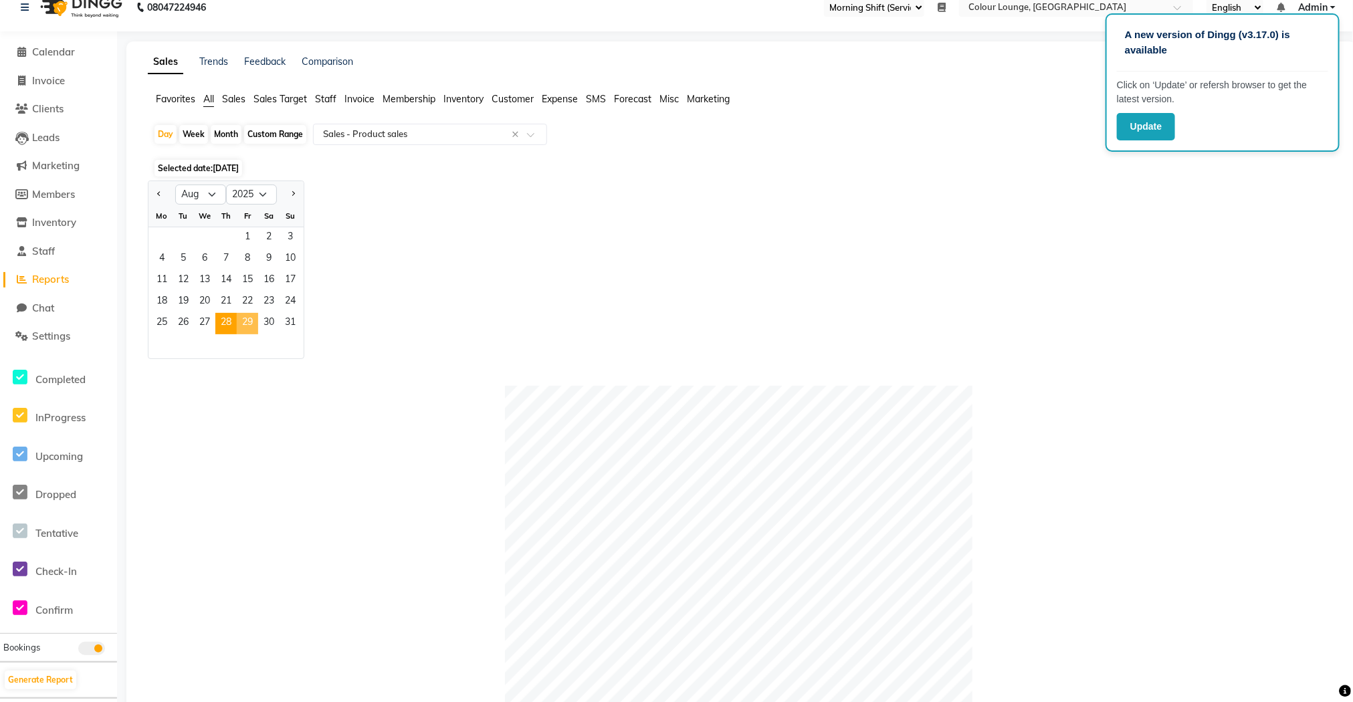
click at [243, 318] on span "29" at bounding box center [247, 323] width 21 height 21
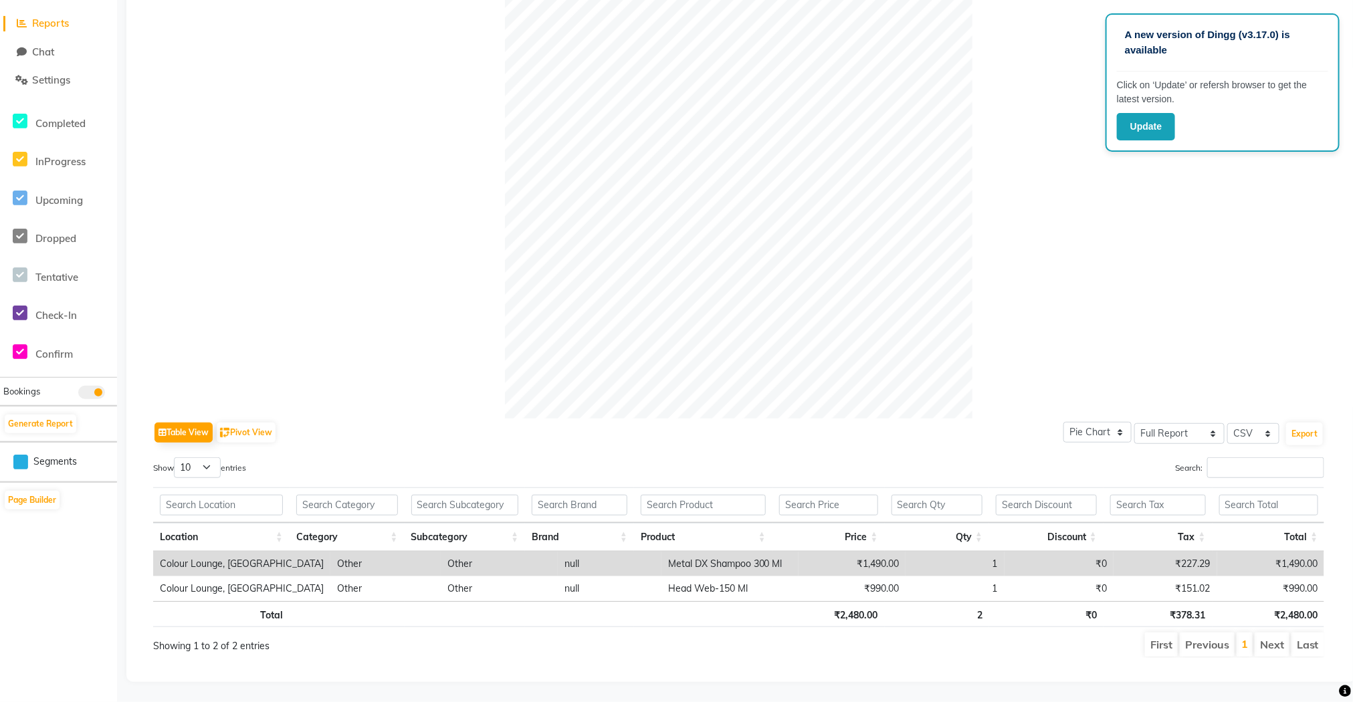
scroll to position [0, 0]
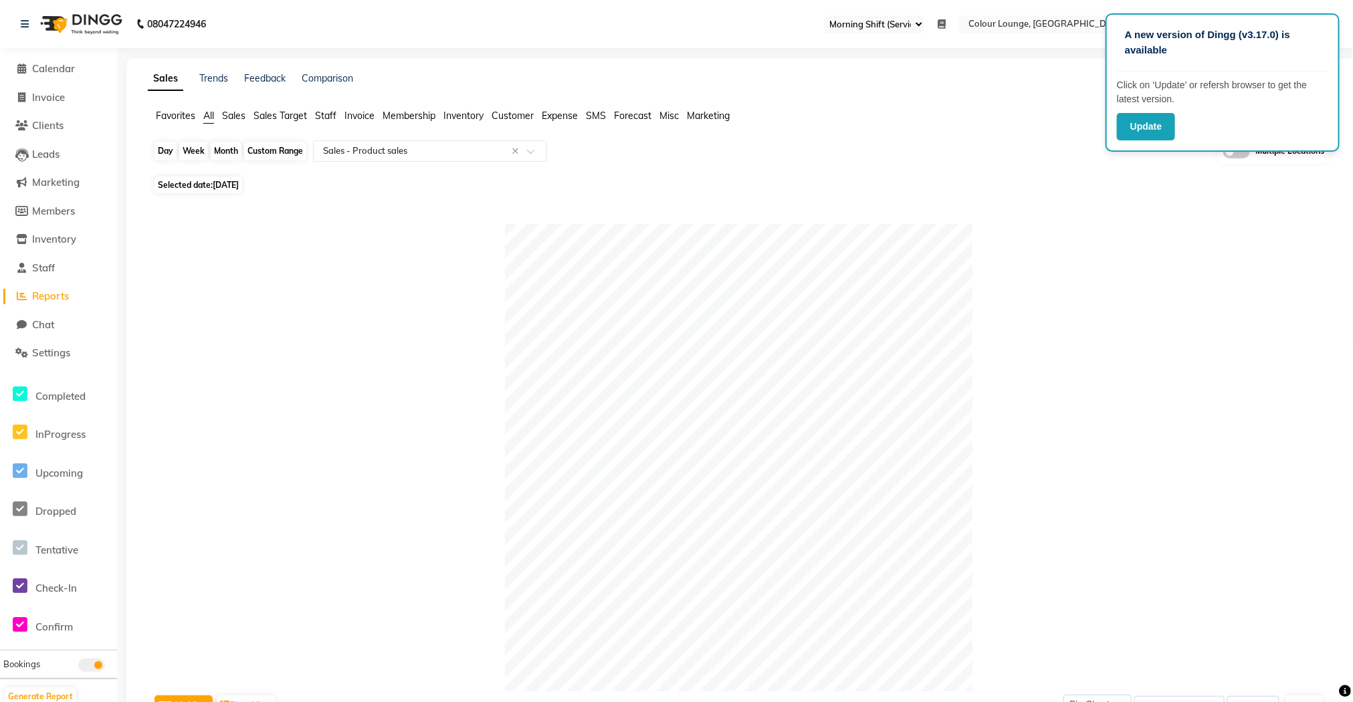
click at [169, 155] on div "Day" at bounding box center [165, 151] width 22 height 19
select select "8"
select select "2025"
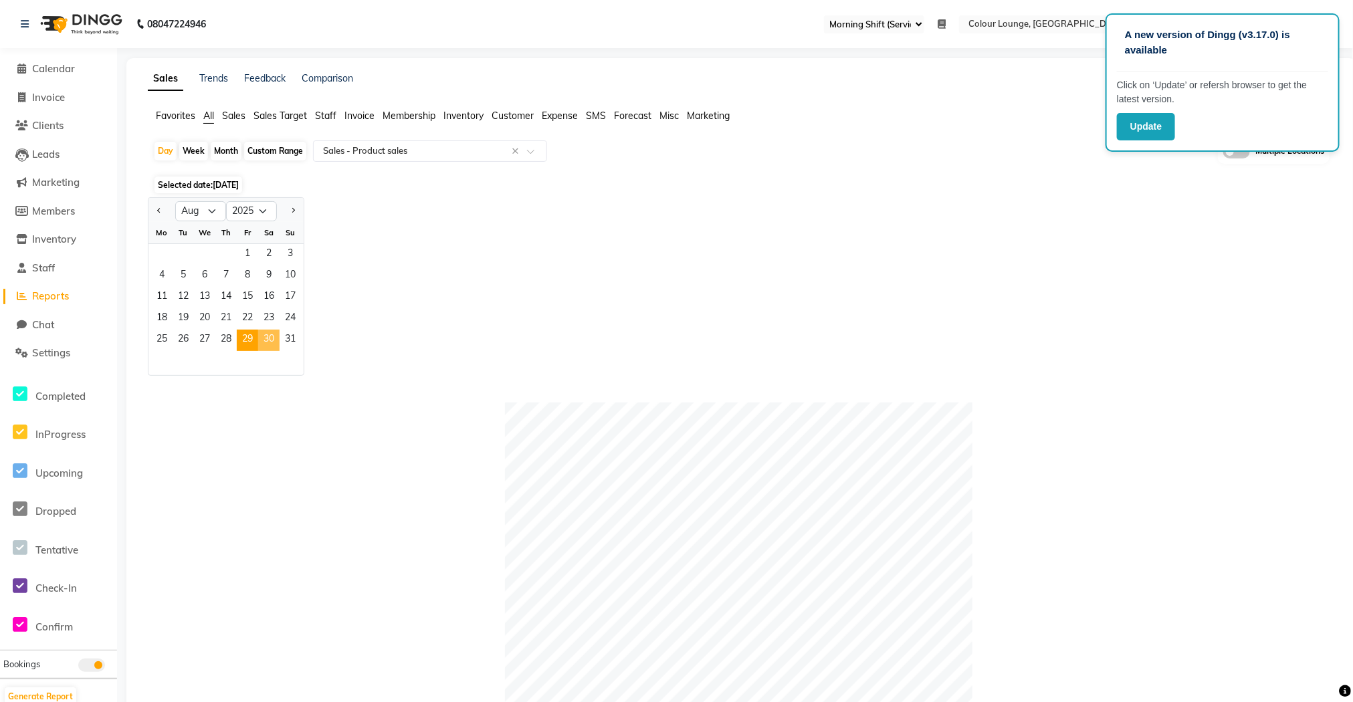
click at [263, 335] on span "30" at bounding box center [268, 340] width 21 height 21
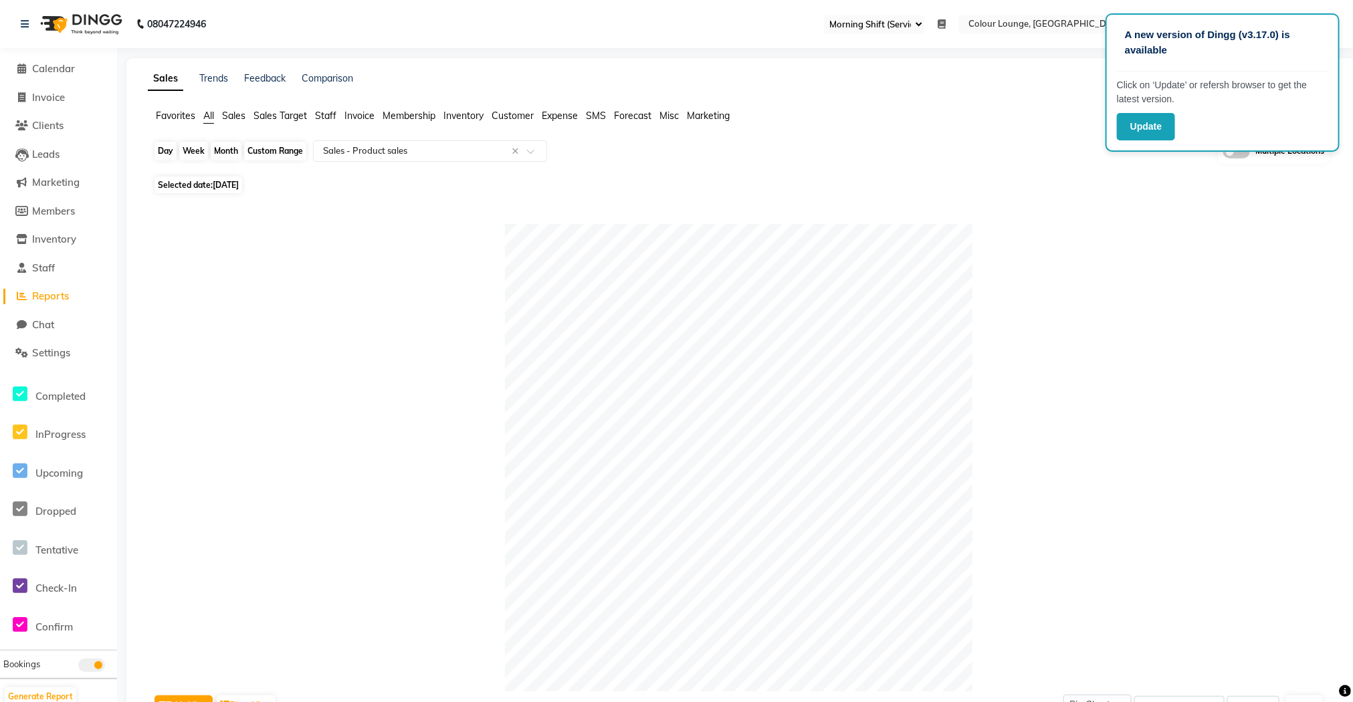
click at [172, 153] on div "Day" at bounding box center [165, 151] width 22 height 19
select select "8"
select select "2025"
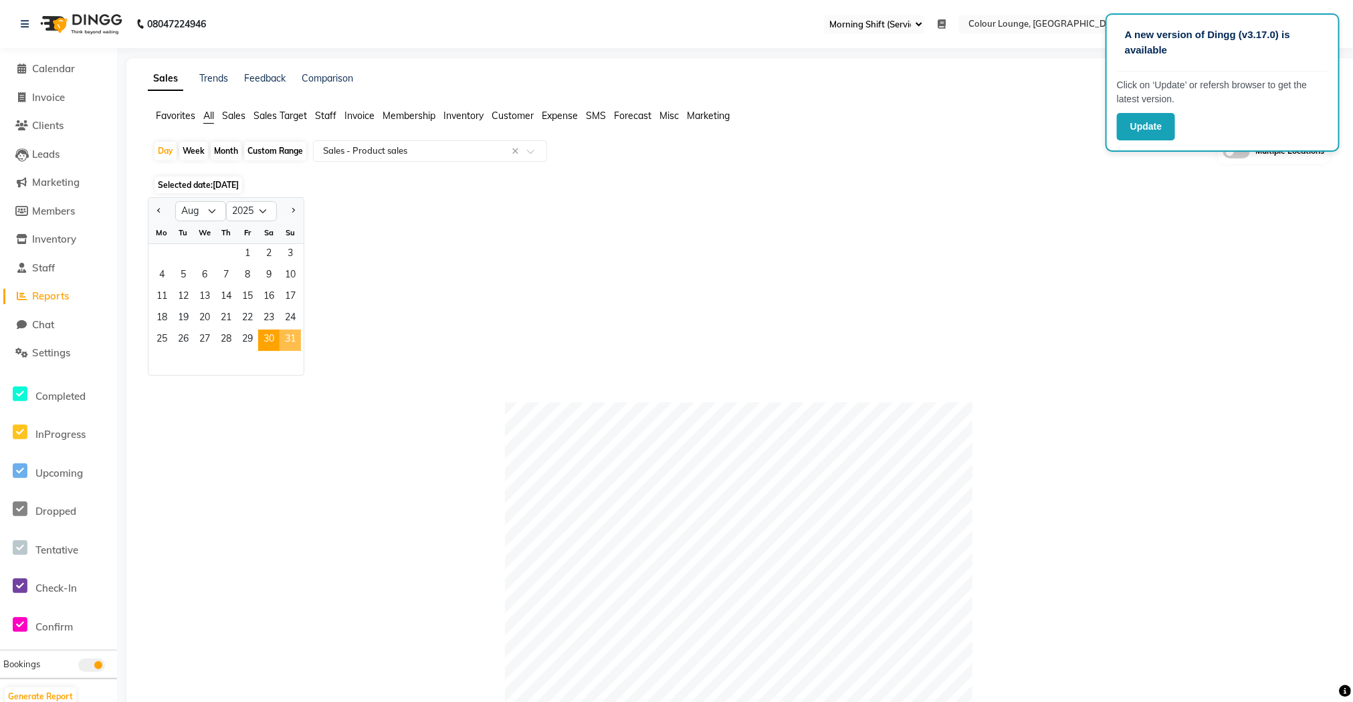
click at [287, 341] on span "31" at bounding box center [289, 340] width 21 height 21
